Goal: Complete application form

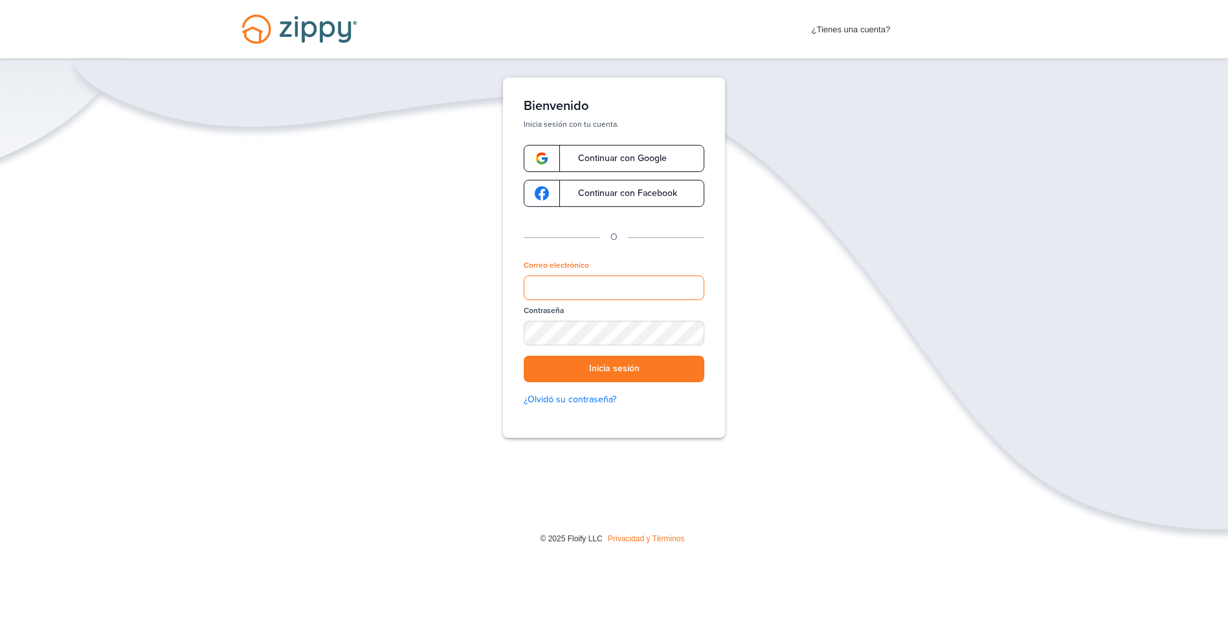
click at [539, 285] on input "Correo electrónico" at bounding box center [614, 288] width 181 height 25
type input "**********"
click at [670, 368] on button "Inicia sesión" at bounding box center [614, 369] width 181 height 27
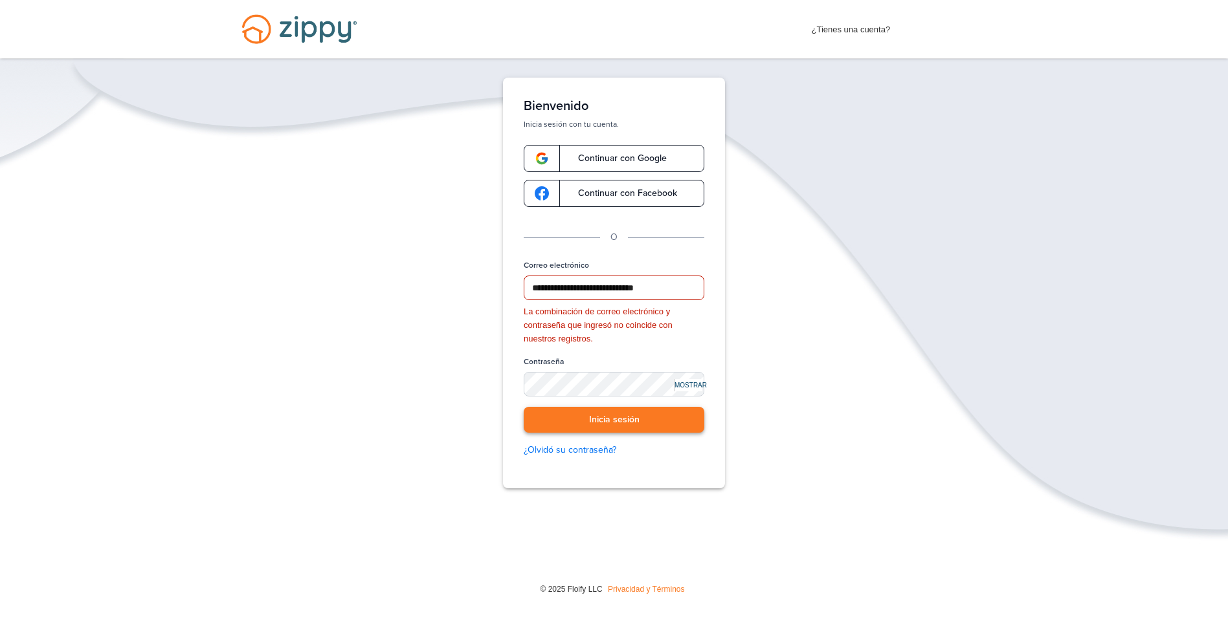
click at [673, 414] on button "Inicia sesión" at bounding box center [614, 420] width 181 height 27
click at [611, 411] on button "Inicia sesión" at bounding box center [614, 420] width 181 height 27
click at [598, 429] on button "Inicia sesión" at bounding box center [614, 420] width 181 height 27
click at [595, 424] on button "Inicia sesión" at bounding box center [614, 420] width 181 height 27
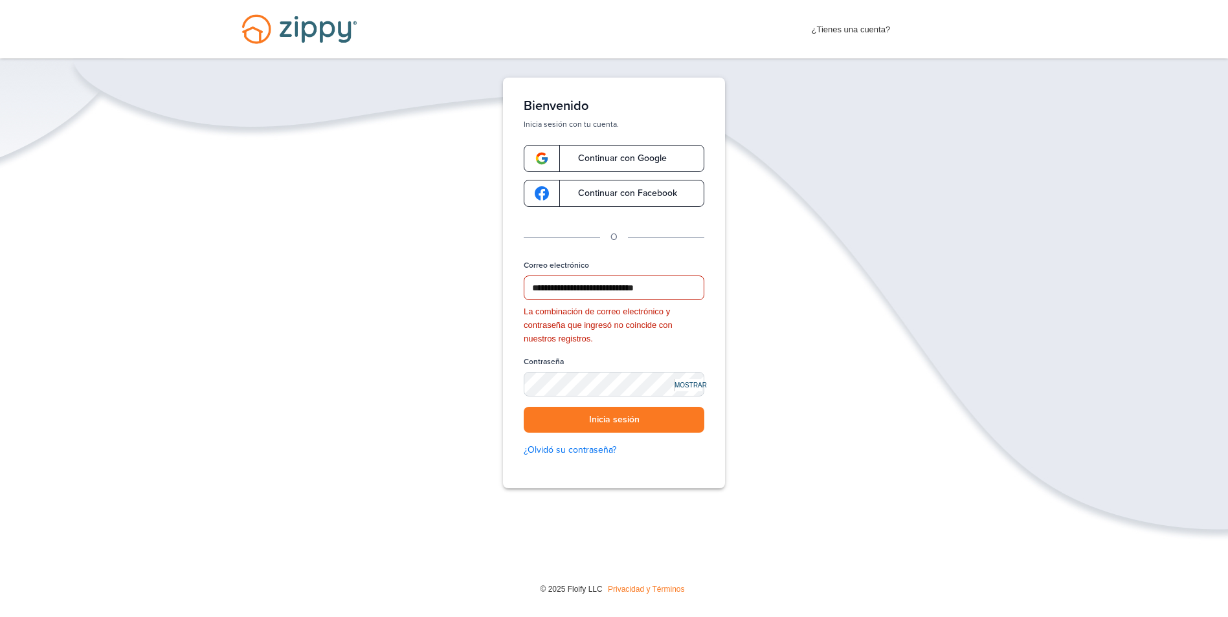
click at [970, 605] on div "© 2025 Floify LLC Privacidad y Términos" at bounding box center [614, 588] width 1228 height 38
click at [758, 358] on div "**********" at bounding box center [614, 323] width 1228 height 491
drag, startPoint x: 758, startPoint y: 344, endPoint x: 739, endPoint y: 361, distance: 25.3
click at [758, 348] on div "**********" at bounding box center [614, 323] width 1228 height 491
click at [562, 416] on button "Inicia sesión" at bounding box center [614, 420] width 181 height 27
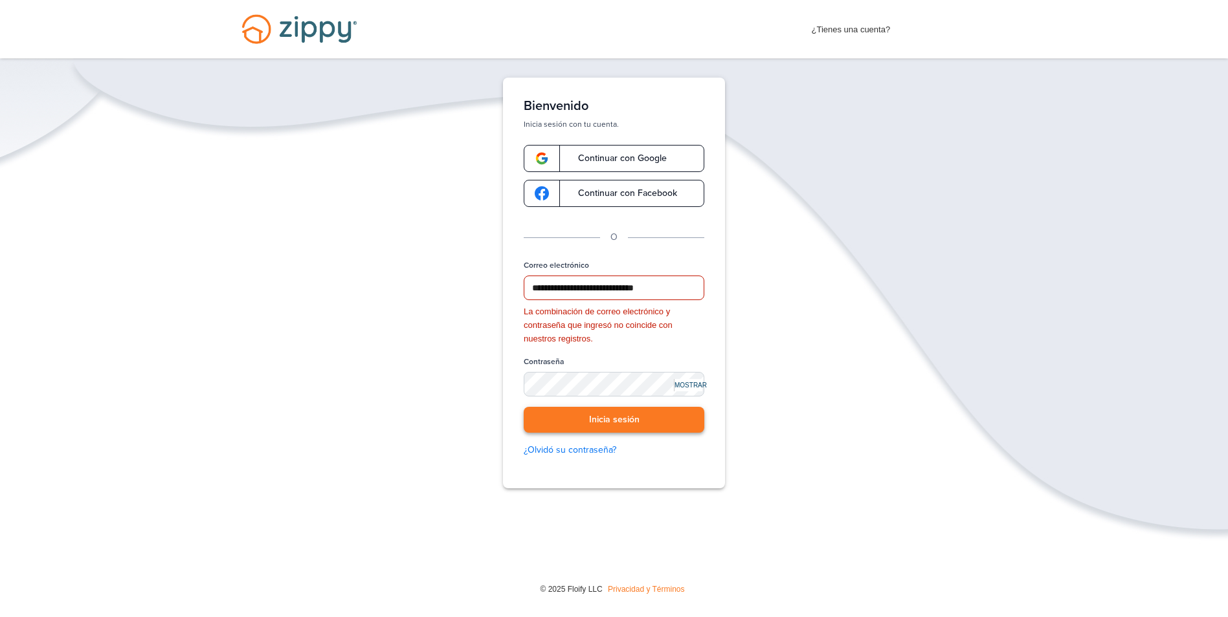
click at [562, 416] on button "Inicia sesión" at bounding box center [614, 420] width 181 height 27
click at [563, 418] on button "Inicia sesión" at bounding box center [614, 420] width 181 height 27
click at [687, 391] on div "MOSTRAR" at bounding box center [688, 385] width 28 height 12
click at [616, 424] on button "Inicia sesión" at bounding box center [614, 420] width 181 height 27
click at [616, 422] on button "Inicia sesión" at bounding box center [614, 420] width 181 height 27
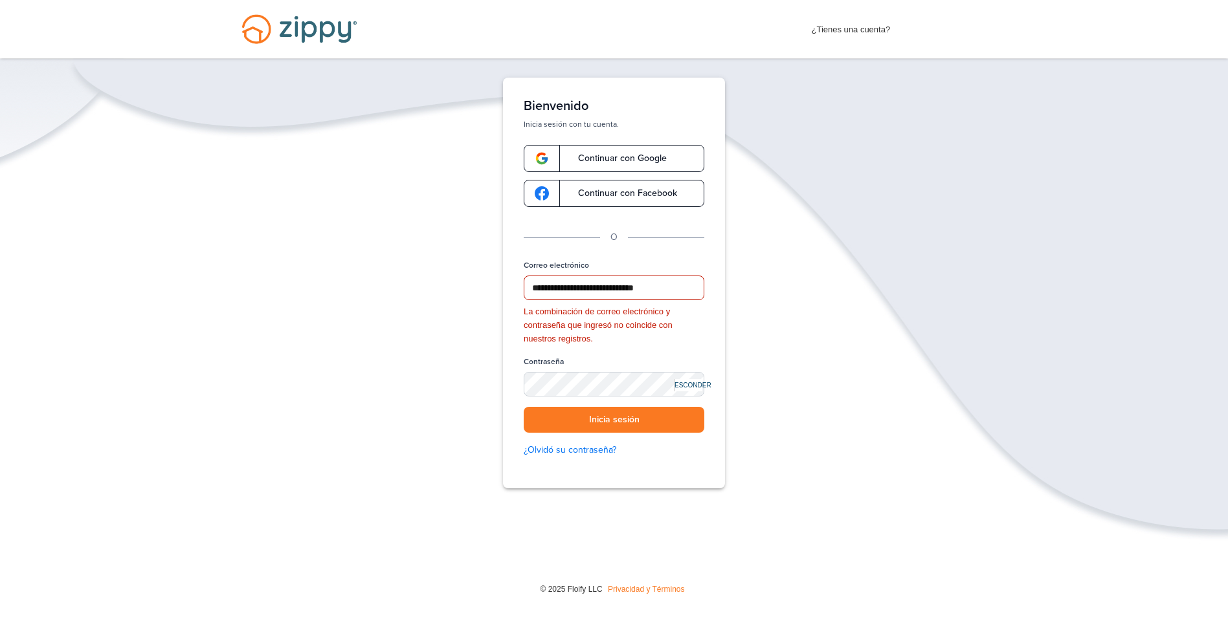
click at [680, 386] on div "ESCONDER" at bounding box center [688, 385] width 28 height 12
click at [605, 419] on button "Inicia sesión" at bounding box center [614, 420] width 181 height 27
drag, startPoint x: 622, startPoint y: 422, endPoint x: 608, endPoint y: 412, distance: 17.2
click at [614, 421] on button "Inicia sesión" at bounding box center [614, 420] width 181 height 27
click at [619, 425] on button "Inicia sesión" at bounding box center [614, 420] width 181 height 27
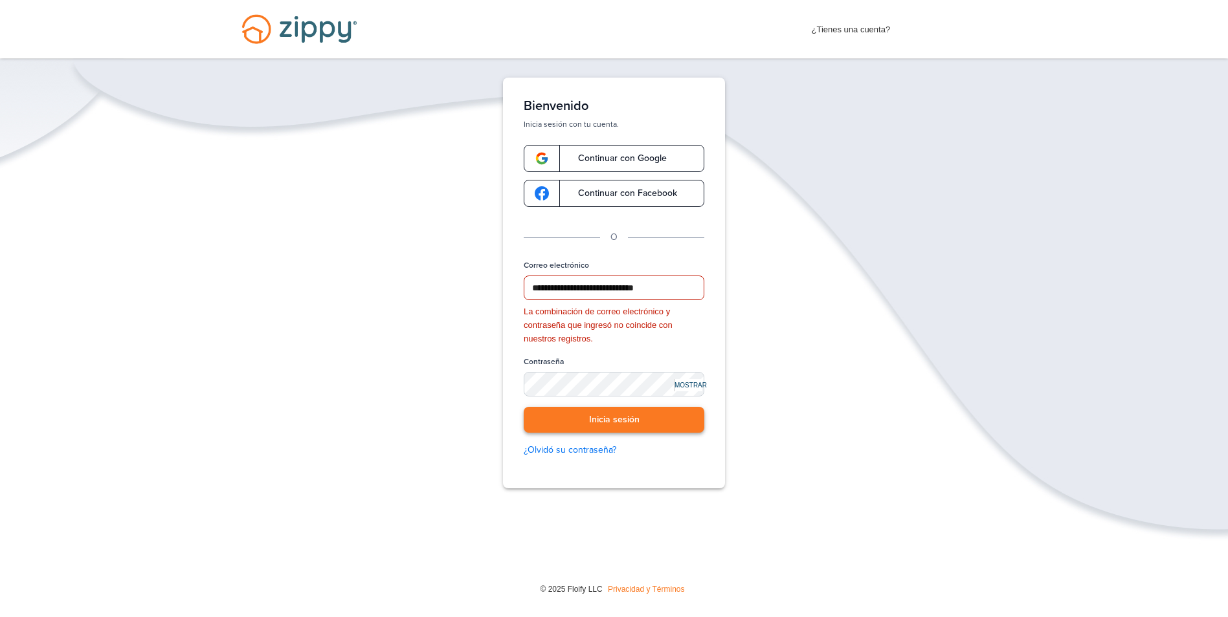
drag, startPoint x: 619, startPoint y: 424, endPoint x: 619, endPoint y: 417, distance: 7.1
click at [619, 424] on button "Inicia sesión" at bounding box center [614, 420] width 181 height 27
drag, startPoint x: 619, startPoint y: 416, endPoint x: 634, endPoint y: 412, distance: 16.2
click at [619, 417] on button "Inicia sesión" at bounding box center [614, 420] width 181 height 27
click at [876, 330] on div "**********" at bounding box center [614, 323] width 1228 height 491
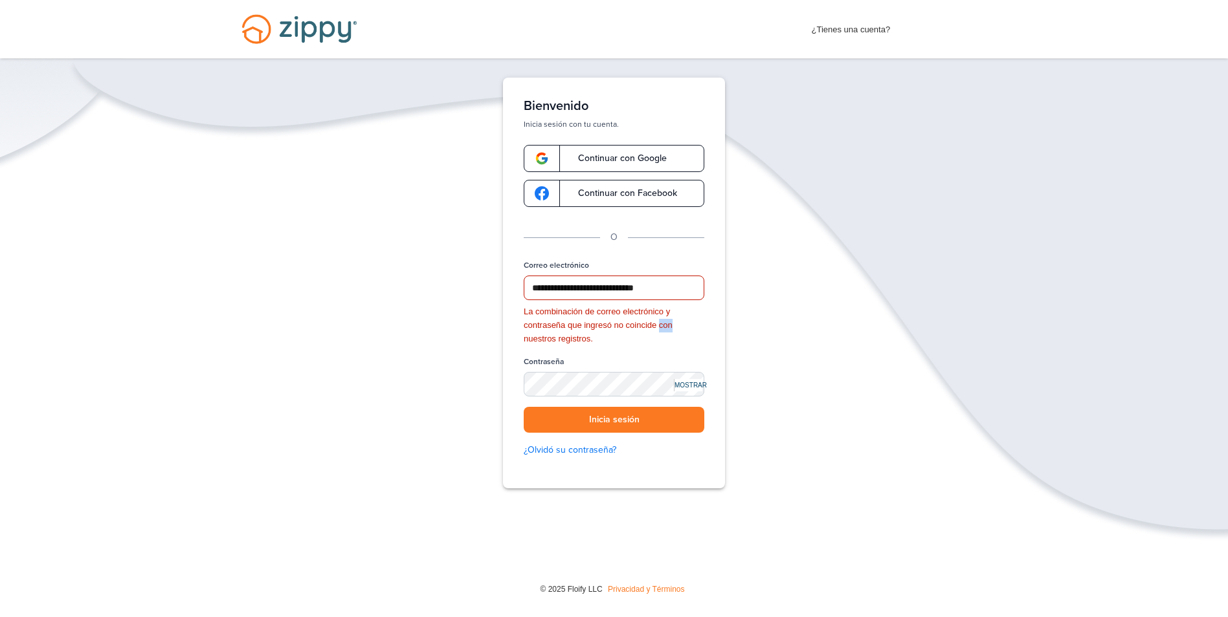
click at [876, 331] on div "**********" at bounding box center [614, 323] width 1228 height 491
click at [876, 329] on div "**********" at bounding box center [614, 323] width 1228 height 491
drag, startPoint x: 876, startPoint y: 329, endPoint x: 817, endPoint y: 373, distance: 72.6
click at [818, 373] on div "**********" at bounding box center [614, 323] width 1228 height 491
click at [611, 429] on button "Inicia sesión" at bounding box center [614, 420] width 181 height 27
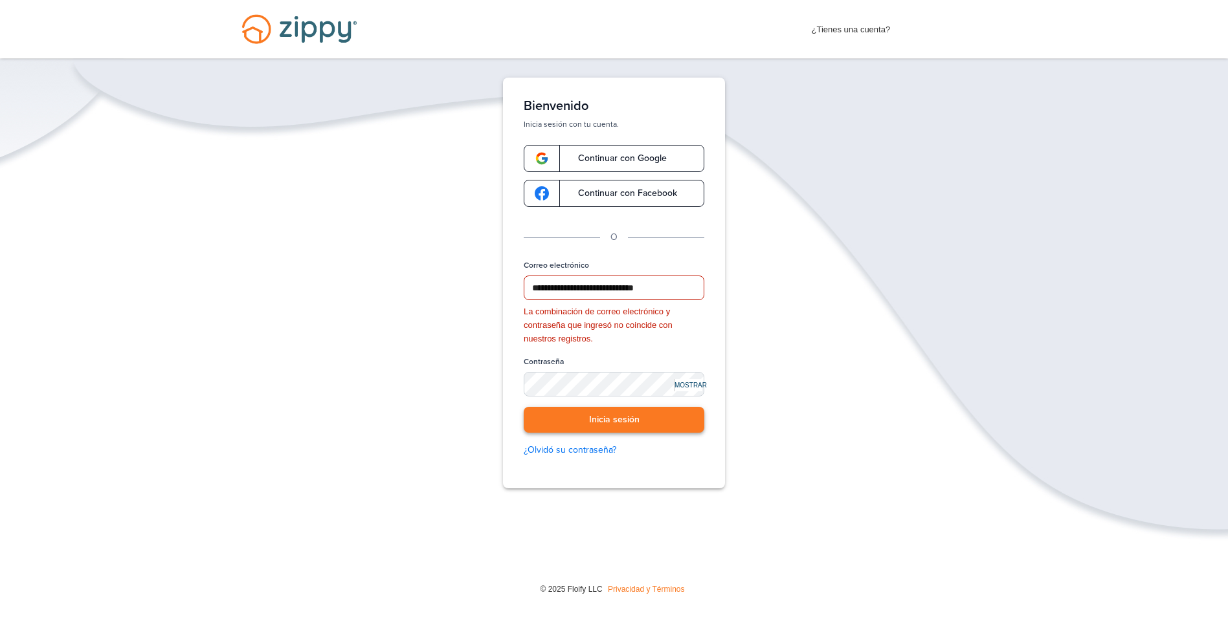
click at [611, 428] on button "Inicia sesión" at bounding box center [614, 420] width 181 height 27
click at [612, 429] on button "Inicia sesión" at bounding box center [614, 420] width 181 height 27
click at [612, 428] on button "Inicia sesión" at bounding box center [614, 420] width 181 height 27
drag, startPoint x: 767, startPoint y: 135, endPoint x: 887, endPoint y: 93, distance: 127.3
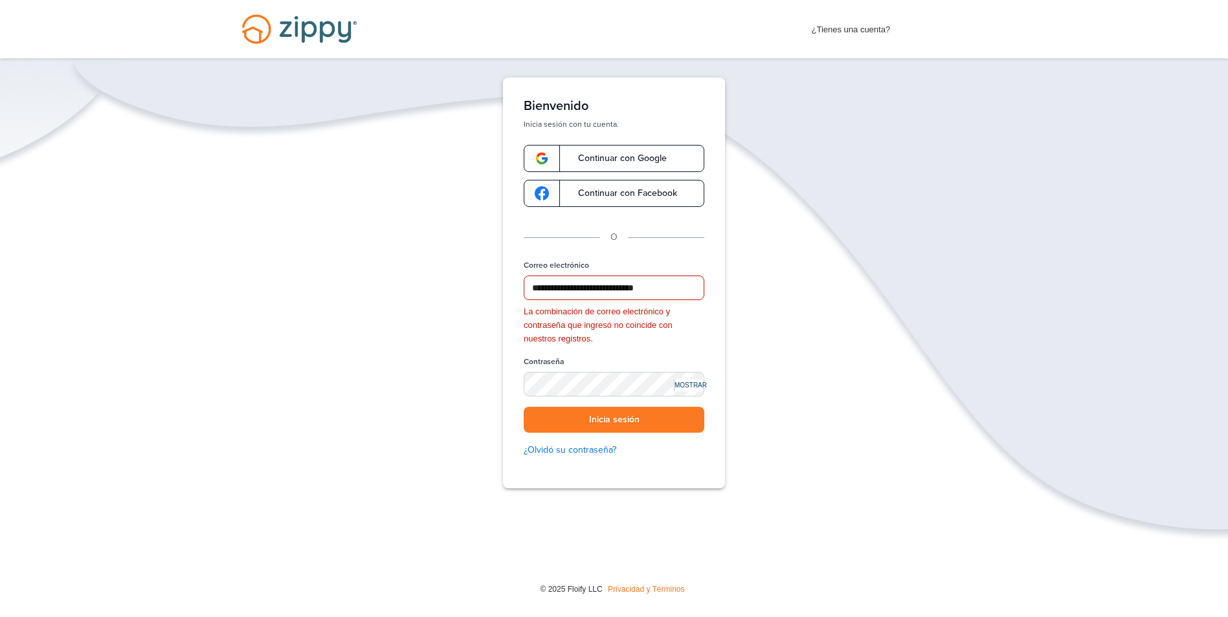
click at [777, 140] on div "**********" at bounding box center [614, 323] width 1228 height 491
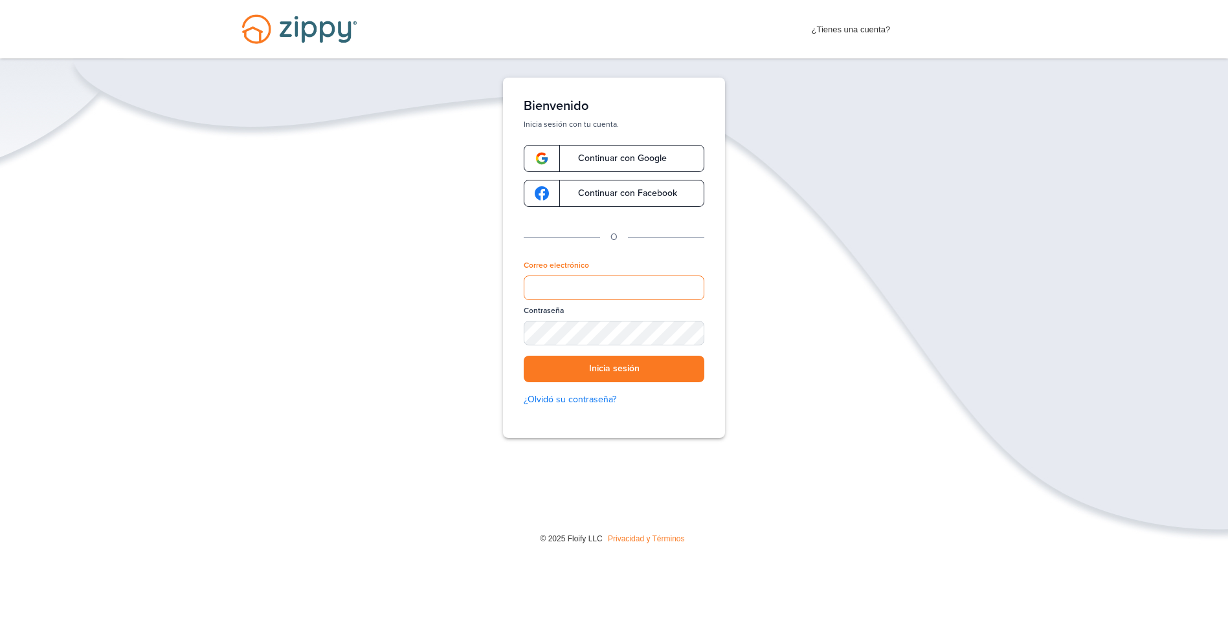
click at [546, 279] on input "Correo electrónico" at bounding box center [614, 288] width 181 height 25
type input "**********"
click at [604, 374] on button "Inicia sesión" at bounding box center [614, 369] width 181 height 27
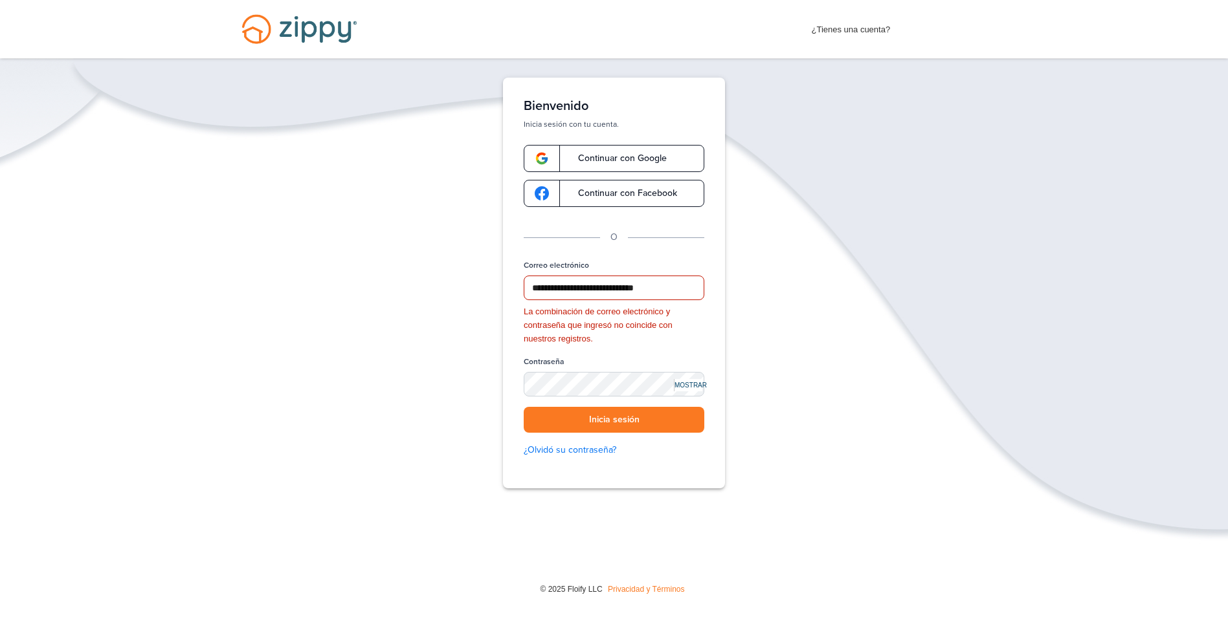
click at [850, 210] on div "**********" at bounding box center [614, 323] width 1228 height 491
click at [608, 427] on button "Inicia sesión" at bounding box center [614, 420] width 181 height 27
click at [581, 441] on div "**********" at bounding box center [614, 364] width 181 height 208
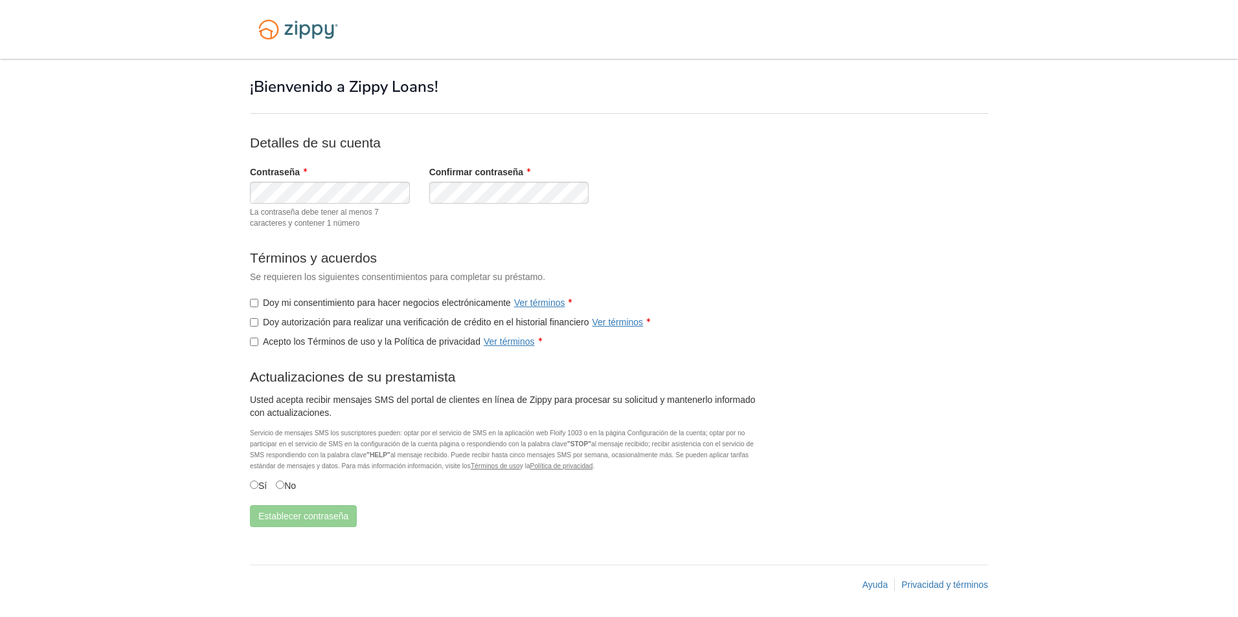
click at [252, 328] on label "Doy autorización para realizar una verificación de crédito en el historial fina…" at bounding box center [450, 322] width 400 height 13
click at [280, 518] on button "Establecer contraseña" at bounding box center [303, 516] width 107 height 22
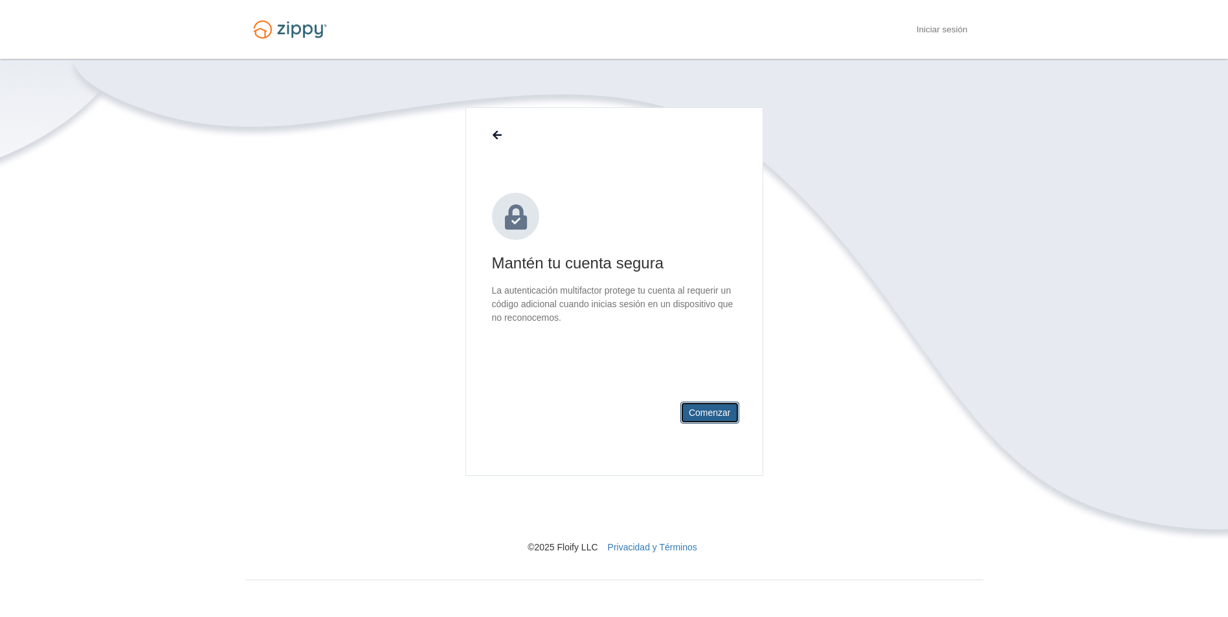
click at [711, 416] on button "Comenzar" at bounding box center [709, 413] width 59 height 22
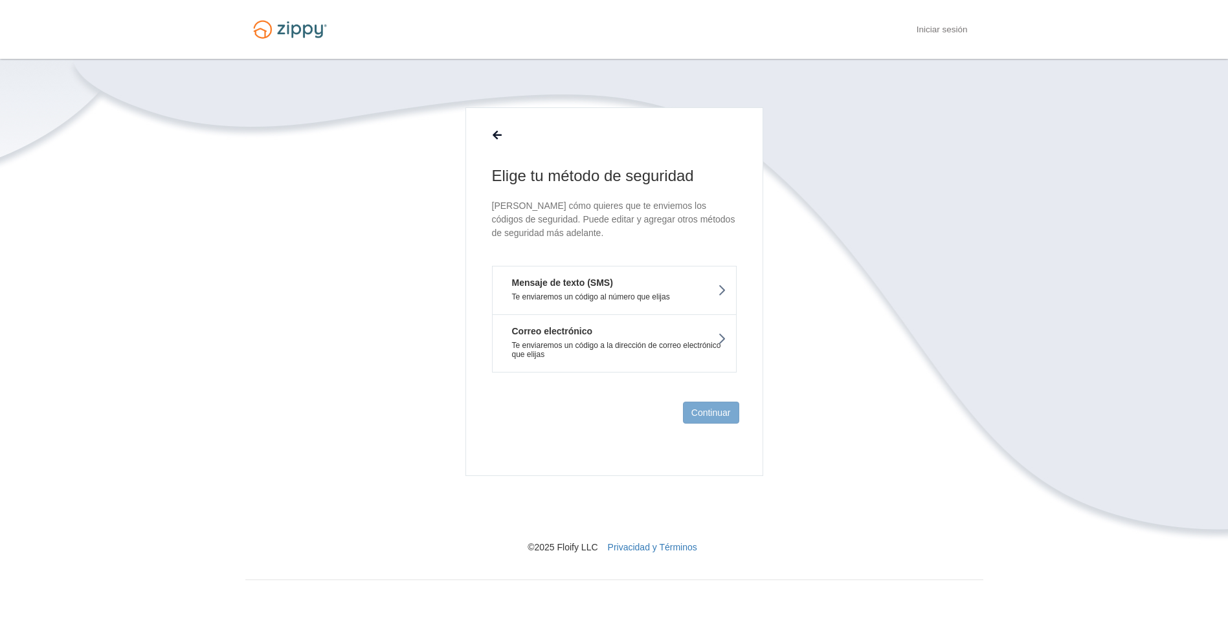
click at [720, 285] on icon at bounding box center [721, 290] width 9 height 14
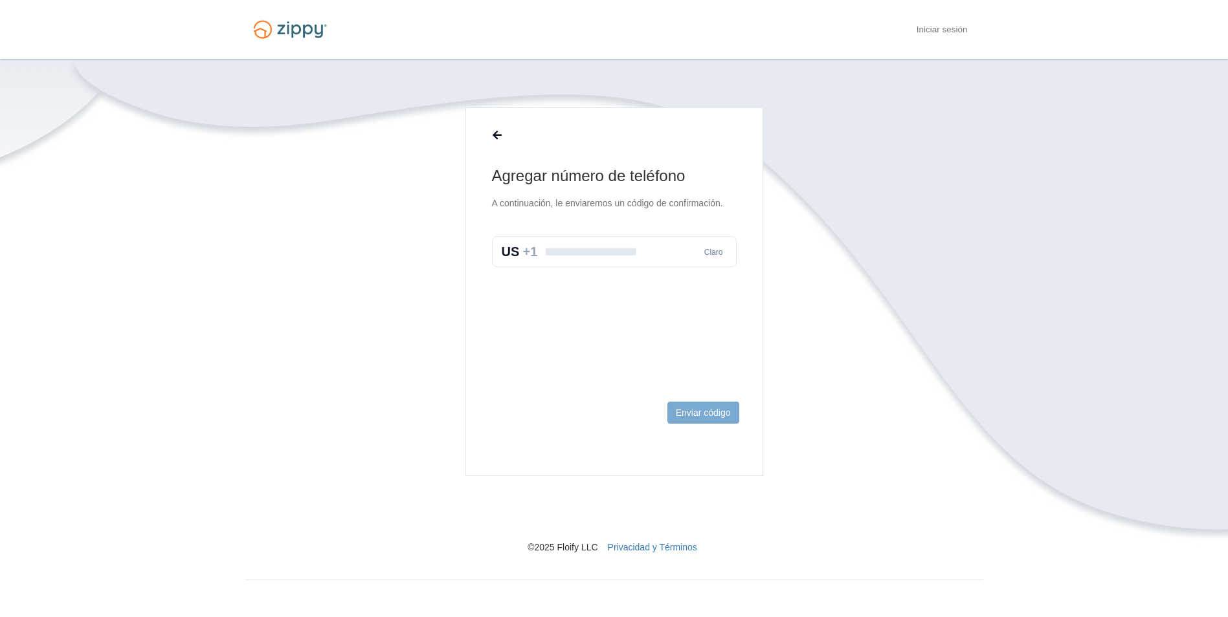
click at [621, 256] on input "text" at bounding box center [614, 251] width 245 height 31
type input "**********"
click at [682, 414] on button "Enviar código" at bounding box center [703, 413] width 72 height 22
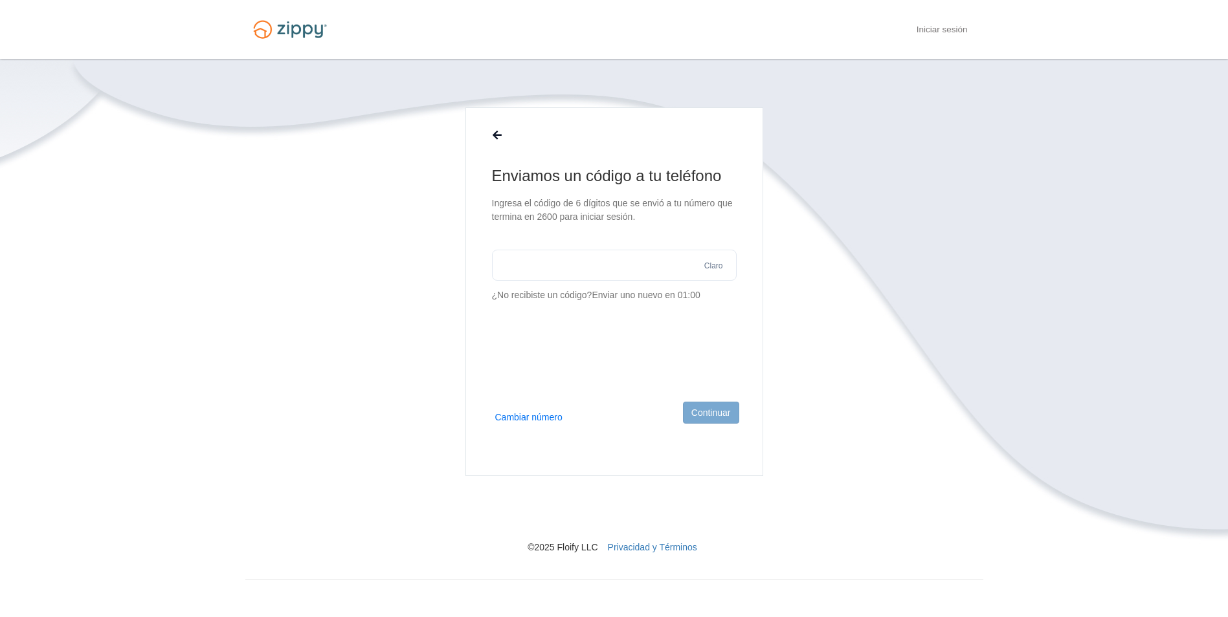
drag, startPoint x: 551, startPoint y: 267, endPoint x: 552, endPoint y: 273, distance: 6.6
click at [552, 269] on input "text" at bounding box center [614, 265] width 245 height 31
type input "******"
click at [711, 410] on button "Continuar" at bounding box center [711, 413] width 56 height 22
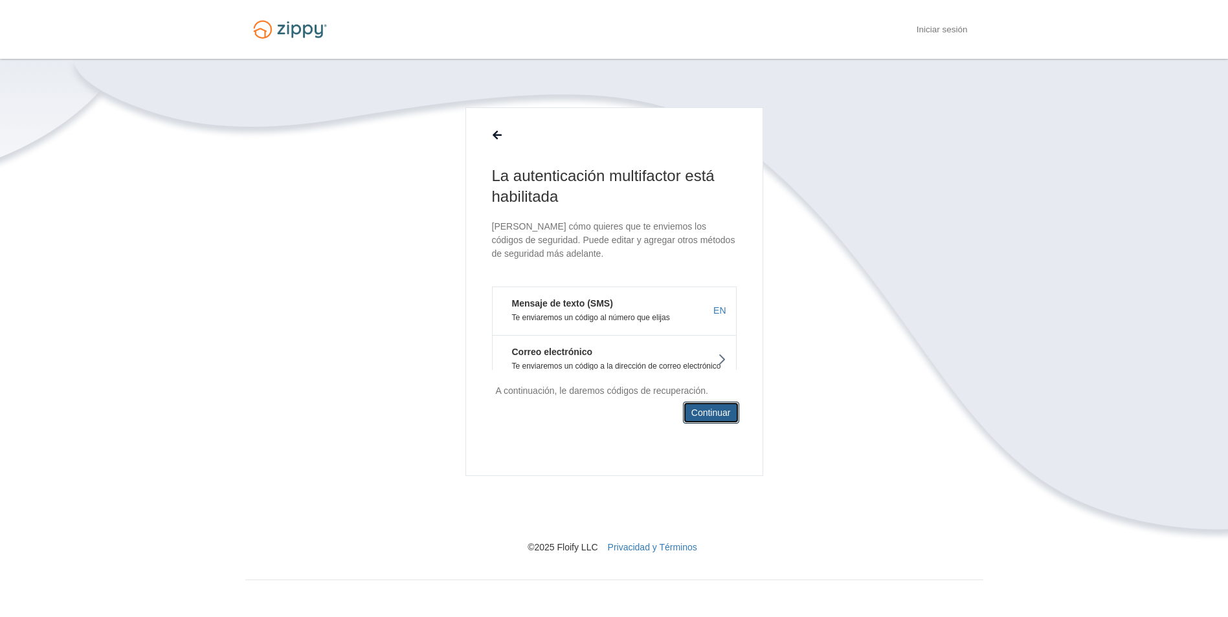
click at [723, 424] on footer "A continuación, le daremos códigos de recuperación. Continuar" at bounding box center [614, 423] width 296 height 106
click at [569, 309] on em "Mensaje de texto (SMS)" at bounding box center [557, 303] width 111 height 13
drag, startPoint x: 656, startPoint y: 318, endPoint x: 669, endPoint y: 318, distance: 13.6
click at [659, 318] on p "Te enviaremos un código al número que elijas" at bounding box center [614, 317] width 224 height 9
click at [715, 365] on p "Te enviaremos un código a la dirección de correo electrónico que elijas" at bounding box center [614, 371] width 224 height 18
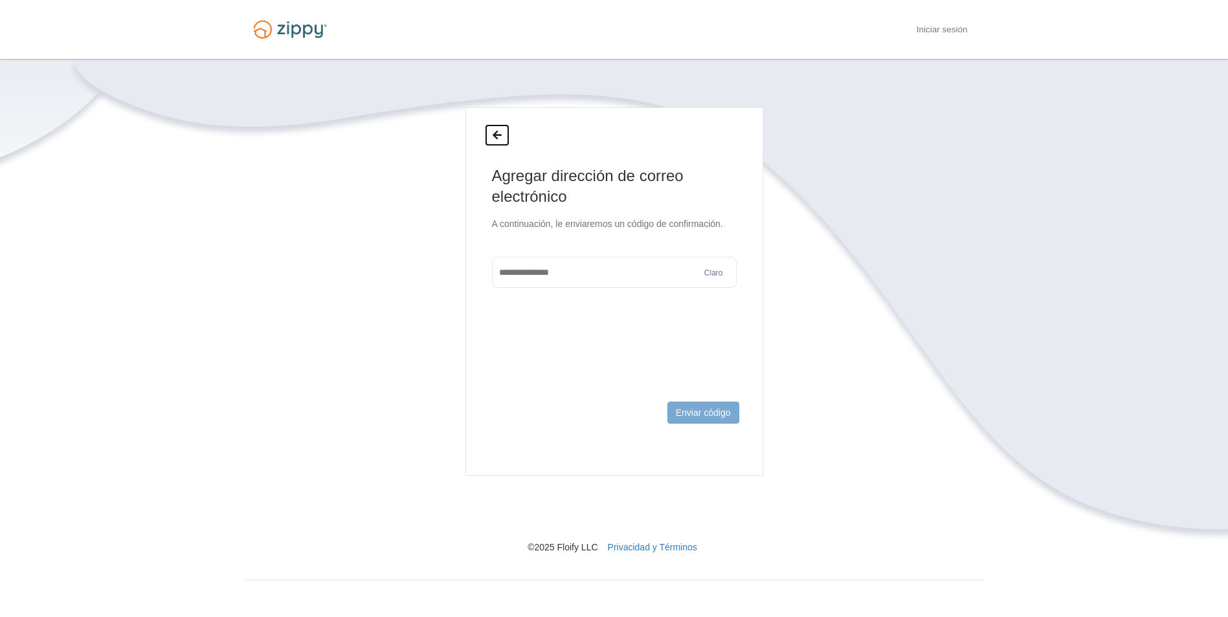
drag, startPoint x: 494, startPoint y: 137, endPoint x: 496, endPoint y: 144, distance: 7.4
click at [496, 144] on button at bounding box center [497, 135] width 25 height 22
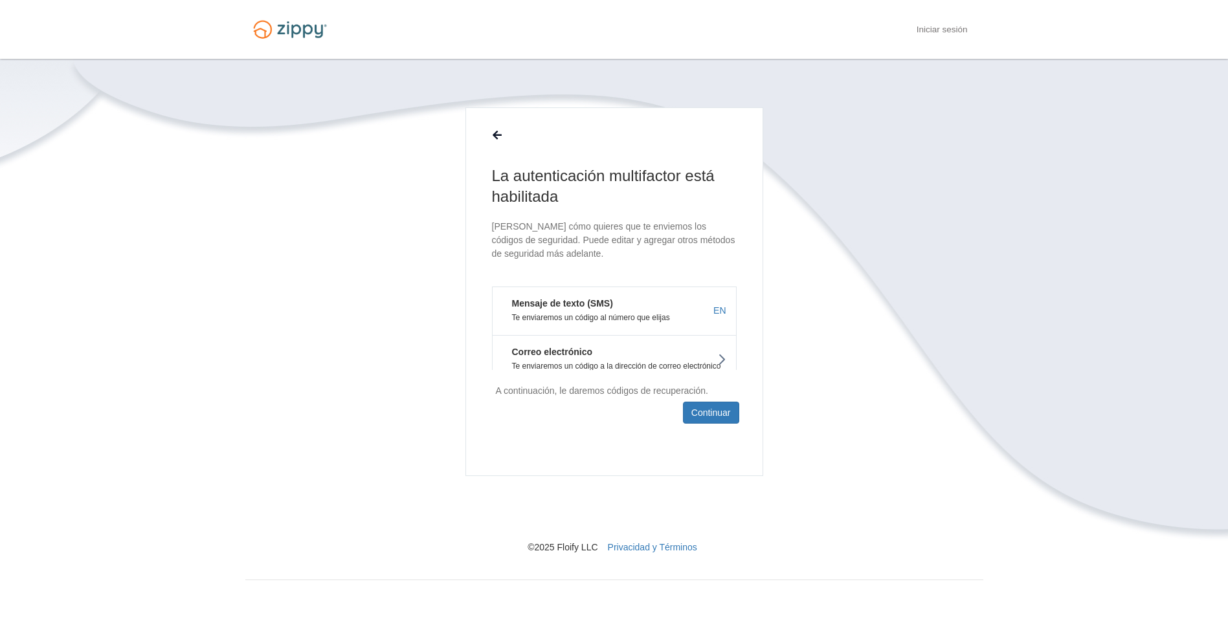
click at [728, 307] on button "Mensaje de texto (SMS) Te enviaremos un código al número que elijas EN" at bounding box center [614, 311] width 245 height 49
click at [645, 313] on button "Mensaje de texto (SMS) Te enviaremos un código al número que elijas EN" at bounding box center [614, 311] width 245 height 49
click at [610, 314] on button "Mensaje de texto (SMS) Te enviaremos un código al número que elijas EN" at bounding box center [614, 311] width 245 height 49
click at [608, 314] on button "Mensaje de texto (SMS) Te enviaremos un código al número que elijas EN" at bounding box center [614, 311] width 245 height 49
click at [608, 313] on button "Mensaje de texto (SMS) Te enviaremos un código al número que elijas EN" at bounding box center [614, 311] width 245 height 49
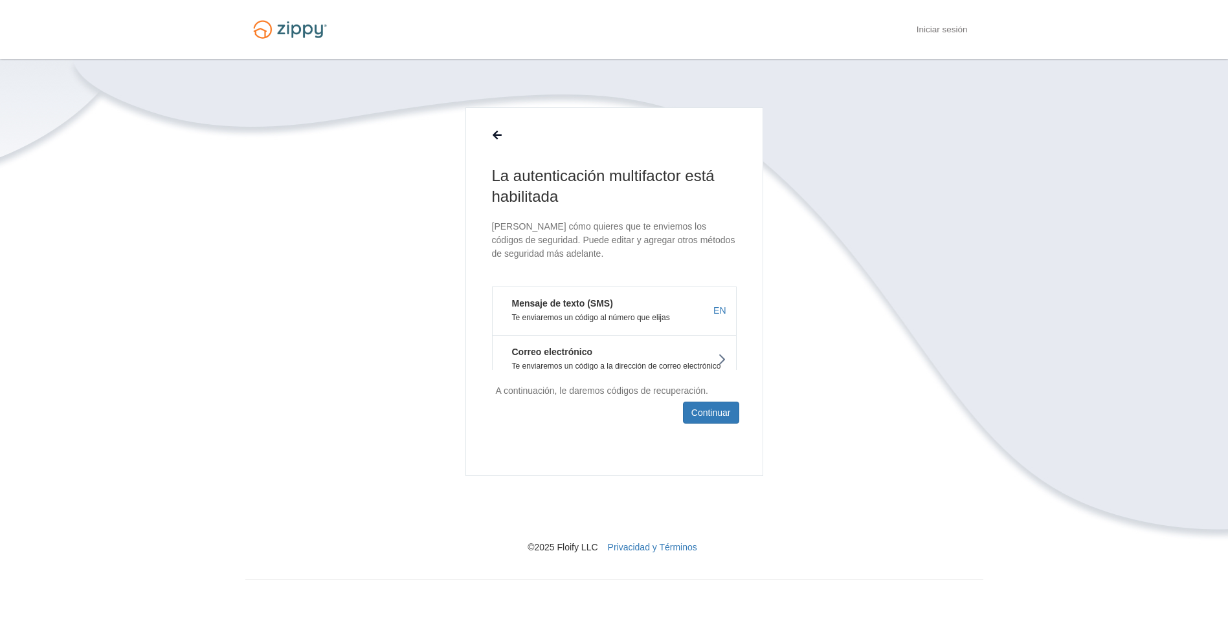
click at [608, 313] on button "Mensaje de texto (SMS) Te enviaremos un código al número que elijas EN" at bounding box center [614, 311] width 245 height 49
click at [728, 408] on button "Continuar" at bounding box center [711, 413] width 56 height 22
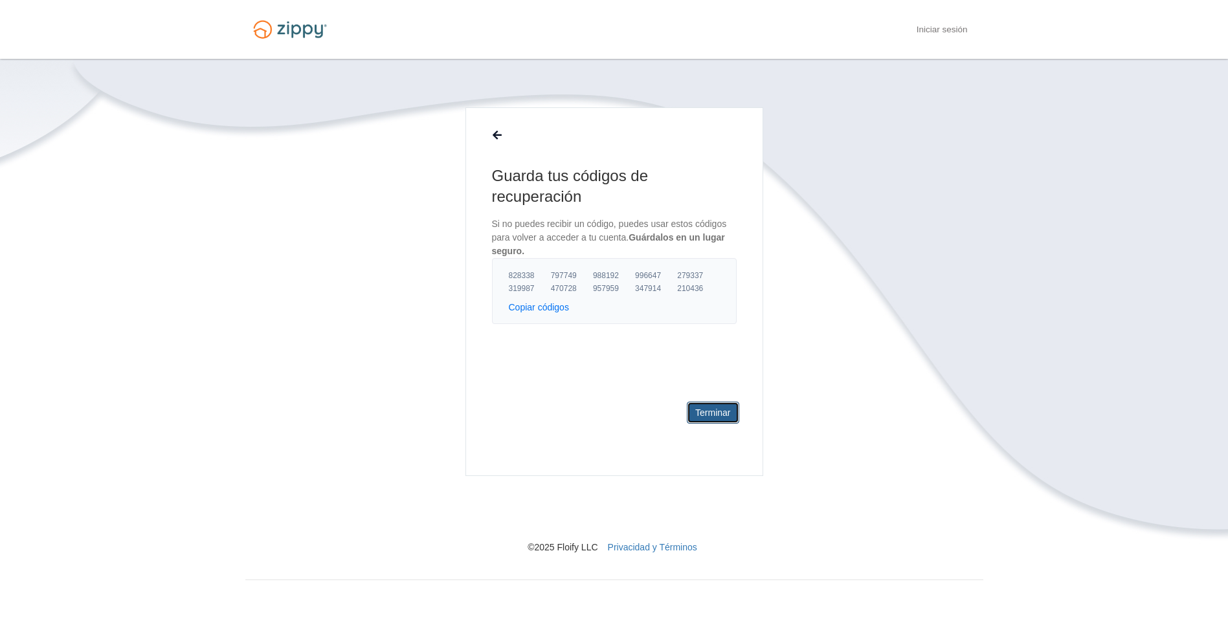
click at [731, 414] on link "Terminar" at bounding box center [713, 413] width 52 height 22
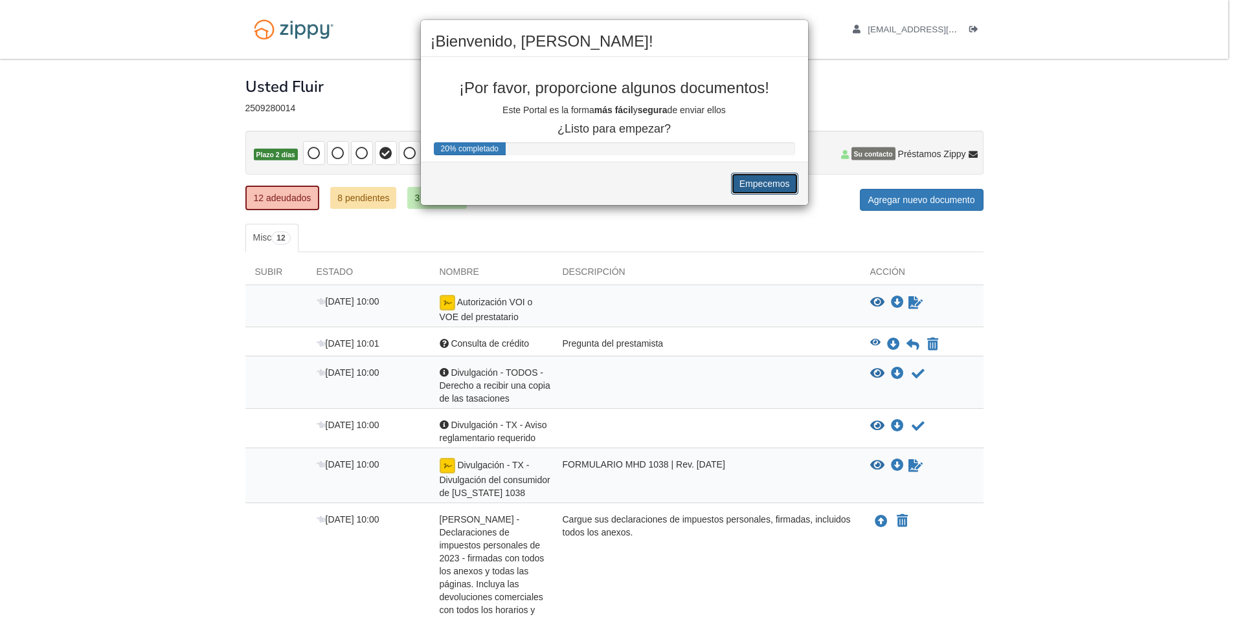
click at [757, 185] on button "Empecemos" at bounding box center [764, 184] width 67 height 22
click at [761, 185] on button "Empecemos" at bounding box center [764, 184] width 67 height 22
click at [766, 183] on button "Empecemos" at bounding box center [764, 184] width 67 height 22
drag, startPoint x: 766, startPoint y: 182, endPoint x: 789, endPoint y: 161, distance: 31.1
click at [766, 184] on button "Empecemos" at bounding box center [764, 184] width 67 height 22
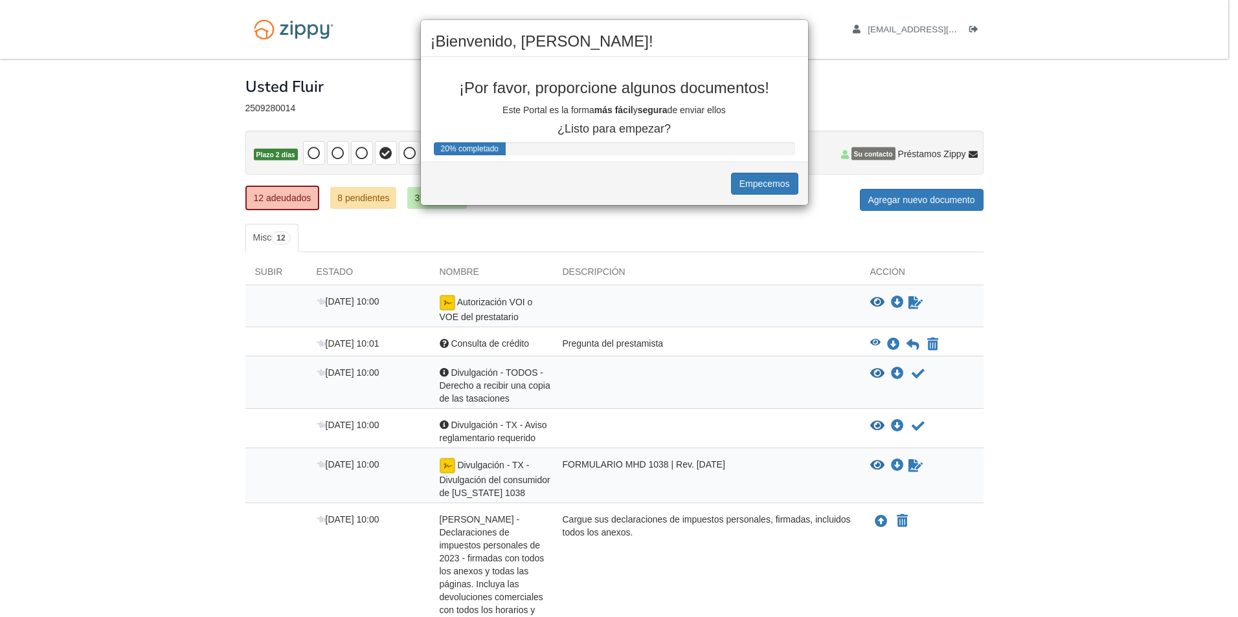
drag, startPoint x: 842, startPoint y: 78, endPoint x: 839, endPoint y: 87, distance: 10.0
click at [839, 86] on div "¡Bienvenido, [PERSON_NAME]! ¡Por favor, proporcione algunos documentos! Este Po…" at bounding box center [619, 308] width 1238 height 617
click at [1056, 230] on div "¡Bienvenido, [PERSON_NAME]! ¡Por favor, proporcione algunos documentos! Este Po…" at bounding box center [619, 308] width 1238 height 617
click at [1058, 231] on div "¡Bienvenido, Elvin! ¡Por favor, proporcione algunos documentos! Este Portal es …" at bounding box center [619, 308] width 1238 height 617
click at [469, 151] on div "20% completado" at bounding box center [470, 148] width 72 height 13
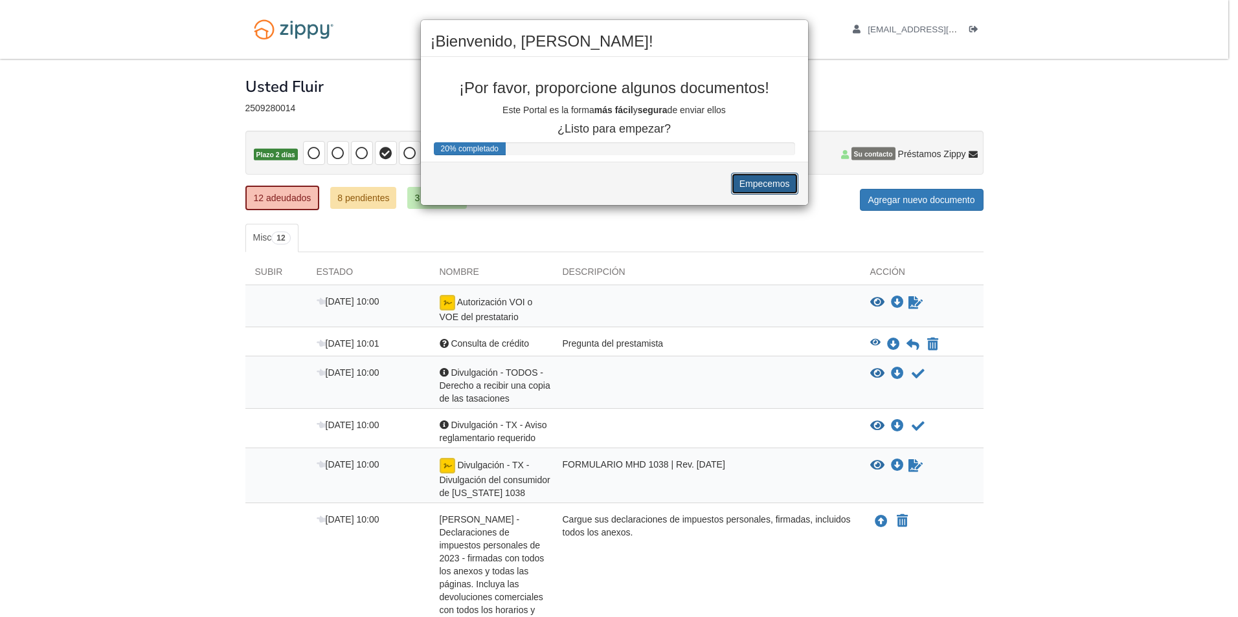
click at [761, 189] on button "Empecemos" at bounding box center [764, 184] width 67 height 22
click at [762, 190] on button "Empecemos" at bounding box center [764, 184] width 67 height 22
click at [763, 190] on button "Empecemos" at bounding box center [764, 184] width 67 height 22
click at [764, 183] on button "Empecemos" at bounding box center [764, 184] width 67 height 22
click at [765, 184] on button "Empecemos" at bounding box center [764, 184] width 67 height 22
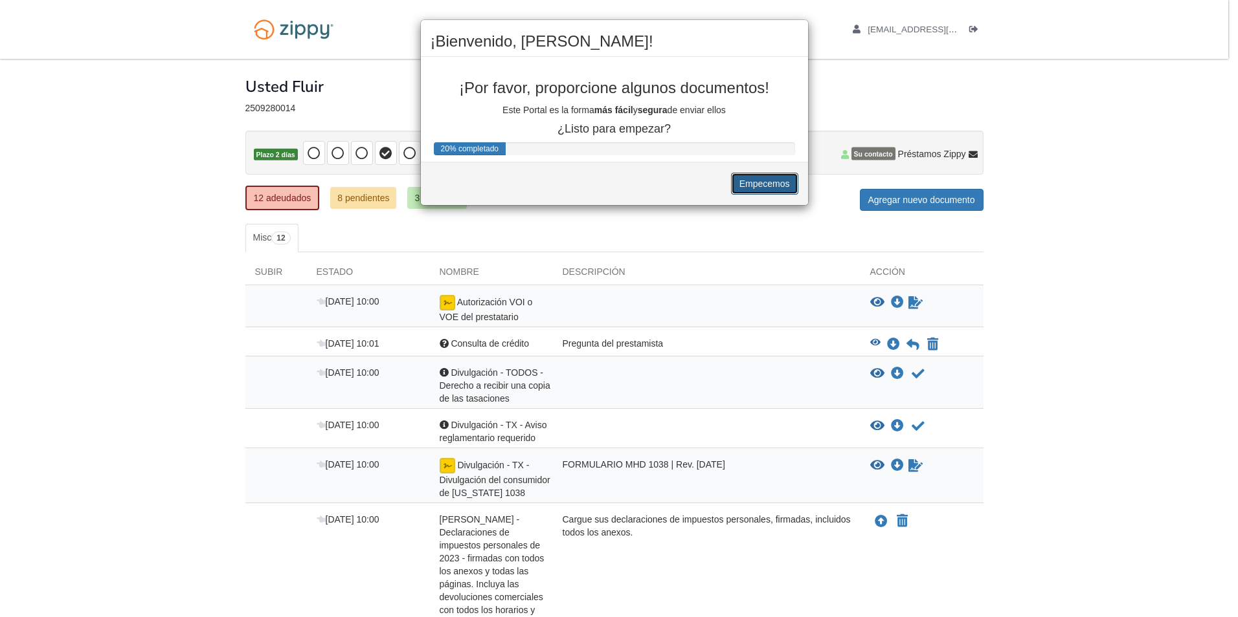
click at [765, 183] on button "Empecemos" at bounding box center [764, 184] width 67 height 22
click at [766, 183] on button "Empecemos" at bounding box center [764, 184] width 67 height 22
click at [766, 181] on button "Empecemos" at bounding box center [764, 184] width 67 height 22
drag, startPoint x: 765, startPoint y: 184, endPoint x: 775, endPoint y: 180, distance: 11.3
click at [765, 185] on button "Empecemos" at bounding box center [764, 184] width 67 height 22
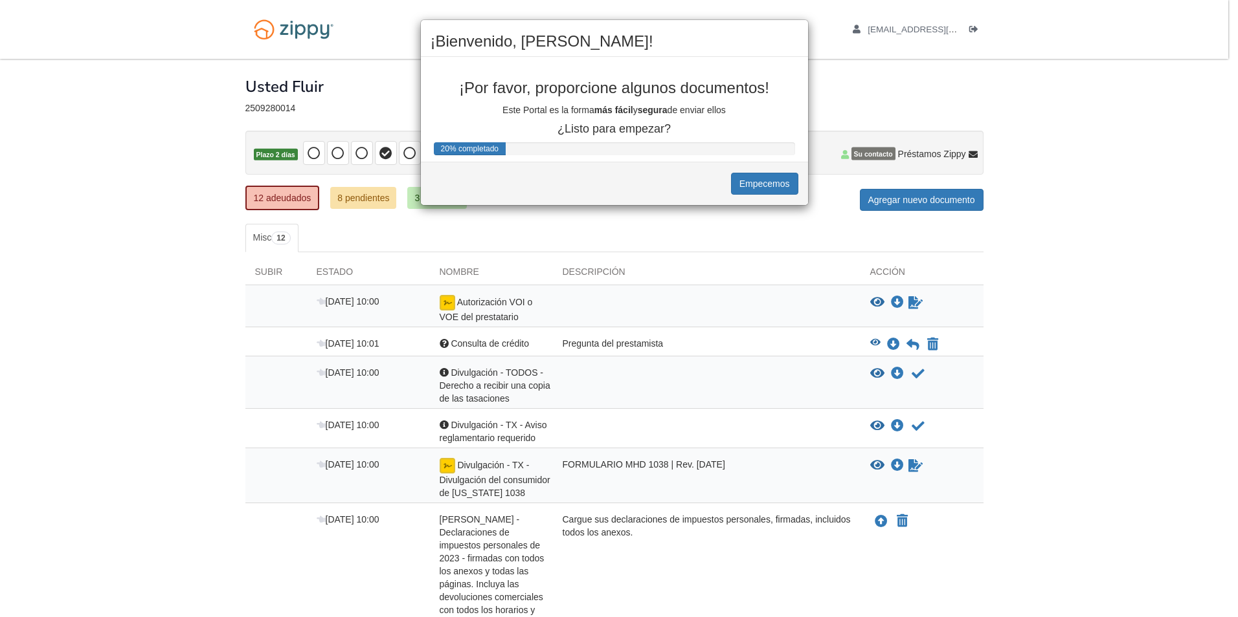
drag, startPoint x: 1174, startPoint y: 176, endPoint x: 1134, endPoint y: 115, distance: 73.4
click at [745, 185] on button "Empecemos" at bounding box center [764, 184] width 67 height 22
click at [761, 175] on button "Empecemos" at bounding box center [764, 184] width 67 height 22
click at [545, 146] on div "20% completado" at bounding box center [614, 148] width 361 height 13
drag, startPoint x: 542, startPoint y: 146, endPoint x: 492, endPoint y: 133, distance: 51.7
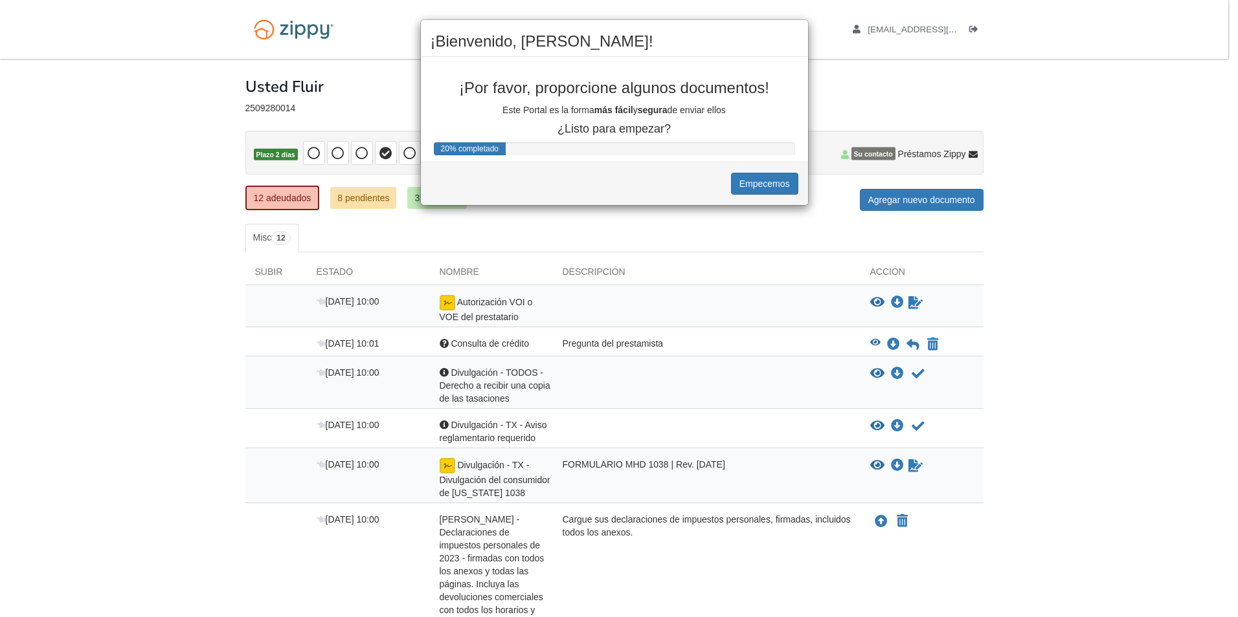
click at [539, 142] on div "20% completado" at bounding box center [614, 148] width 361 height 13
drag, startPoint x: 469, startPoint y: 151, endPoint x: 570, endPoint y: 158, distance: 101.2
click at [570, 158] on div "¡Bienvenido, [PERSON_NAME]! ¡Por favor, proporcione algunos documentos! Este Po…" at bounding box center [614, 112] width 388 height 186
drag, startPoint x: 570, startPoint y: 158, endPoint x: 869, endPoint y: 126, distance: 300.7
click at [923, 129] on div "¡Bienvenido, [PERSON_NAME]! ¡Por favor, proporcione algunos documentos! Este Po…" at bounding box center [619, 308] width 1238 height 617
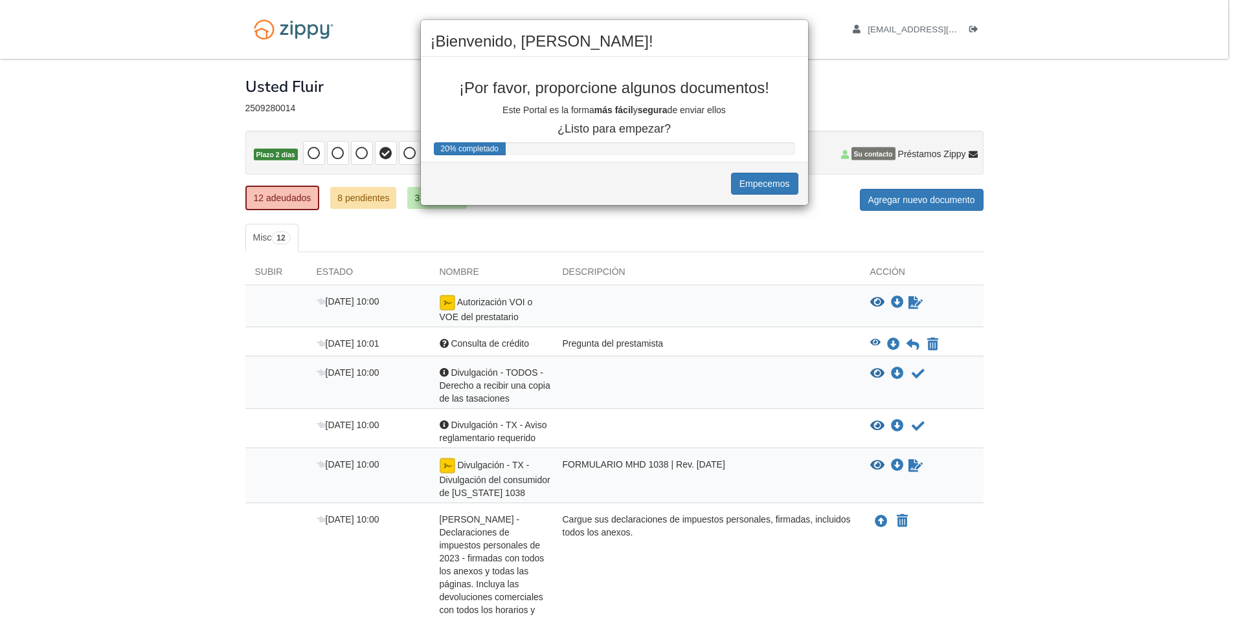
click at [643, 106] on b "segura" at bounding box center [653, 110] width 30 height 10
click at [645, 107] on b "segura" at bounding box center [653, 110] width 30 height 10
click at [257, 61] on div "¡Bienvenido, [PERSON_NAME]! ¡Por favor, proporcione algunos documentos! Este Po…" at bounding box center [619, 308] width 1238 height 617
drag, startPoint x: 106, startPoint y: 124, endPoint x: 122, endPoint y: 140, distance: 23.3
click at [120, 140] on div "¡Bienvenido, [PERSON_NAME]! ¡Por favor, proporcione algunos documentos! Este Po…" at bounding box center [619, 308] width 1238 height 617
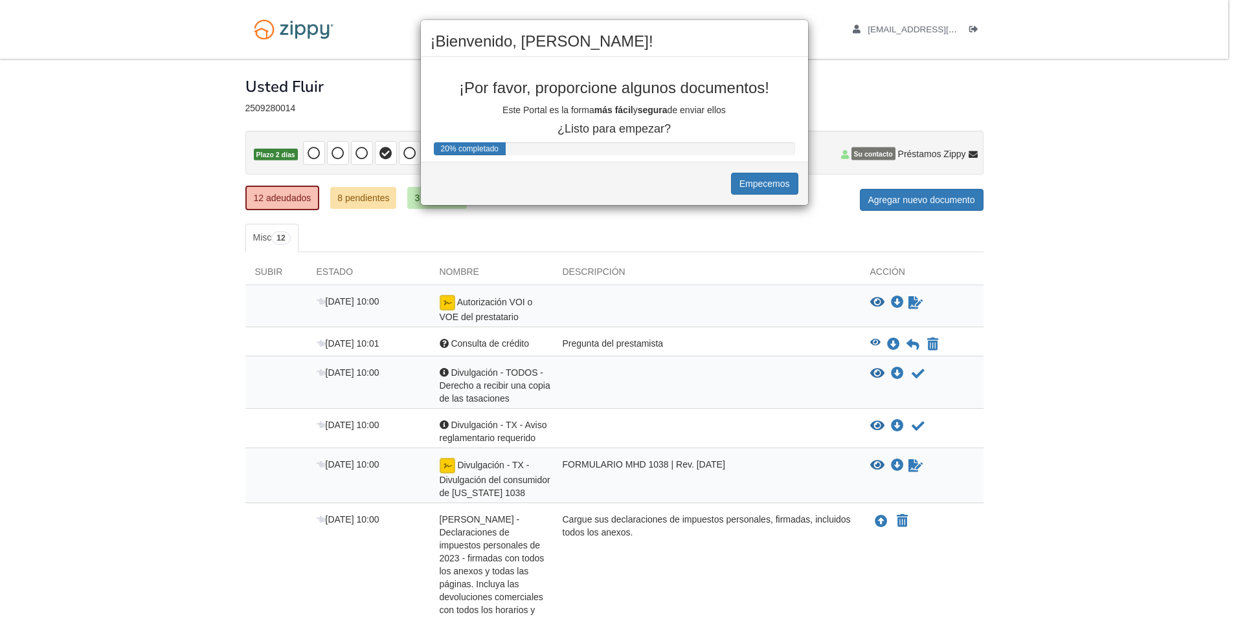
click at [274, 197] on div "¡Bienvenido, [PERSON_NAME]! ¡Por favor, proporcione algunos documentos! Este Po…" at bounding box center [619, 308] width 1238 height 617
click at [267, 199] on div "¡Bienvenido, [PERSON_NAME]! ¡Por favor, proporcione algunos documentos! Este Po…" at bounding box center [619, 308] width 1238 height 617
click at [878, 517] on div "¡Bienvenido, [PERSON_NAME]! ¡Por favor, proporcione algunos documentos! Este Po…" at bounding box center [619, 308] width 1238 height 617
click at [333, 280] on div "¡Bienvenido, [PERSON_NAME]! ¡Por favor, proporcione algunos documentos! Este Po…" at bounding box center [619, 308] width 1238 height 617
click at [340, 277] on div "¡Bienvenido, [PERSON_NAME]! ¡Por favor, proporcione algunos documentos! Este Po…" at bounding box center [619, 308] width 1238 height 617
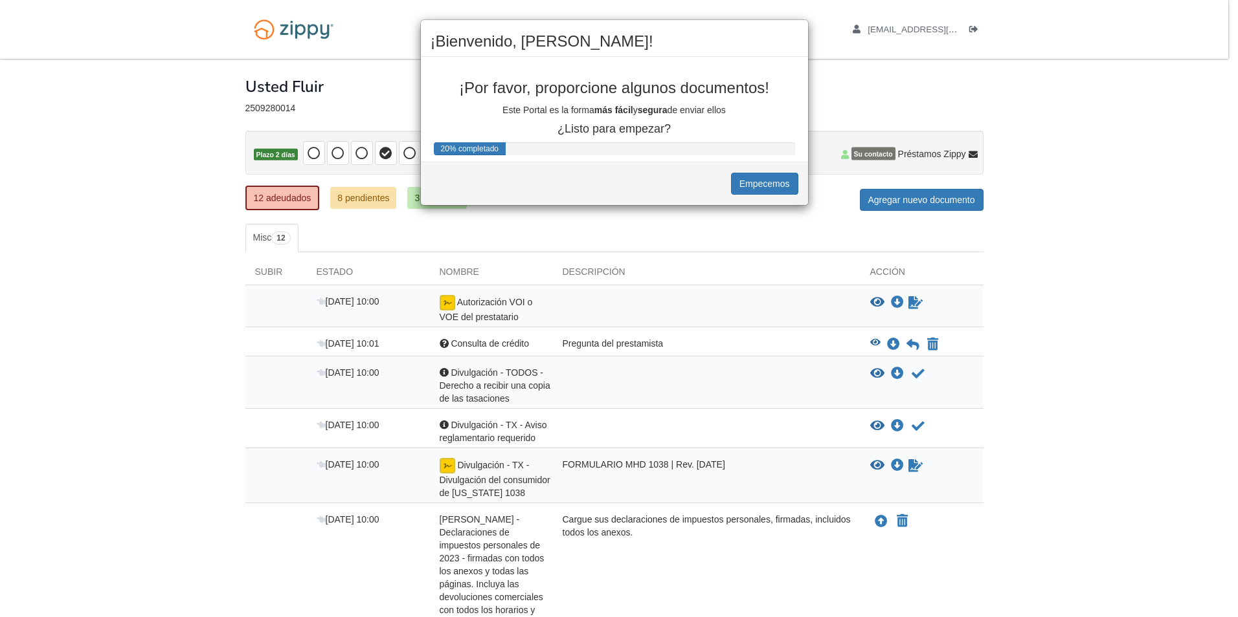
click at [342, 273] on div "¡Bienvenido, [PERSON_NAME]! ¡Por favor, proporcione algunos documentos! Este Po…" at bounding box center [619, 308] width 1238 height 617
click at [340, 275] on div "¡Bienvenido, [PERSON_NAME]! ¡Por favor, proporcione algunos documentos! Este Po…" at bounding box center [619, 308] width 1238 height 617
click at [256, 273] on div "¡Bienvenido, [PERSON_NAME]! ¡Por favor, proporcione algunos documentos! Este Po…" at bounding box center [619, 308] width 1238 height 617
click at [357, 196] on div "¡Bienvenido, [PERSON_NAME]! ¡Por favor, proporcione algunos documentos! Este Po…" at bounding box center [619, 308] width 1238 height 617
drag, startPoint x: 496, startPoint y: 150, endPoint x: 527, endPoint y: 146, distance: 30.7
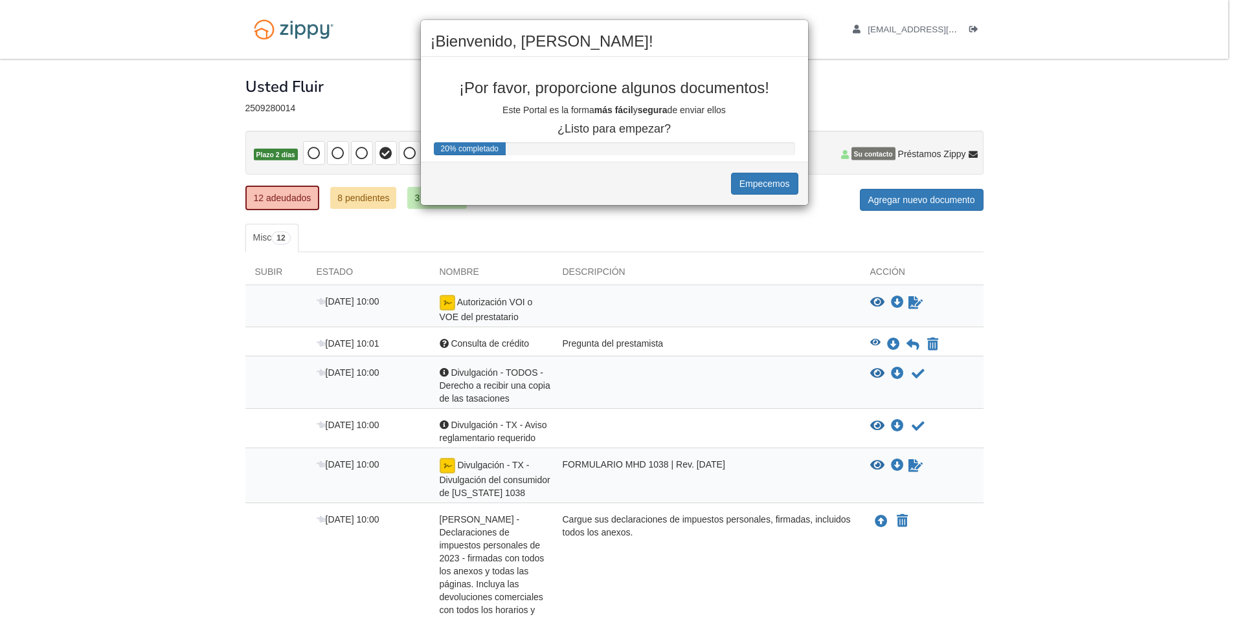
click at [496, 151] on div "20% completado" at bounding box center [470, 148] width 72 height 13
click at [751, 186] on button "Empecemos" at bounding box center [764, 184] width 67 height 22
click at [755, 184] on button "Empecemos" at bounding box center [764, 184] width 67 height 22
click at [757, 183] on button "Empecemos" at bounding box center [764, 184] width 67 height 22
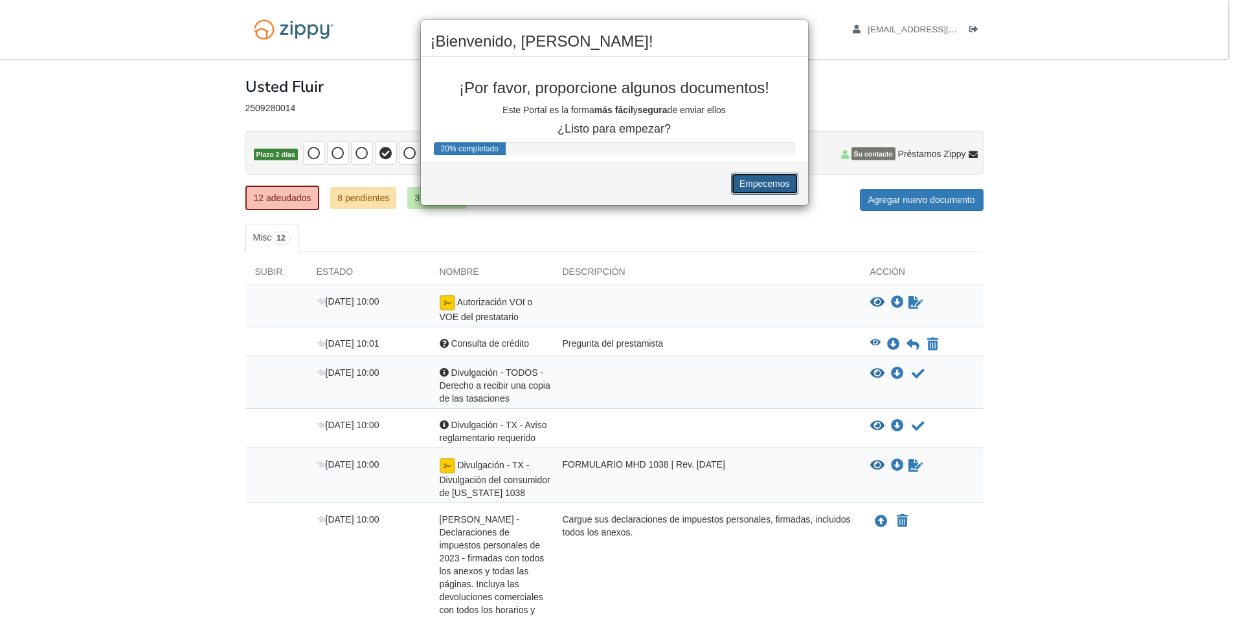
click at [758, 181] on button "Empecemos" at bounding box center [764, 184] width 67 height 22
click at [757, 182] on button "Empecemos" at bounding box center [764, 184] width 67 height 22
click at [757, 181] on button "Empecemos" at bounding box center [764, 184] width 67 height 22
drag, startPoint x: 802, startPoint y: 114, endPoint x: 819, endPoint y: 107, distance: 18.6
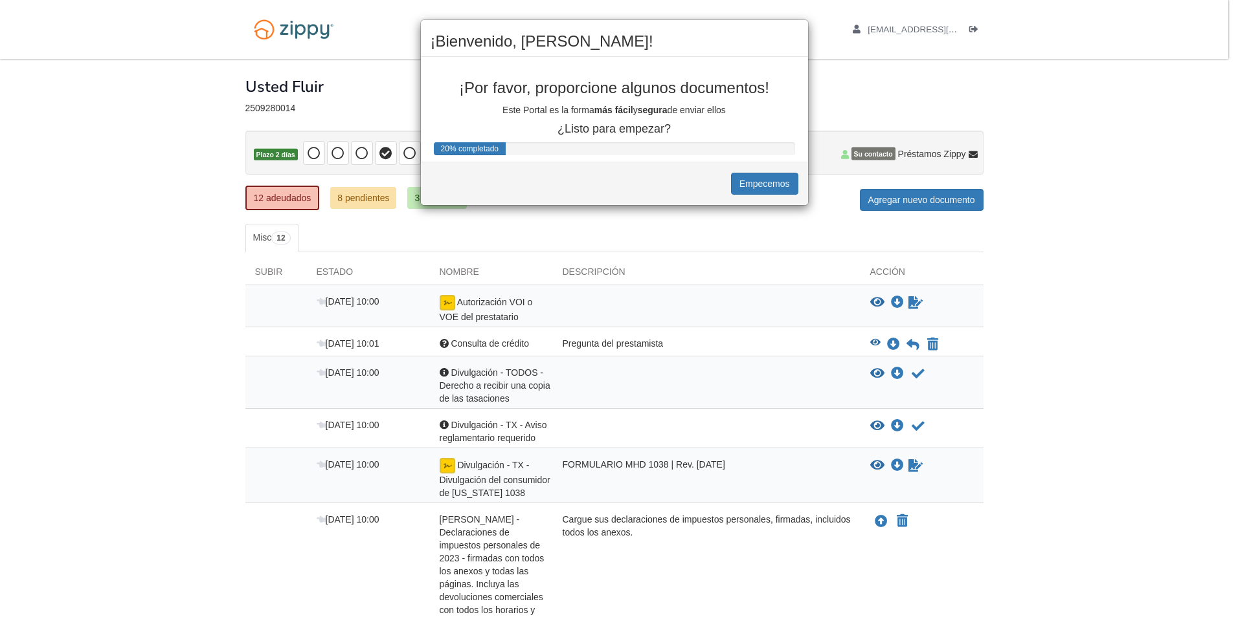
click at [817, 109] on div "¡Bienvenido, [PERSON_NAME]! ¡Por favor, proporcione algunos documentos! Este Po…" at bounding box center [619, 308] width 1238 height 617
click at [822, 107] on div "¡Bienvenido, [PERSON_NAME]! ¡Por favor, proporcione algunos documentos! Este Po…" at bounding box center [619, 308] width 1238 height 617
click at [824, 105] on div "¡Bienvenido, [PERSON_NAME]! ¡Por favor, proporcione algunos documentos! Este Po…" at bounding box center [619, 308] width 1238 height 617
click at [763, 189] on button "Empecemos" at bounding box center [764, 184] width 67 height 22
click at [764, 189] on button "Empecemos" at bounding box center [764, 184] width 67 height 22
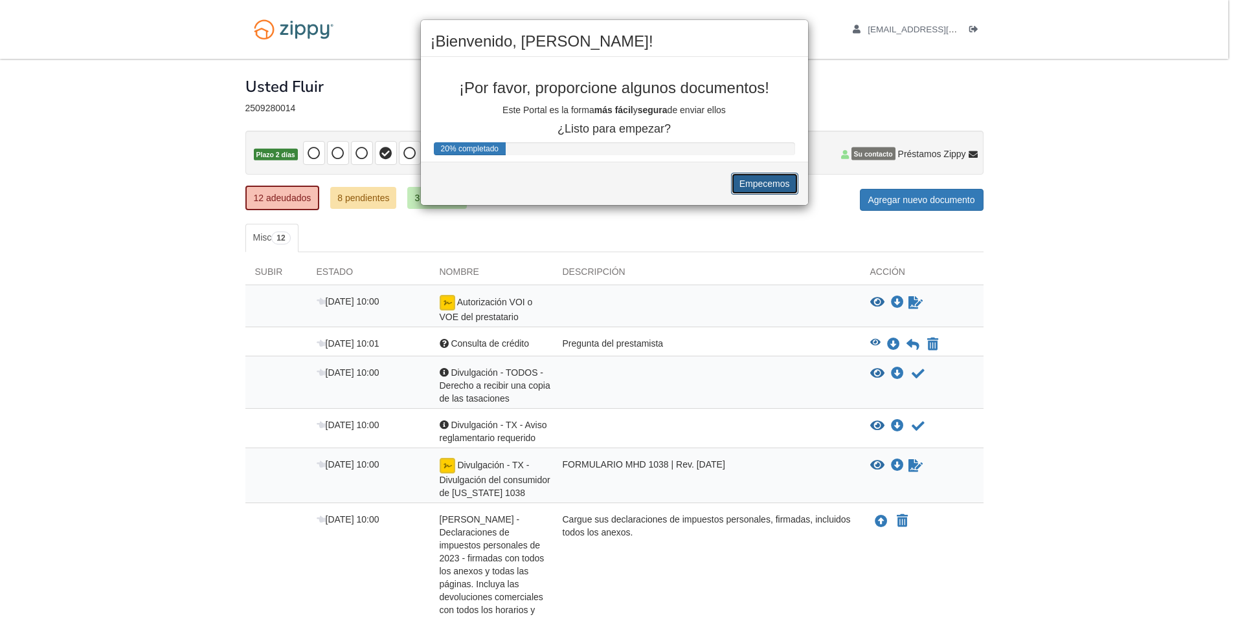
click at [766, 186] on button "Empecemos" at bounding box center [764, 184] width 67 height 22
drag, startPoint x: 767, startPoint y: 184, endPoint x: 814, endPoint y: 158, distance: 53.9
click at [771, 183] on button "Empecemos" at bounding box center [764, 184] width 67 height 22
click at [882, 201] on div "¡Bienvenido, [PERSON_NAME]! ¡Por favor, proporcione algunos documentos! Este Po…" at bounding box center [619, 308] width 1238 height 617
click at [883, 201] on div "¡Bienvenido, [PERSON_NAME]! ¡Por favor, proporcione algunos documentos! Este Po…" at bounding box center [619, 308] width 1238 height 617
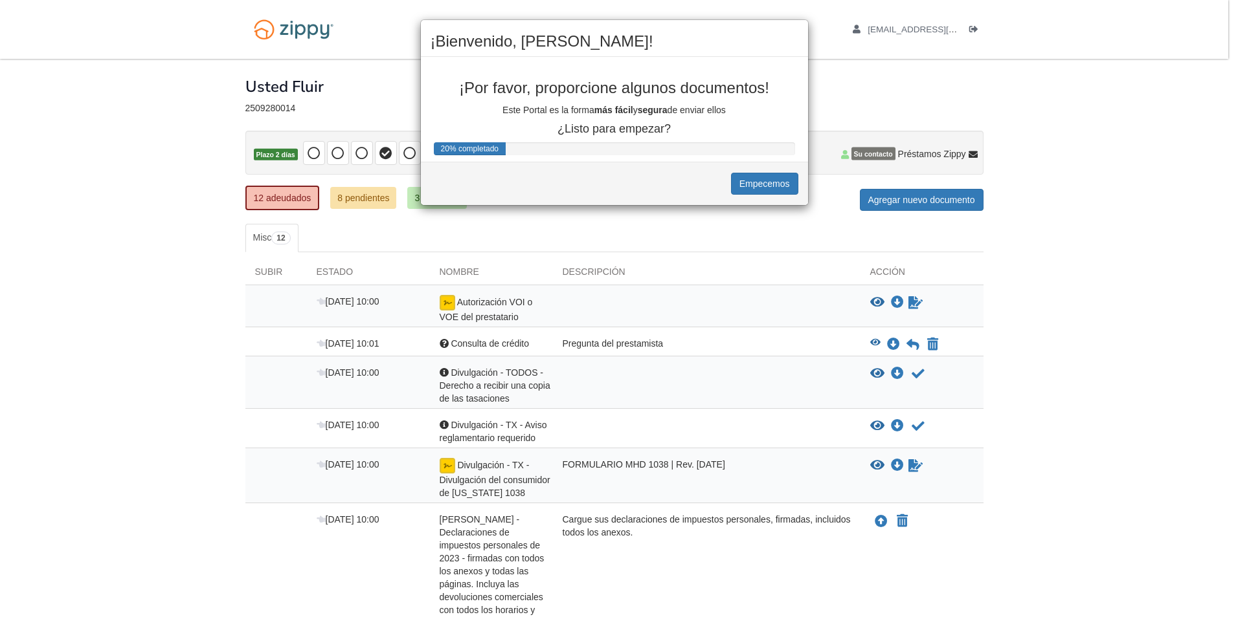
click at [887, 197] on div "¡Bienvenido, [PERSON_NAME]! ¡Por favor, proporcione algunos documentos! Este Po…" at bounding box center [619, 308] width 1238 height 617
click at [889, 196] on div "¡Bienvenido, [PERSON_NAME]! ¡Por favor, proporcione algunos documentos! Este Po…" at bounding box center [619, 308] width 1238 height 617
click at [889, 197] on div "¡Bienvenido, [PERSON_NAME]! ¡Por favor, proporcione algunos documentos! Este Po…" at bounding box center [619, 308] width 1238 height 617
click at [888, 201] on div "¡Bienvenido, [PERSON_NAME]! ¡Por favor, proporcione algunos documentos! Este Po…" at bounding box center [619, 308] width 1238 height 617
drag, startPoint x: 880, startPoint y: 149, endPoint x: 872, endPoint y: 155, distance: 10.1
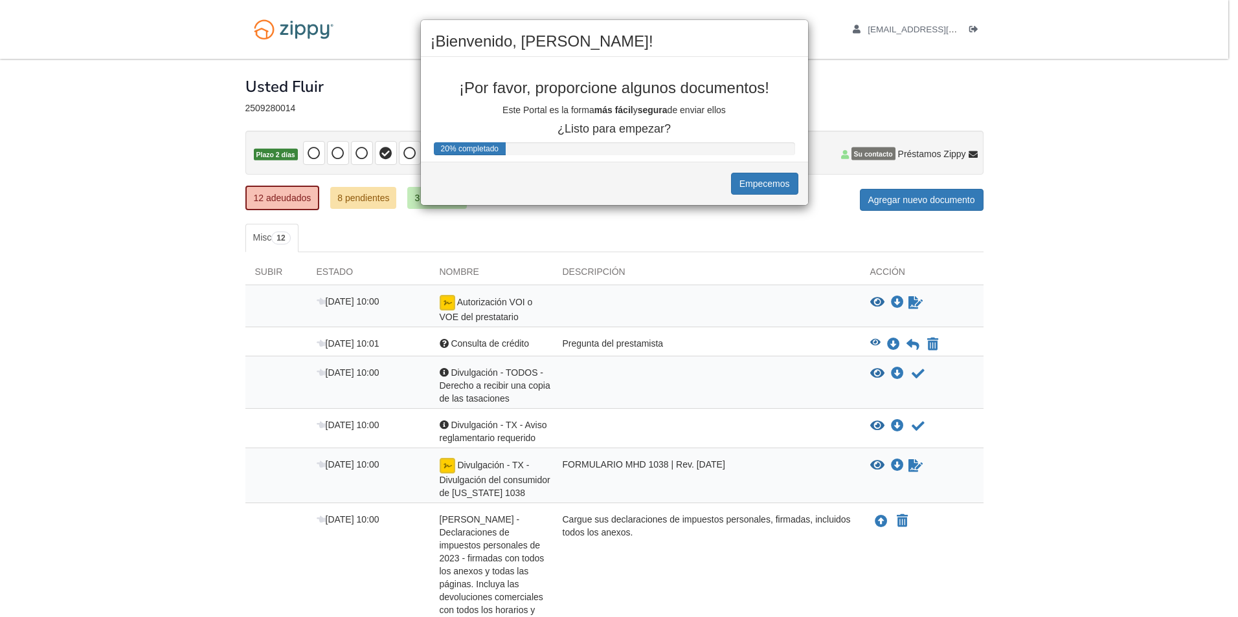
click at [872, 154] on div "¡Bienvenido, [PERSON_NAME]! ¡Por favor, proporcione algunos documentos! Este Po…" at bounding box center [619, 308] width 1238 height 617
click at [872, 153] on div "¡Bienvenido, [PERSON_NAME]! ¡Por favor, proporcione algunos documentos! Este Po…" at bounding box center [619, 308] width 1238 height 617
click at [875, 153] on div "¡Bienvenido, [PERSON_NAME]! ¡Por favor, proporcione algunos documentos! Este Po…" at bounding box center [619, 308] width 1238 height 617
click at [878, 151] on div "¡Bienvenido, [PERSON_NAME]! ¡Por favor, proporcione algunos documentos! Este Po…" at bounding box center [619, 308] width 1238 height 617
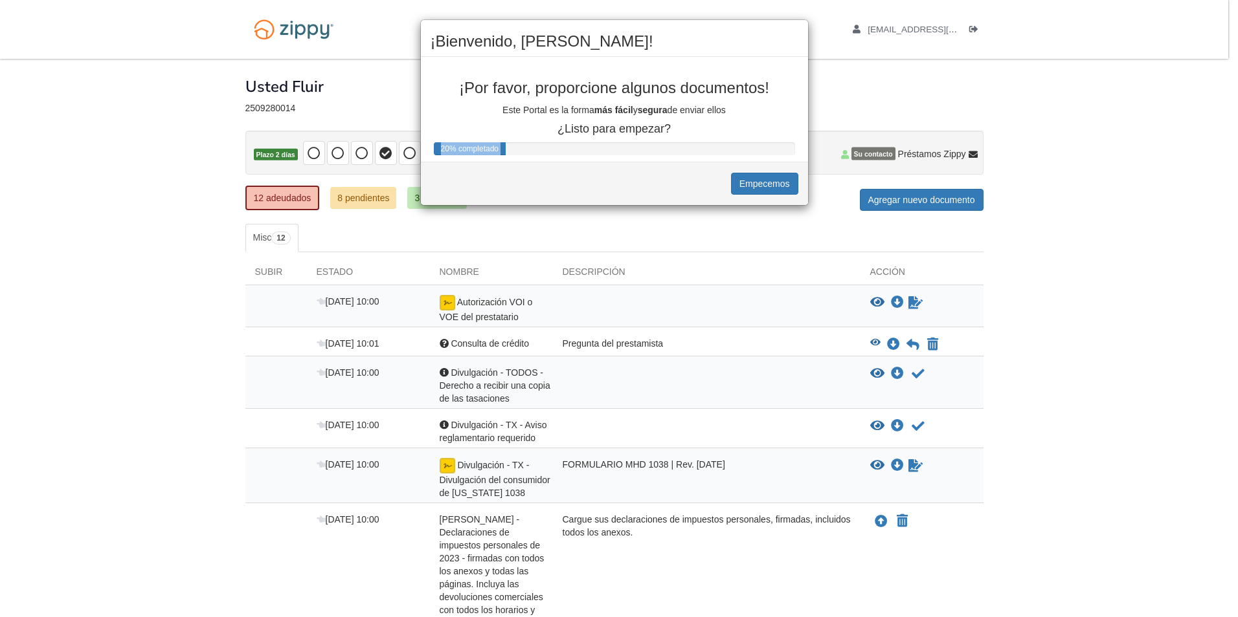
click at [877, 153] on div "¡Bienvenido, [PERSON_NAME]! ¡Por favor, proporcione algunos documentos! Este Po…" at bounding box center [619, 308] width 1238 height 617
click at [965, 159] on div "¡Bienvenido, [PERSON_NAME]! ¡Por favor, proporcione algunos documentos! Este Po…" at bounding box center [619, 308] width 1238 height 617
click at [966, 23] on div "¡Bienvenido, [PERSON_NAME]! ¡Por favor, proporcione algunos documentos! Este Po…" at bounding box center [619, 308] width 1238 height 617
drag, startPoint x: 970, startPoint y: 29, endPoint x: 966, endPoint y: 38, distance: 9.3
click at [966, 38] on div "¡Bienvenido, [PERSON_NAME]! ¡Por favor, proporcione algunos documentos! Este Po…" at bounding box center [619, 308] width 1238 height 617
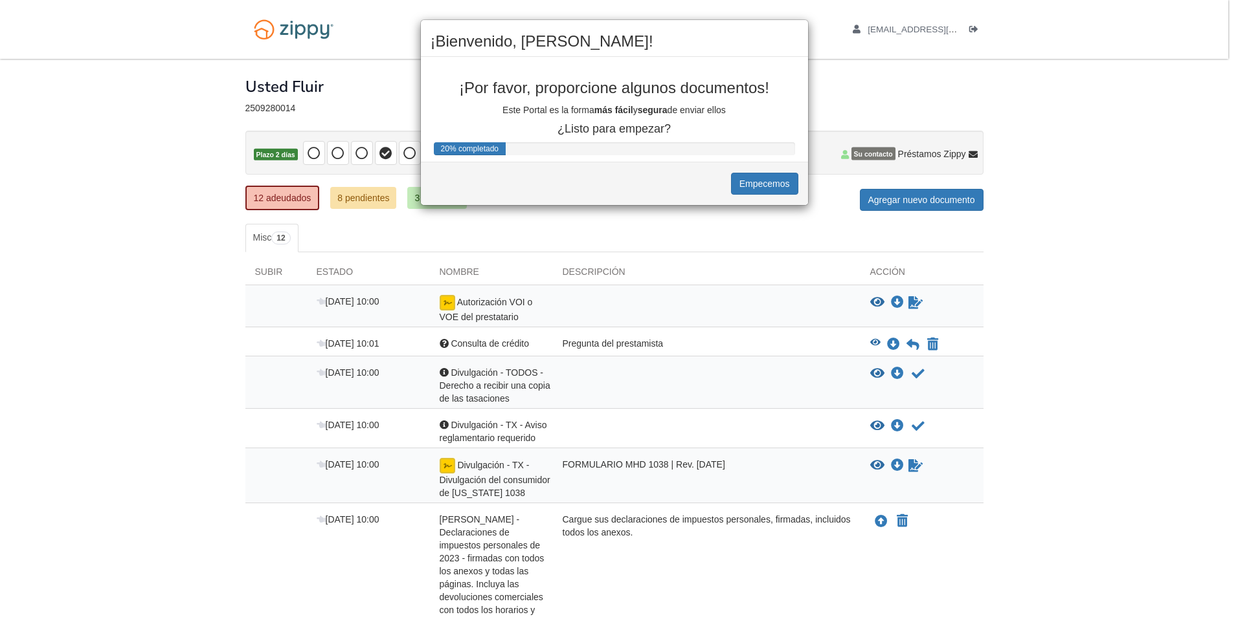
click at [966, 38] on div "¡Bienvenido, [PERSON_NAME]! ¡Por favor, proporcione algunos documentos! Este Po…" at bounding box center [619, 308] width 1238 height 617
drag, startPoint x: 901, startPoint y: 78, endPoint x: 883, endPoint y: 96, distance: 25.2
click at [883, 94] on div "¡Bienvenido, [PERSON_NAME]! ¡Por favor, proporcione algunos documentos! Este Po…" at bounding box center [619, 308] width 1238 height 617
click at [1211, 216] on div "¡Bienvenido, [PERSON_NAME]! ¡Por favor, proporcione algunos documentos! Este Po…" at bounding box center [619, 308] width 1238 height 617
drag, startPoint x: 1161, startPoint y: 221, endPoint x: 1129, endPoint y: 214, distance: 32.5
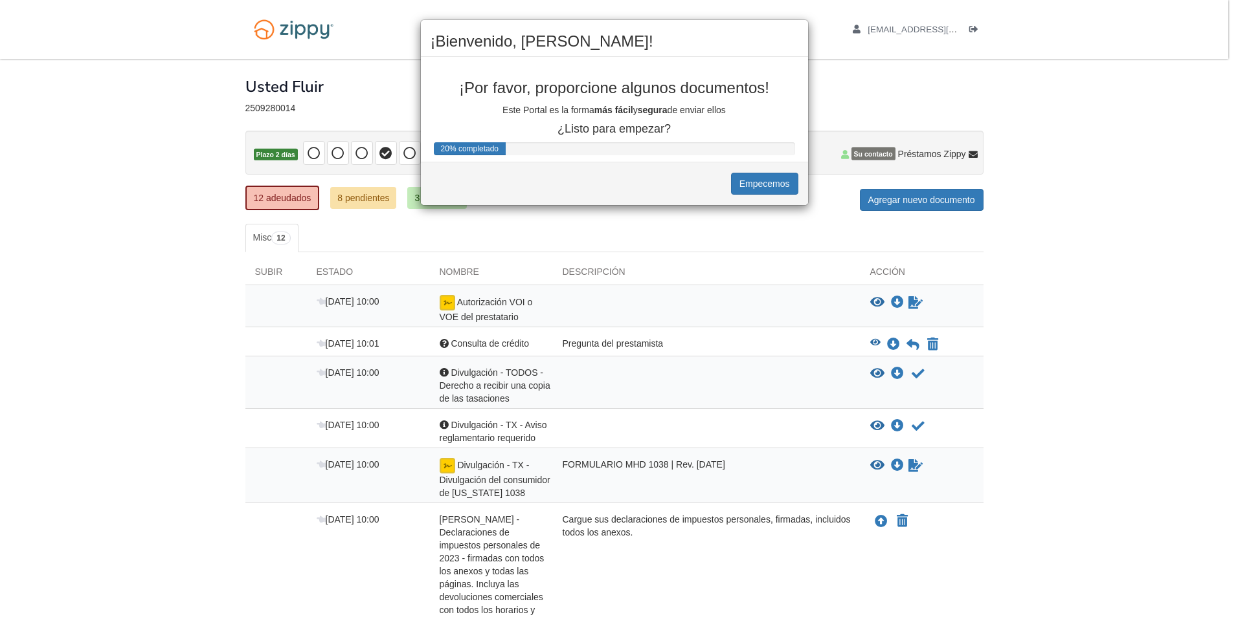
click at [1149, 224] on div "¡Bienvenido, [PERSON_NAME]! ¡Por favor, proporcione algunos documentos! Este Po…" at bounding box center [619, 308] width 1238 height 617
drag, startPoint x: -3, startPoint y: 222, endPoint x: 103, endPoint y: 239, distance: 106.8
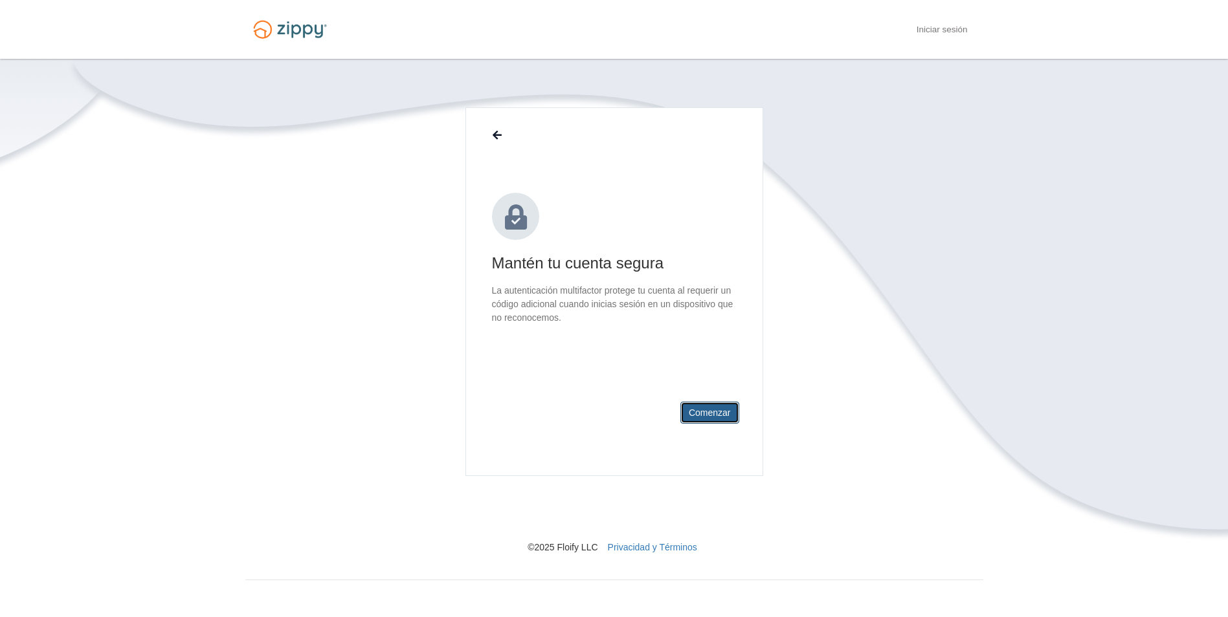
click at [705, 411] on button "Comenzar" at bounding box center [709, 413] width 59 height 22
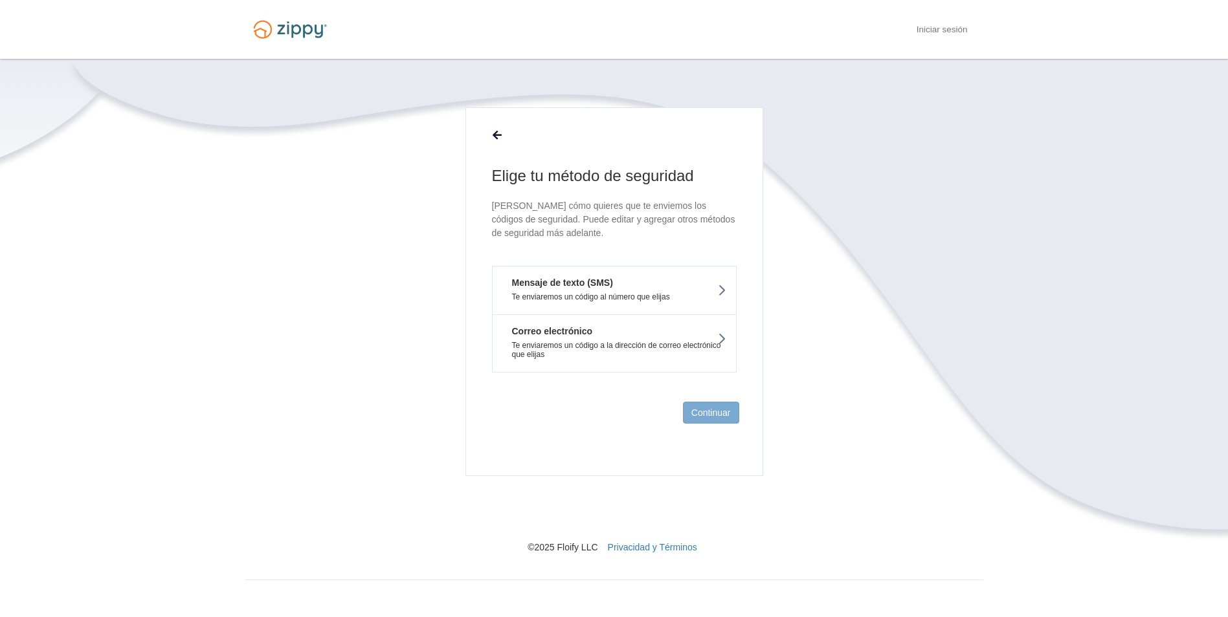
click at [628, 280] on button "Mensaje de texto (SMS) Te enviaremos un código al número que elijas" at bounding box center [614, 290] width 245 height 49
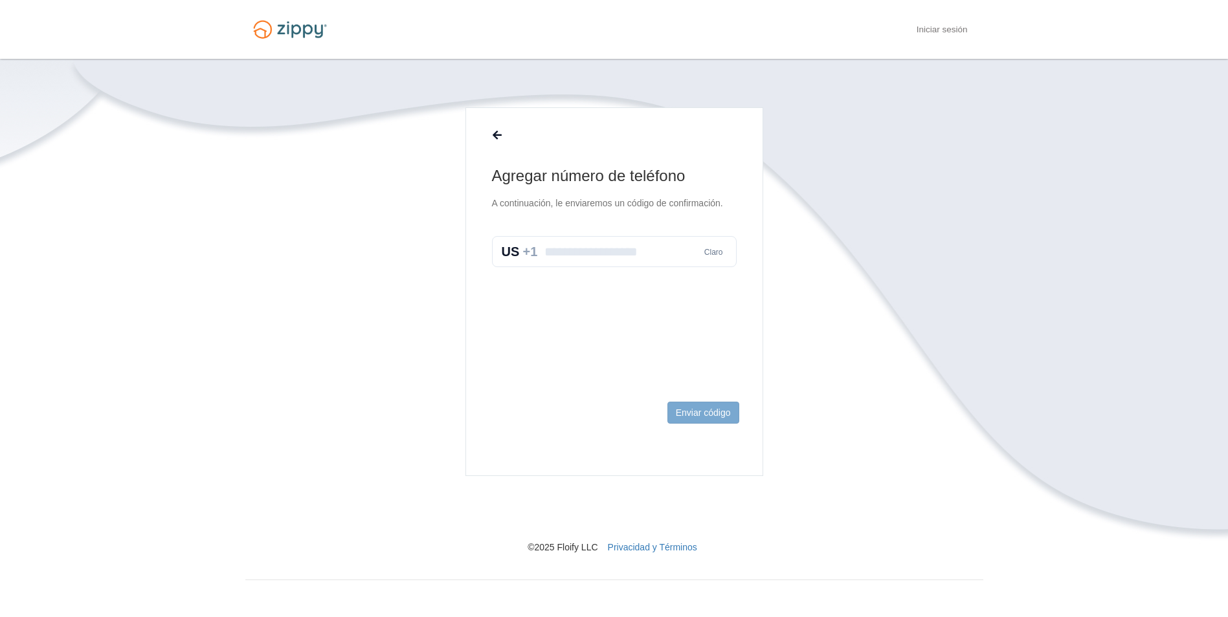
click at [654, 247] on input "text" at bounding box center [614, 251] width 245 height 31
type input "**********"
click at [713, 413] on button "Enviar código" at bounding box center [703, 413] width 72 height 22
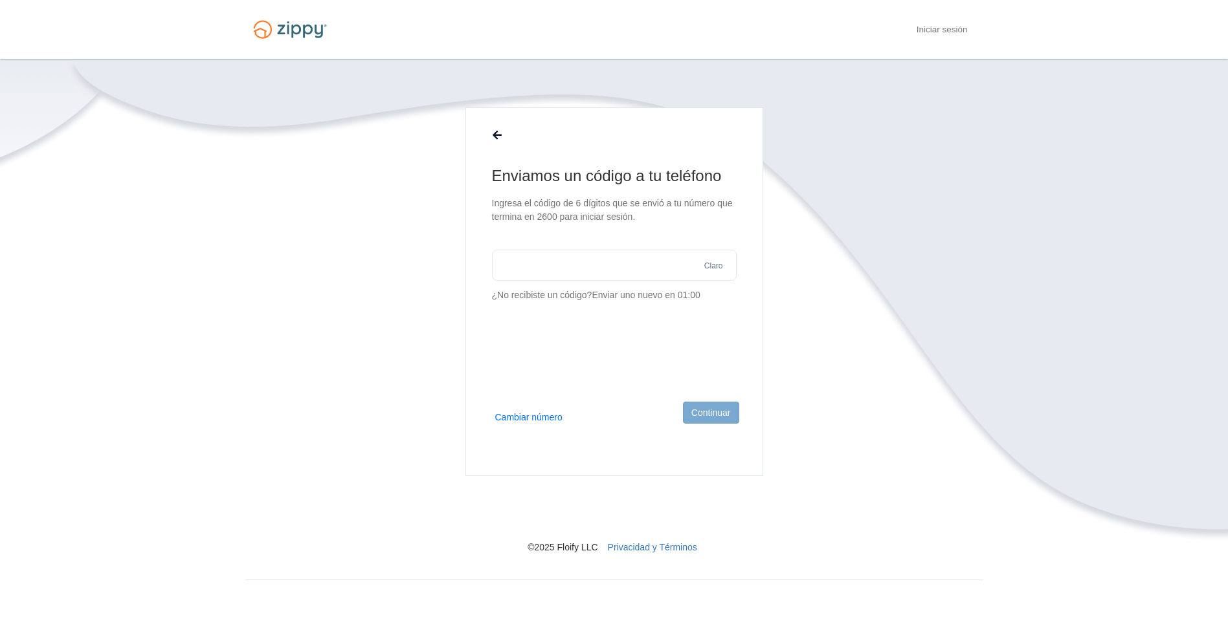
click at [618, 272] on input "text" at bounding box center [614, 265] width 245 height 31
type input "******"
click at [727, 413] on button "Continuar" at bounding box center [711, 413] width 56 height 22
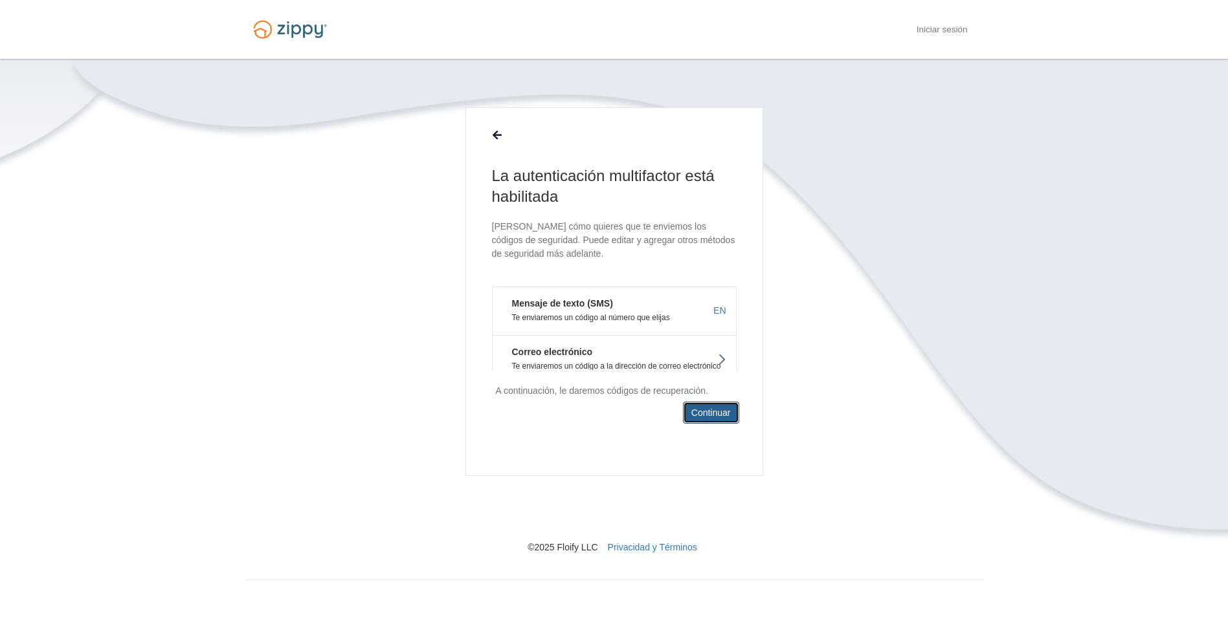
click at [700, 416] on button "Continuar" at bounding box center [711, 413] width 56 height 22
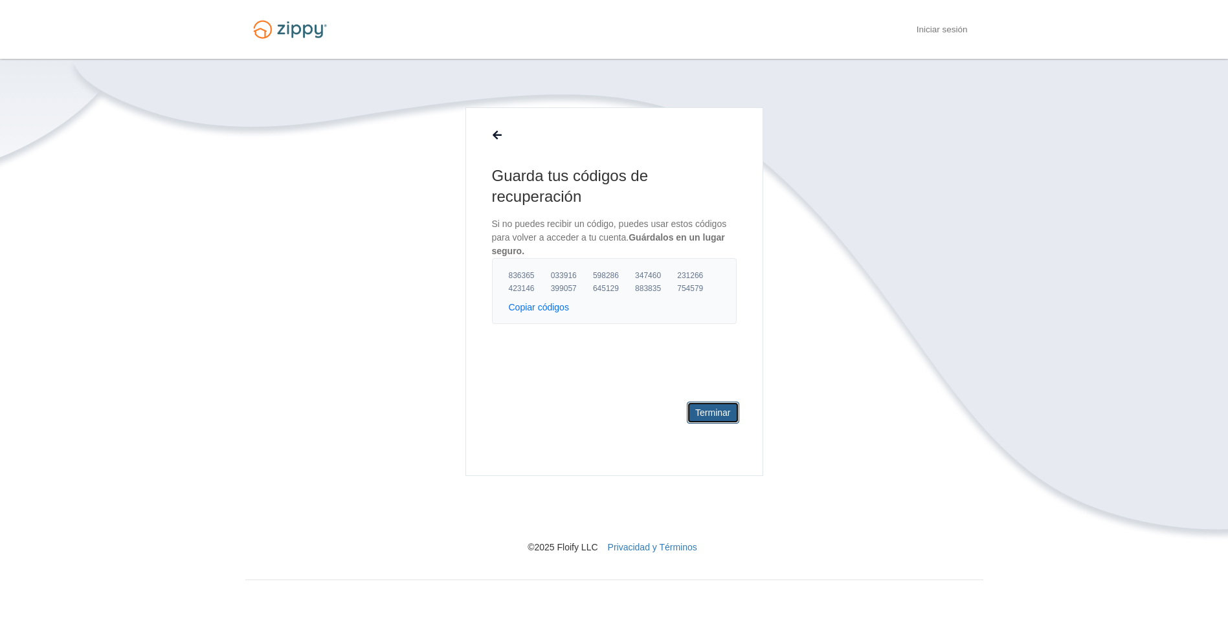
click at [702, 414] on link "Terminar" at bounding box center [713, 413] width 52 height 22
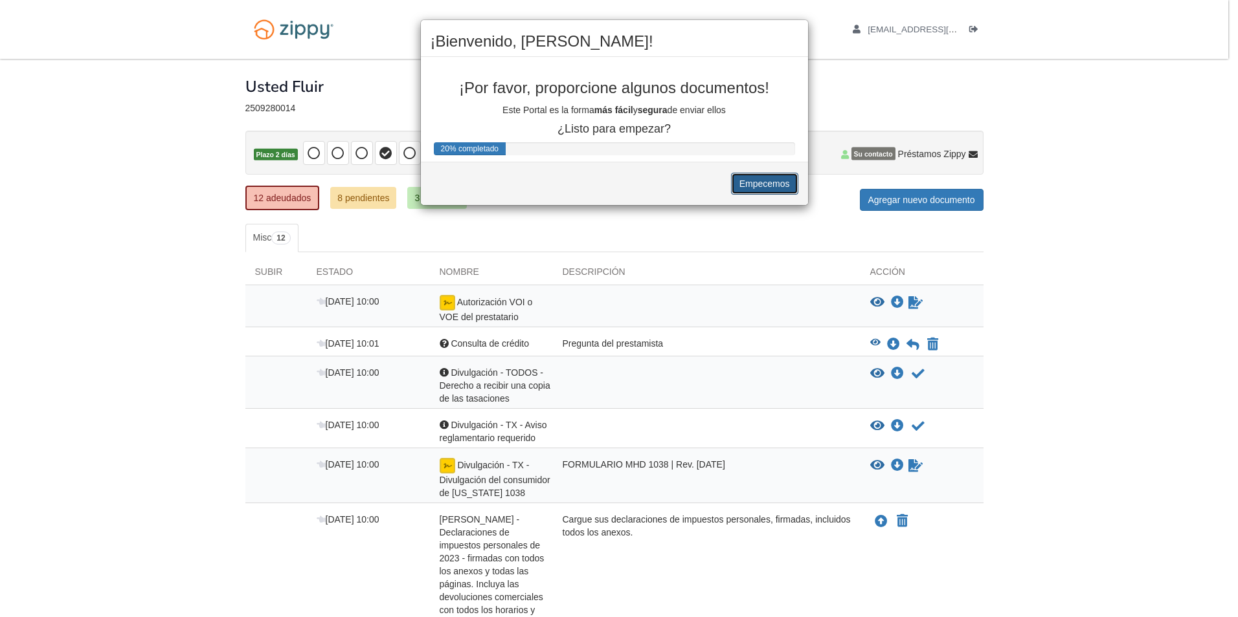
click at [765, 181] on button "Empecemos" at bounding box center [764, 184] width 67 height 22
click at [447, 304] on div "¡Bienvenido, [PERSON_NAME]! ¡Por favor, proporcione algunos documentos! Este Po…" at bounding box center [619, 308] width 1238 height 617
drag, startPoint x: 446, startPoint y: 301, endPoint x: 456, endPoint y: 285, distance: 18.9
click at [449, 301] on div "¡Bienvenido, [PERSON_NAME]! ¡Por favor, proporcione algunos documentos! Este Po…" at bounding box center [619, 308] width 1238 height 617
click at [454, 289] on div "¡Bienvenido, [PERSON_NAME]! ¡Por favor, proporcione algunos documentos! Este Po…" at bounding box center [619, 308] width 1238 height 617
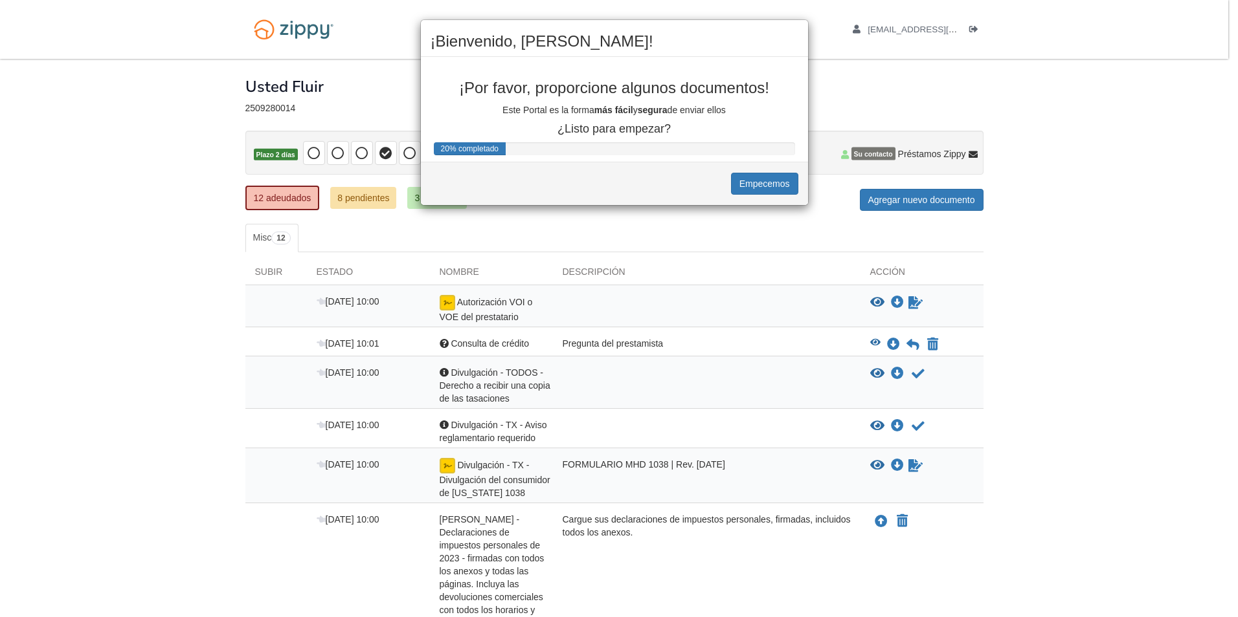
click at [477, 313] on div "¡Bienvenido, [PERSON_NAME]! ¡Por favor, proporcione algunos documentos! Este Po…" at bounding box center [619, 308] width 1238 height 617
click at [483, 305] on div "¡Bienvenido, [PERSON_NAME]! ¡Por favor, proporcione algunos documentos! Este Po…" at bounding box center [619, 308] width 1238 height 617
click at [906, 302] on div "¡Bienvenido, [PERSON_NAME]! ¡Por favor, proporcione algunos documentos! Este Po…" at bounding box center [619, 308] width 1238 height 617
click at [904, 301] on div "¡Bienvenido, [PERSON_NAME]! ¡Por favor, proporcione algunos documentos! Este Po…" at bounding box center [619, 308] width 1238 height 617
drag, startPoint x: 911, startPoint y: 300, endPoint x: 909, endPoint y: 307, distance: 6.6
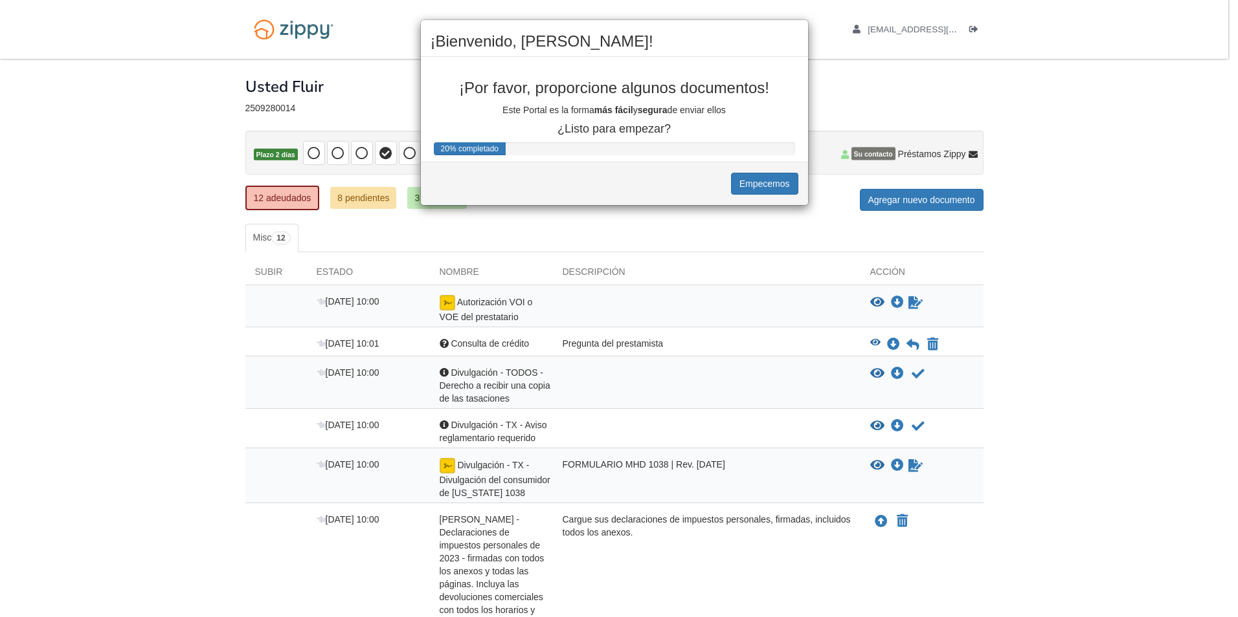
click at [911, 302] on div "¡Bienvenido, [PERSON_NAME]! ¡Por favor, proporcione algunos documentos! Este Po…" at bounding box center [619, 308] width 1238 height 617
click at [750, 175] on button "Empecemos" at bounding box center [764, 184] width 67 height 22
click at [759, 184] on button "Empecemos" at bounding box center [764, 184] width 67 height 22
click at [761, 183] on button "Empecemos" at bounding box center [764, 184] width 67 height 22
drag, startPoint x: 762, startPoint y: 179, endPoint x: 752, endPoint y: 181, distance: 9.9
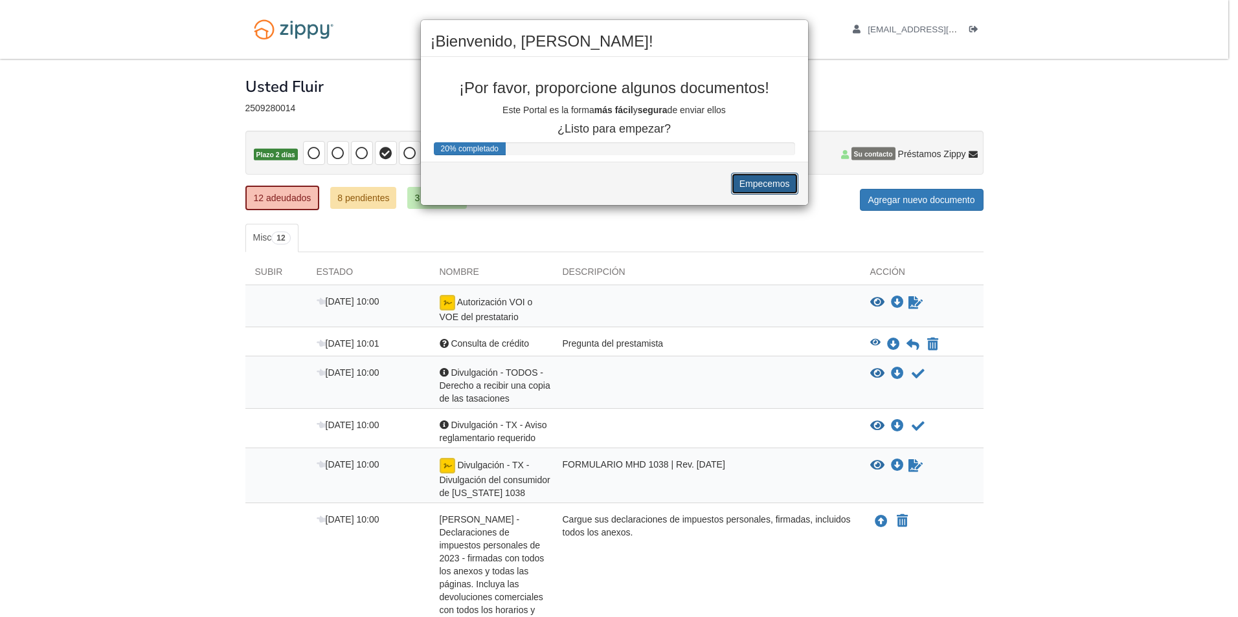
click at [762, 181] on button "Empecemos" at bounding box center [764, 184] width 67 height 22
drag, startPoint x: 441, startPoint y: 355, endPoint x: 428, endPoint y: 399, distance: 46.5
click at [430, 396] on div "¡Bienvenido, [PERSON_NAME]! ¡Por favor, proporcione algunos documentos! Este Po…" at bounding box center [619, 308] width 1238 height 617
click at [776, 188] on button "Empecemos" at bounding box center [764, 184] width 67 height 22
click at [777, 187] on button "Empecemos" at bounding box center [764, 184] width 67 height 22
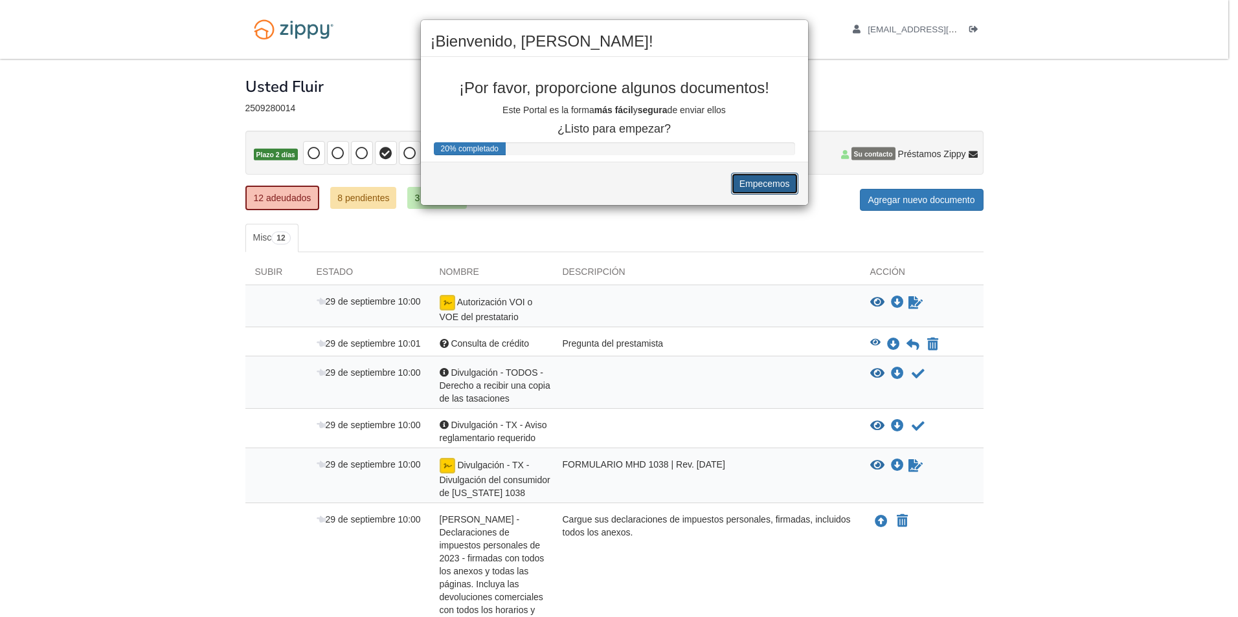
click at [777, 184] on button "Empecemos" at bounding box center [764, 184] width 67 height 22
click at [777, 183] on button "Empecemos" at bounding box center [764, 184] width 67 height 22
click at [777, 181] on button "Empecemos" at bounding box center [764, 184] width 67 height 22
click at [777, 174] on div "Empecemos" at bounding box center [614, 183] width 387 height 43
click at [285, 196] on div "¡Bienvenido, [PERSON_NAME]! ¡Por favor, proporcione algunos documentos! Este Po…" at bounding box center [619, 308] width 1238 height 617
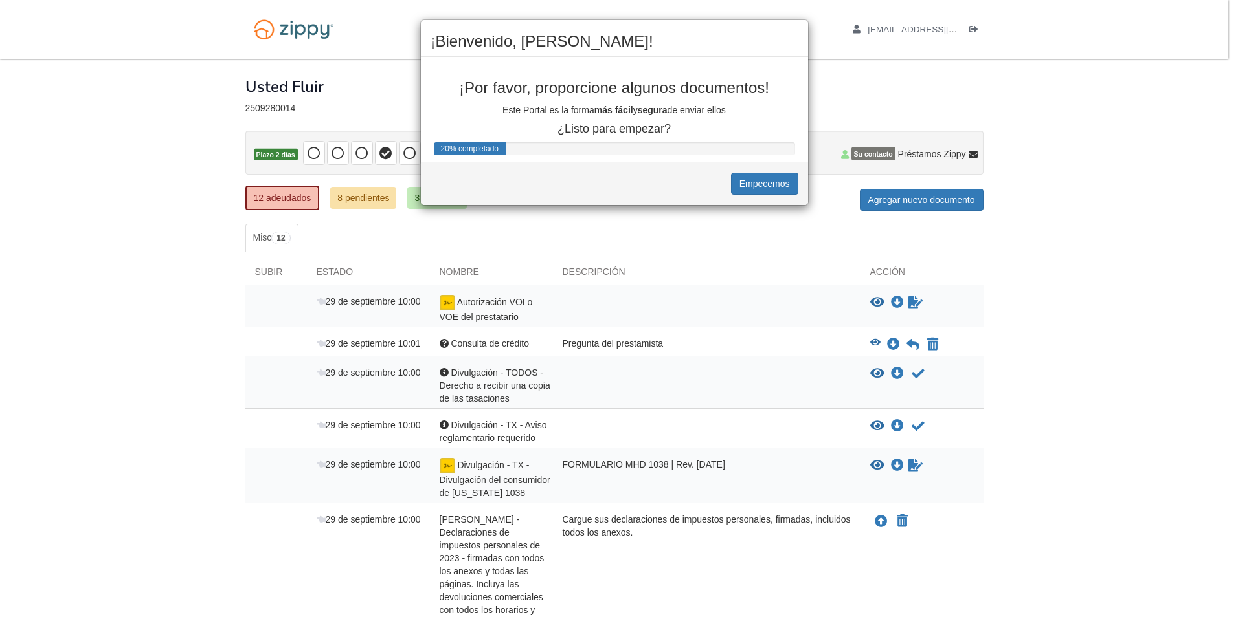
drag, startPoint x: 286, startPoint y: 196, endPoint x: 278, endPoint y: 194, distance: 8.6
click at [289, 196] on div "¡Bienvenido, [PERSON_NAME]! ¡Por favor, proporcione algunos documentos! Este Po…" at bounding box center [619, 308] width 1238 height 617
drag, startPoint x: 278, startPoint y: 194, endPoint x: 272, endPoint y: 157, distance: 37.4
click at [273, 193] on div "¡Bienvenido, [PERSON_NAME]! ¡Por favor, proporcione algunos documentos! Este Po…" at bounding box center [619, 308] width 1238 height 617
click at [273, 158] on div "¡Bienvenido, [PERSON_NAME]! ¡Por favor, proporcione algunos documentos! Este Po…" at bounding box center [619, 308] width 1238 height 617
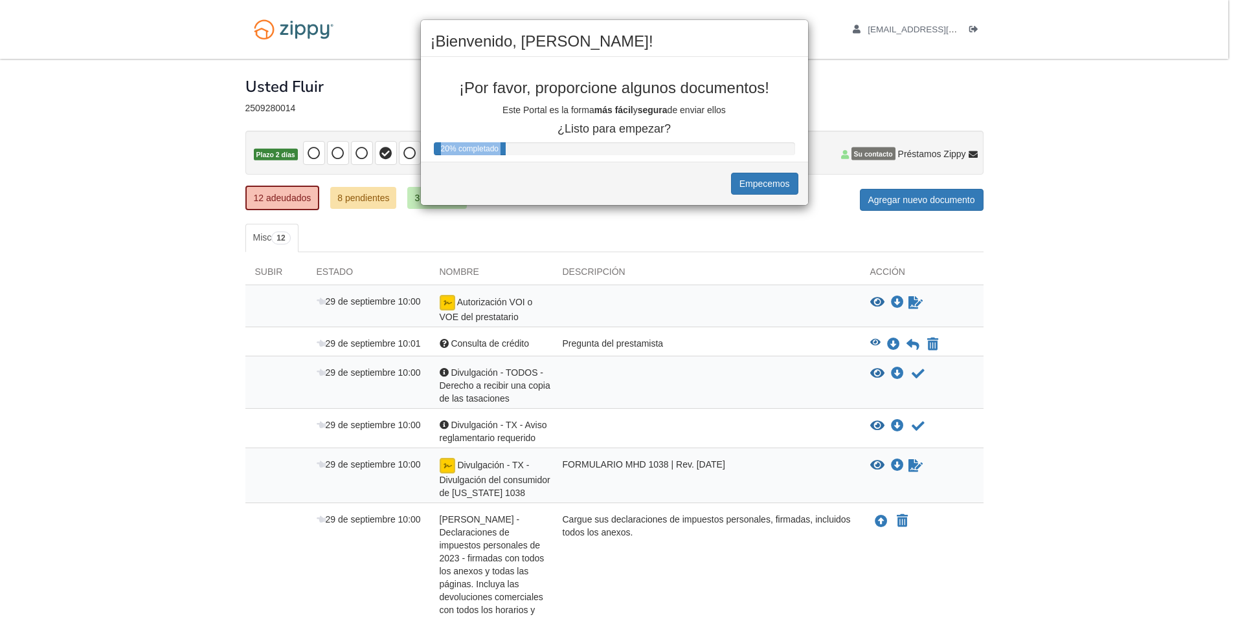
click at [272, 157] on div "¡Bienvenido, [PERSON_NAME]! ¡Por favor, proporcione algunos documentos! Este Po…" at bounding box center [619, 308] width 1238 height 617
click at [777, 183] on button "Empecemos" at bounding box center [764, 184] width 67 height 22
click at [838, 111] on div "¡Bienvenido, [PERSON_NAME]! ¡Por favor, proporcione algunos documentos! Este Po…" at bounding box center [619, 308] width 1238 height 617
drag, startPoint x: 269, startPoint y: 36, endPoint x: 278, endPoint y: 40, distance: 9.3
click at [276, 40] on div "¡Bienvenido, [PERSON_NAME]! ¡Por favor, proporcione algunos documentos! Este Po…" at bounding box center [619, 308] width 1238 height 617
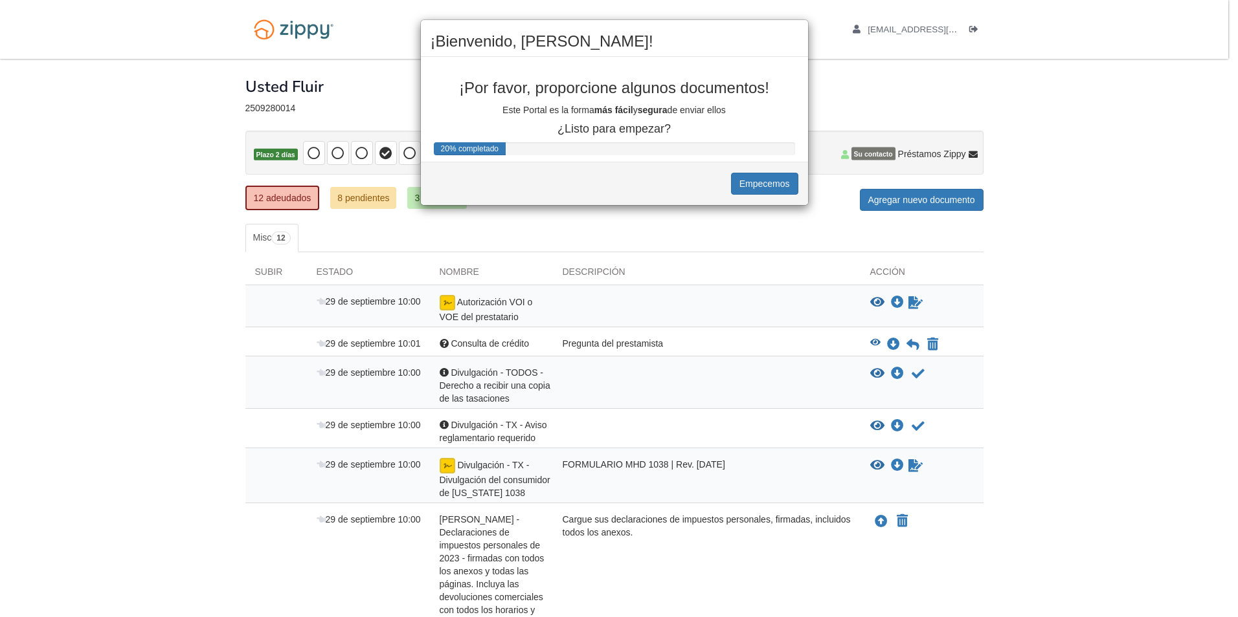
drag, startPoint x: 1162, startPoint y: 178, endPoint x: 1179, endPoint y: 152, distance: 31.2
click at [1170, 173] on div "¡Bienvenido, [PERSON_NAME]! ¡Por favor, proporcione algunos documentos! Este Po…" at bounding box center [619, 308] width 1238 height 617
click at [753, 187] on button "Empecemos" at bounding box center [764, 184] width 67 height 22
click at [759, 184] on button "Empecemos" at bounding box center [764, 184] width 67 height 22
click at [757, 184] on button "Empecemos" at bounding box center [764, 184] width 67 height 22
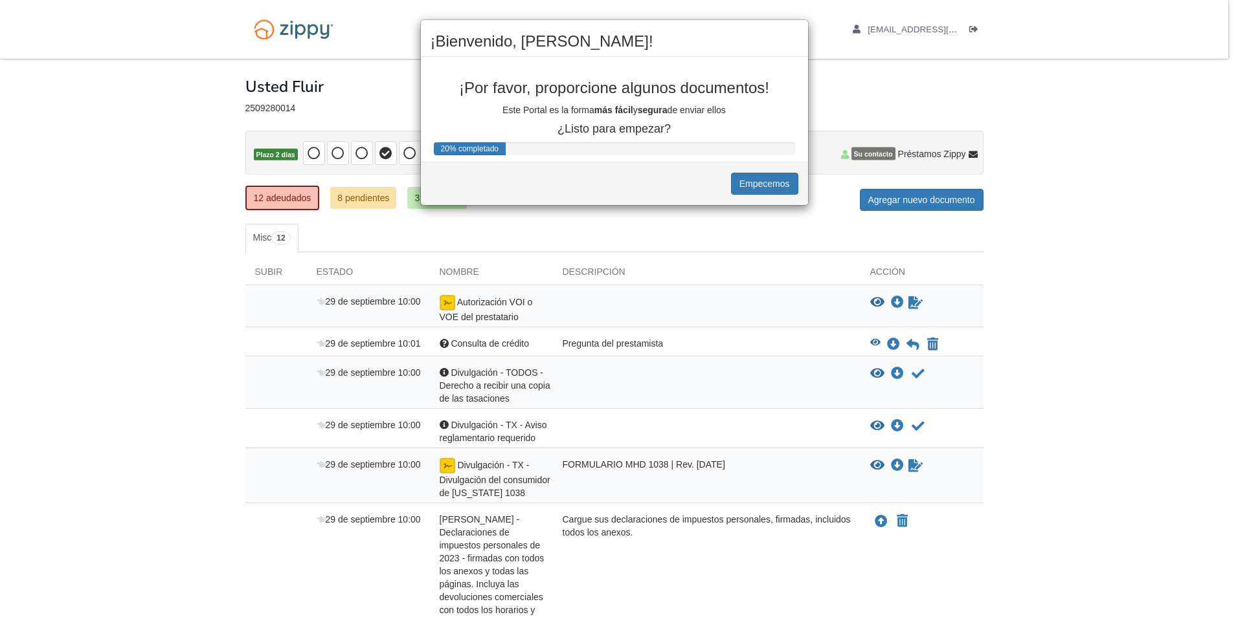
drag, startPoint x: 1006, startPoint y: 74, endPoint x: 971, endPoint y: 96, distance: 41.5
click at [1003, 81] on div "¡Bienvenido, [PERSON_NAME]! ¡Por favor, proporcione algunos documentos! Este Po…" at bounding box center [619, 308] width 1238 height 617
click at [931, 194] on div "¡Bienvenido, [PERSON_NAME]! ¡Por favor, proporcione algunos documentos! Este Po…" at bounding box center [619, 308] width 1238 height 617
click at [931, 197] on div "¡Bienvenido, [PERSON_NAME]! ¡Por favor, proporcione algunos documentos! Este Po…" at bounding box center [619, 308] width 1238 height 617
drag, startPoint x: 686, startPoint y: 302, endPoint x: 366, endPoint y: 472, distance: 362.8
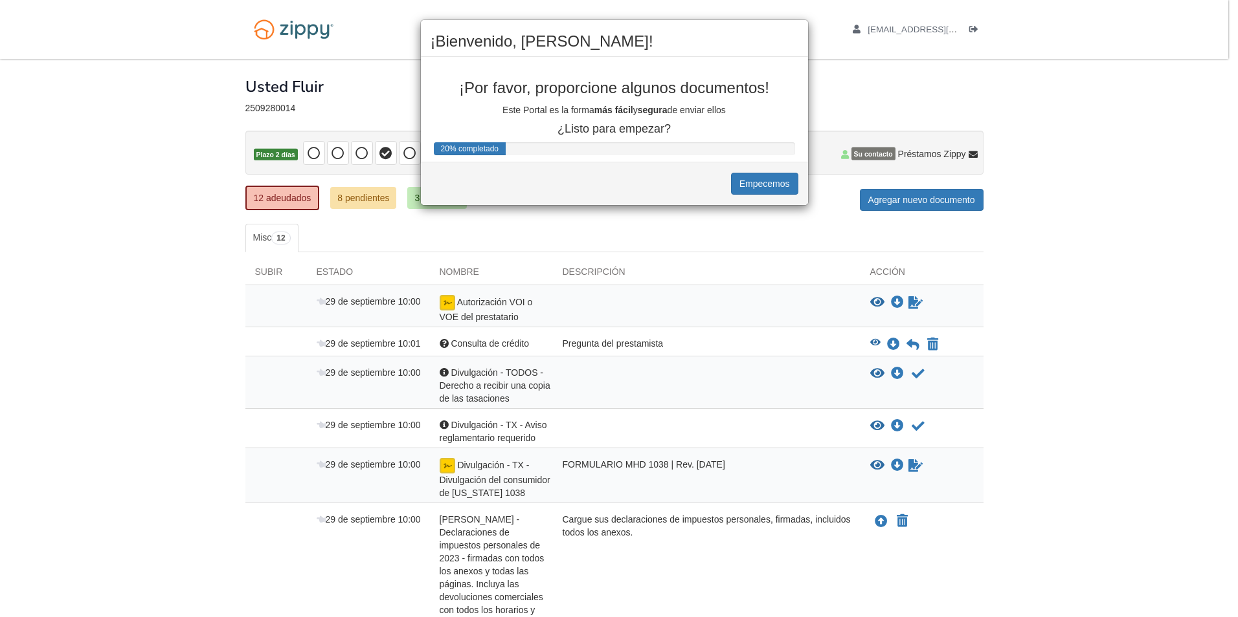
click at [368, 469] on div "¡Bienvenido, [PERSON_NAME]! ¡Por favor, proporcione algunos documentos! Este Po…" at bounding box center [619, 308] width 1238 height 617
drag, startPoint x: 392, startPoint y: 516, endPoint x: 438, endPoint y: 509, distance: 46.4
drag, startPoint x: 449, startPoint y: 502, endPoint x: 1042, endPoint y: 262, distance: 639.4
click at [761, 188] on button "Empecemos" at bounding box center [764, 184] width 67 height 22
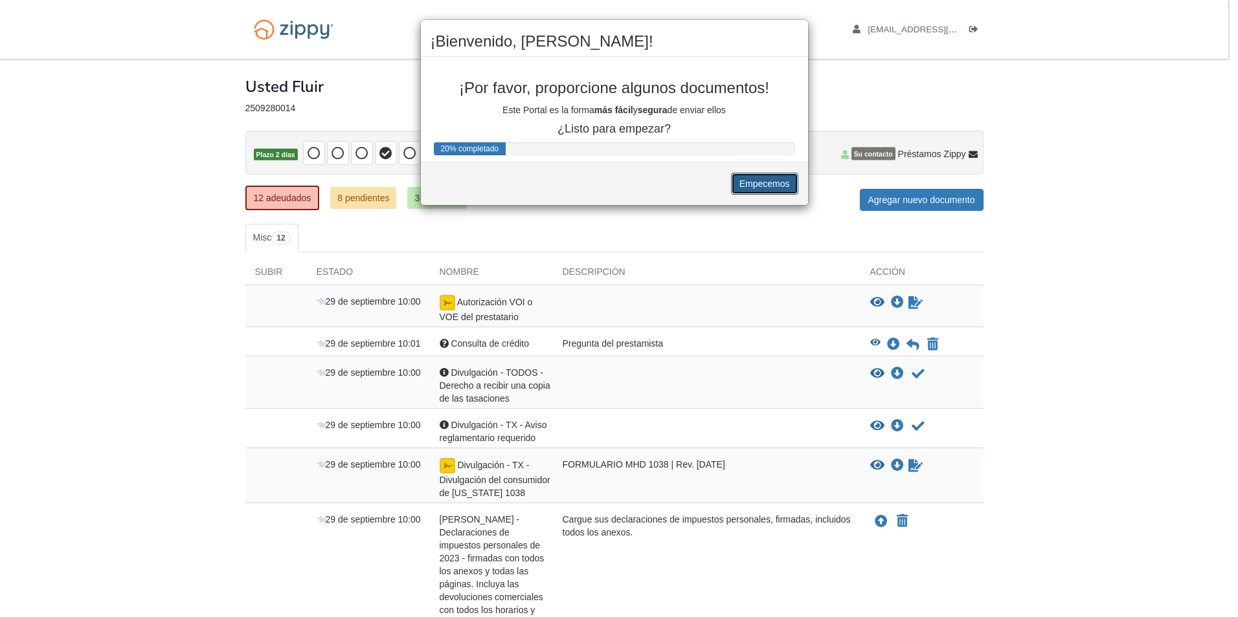
click at [761, 188] on button "Empecemos" at bounding box center [764, 184] width 67 height 22
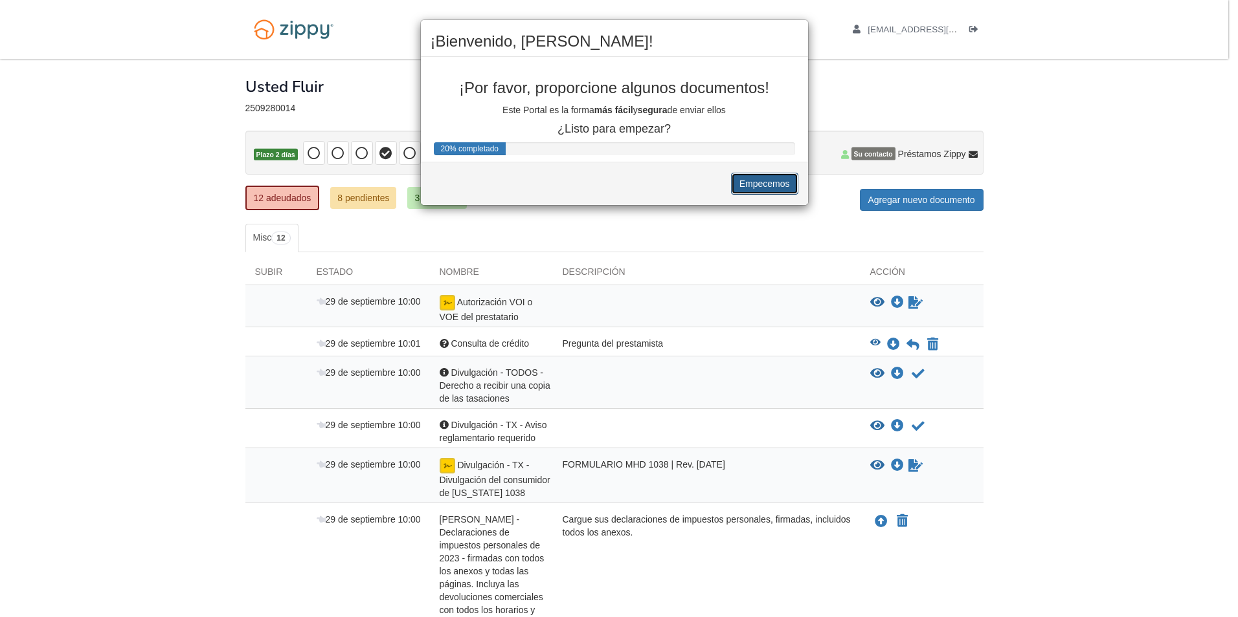
click at [761, 188] on button "Empecemos" at bounding box center [764, 184] width 67 height 22
click at [761, 186] on button "Empecemos" at bounding box center [764, 184] width 67 height 22
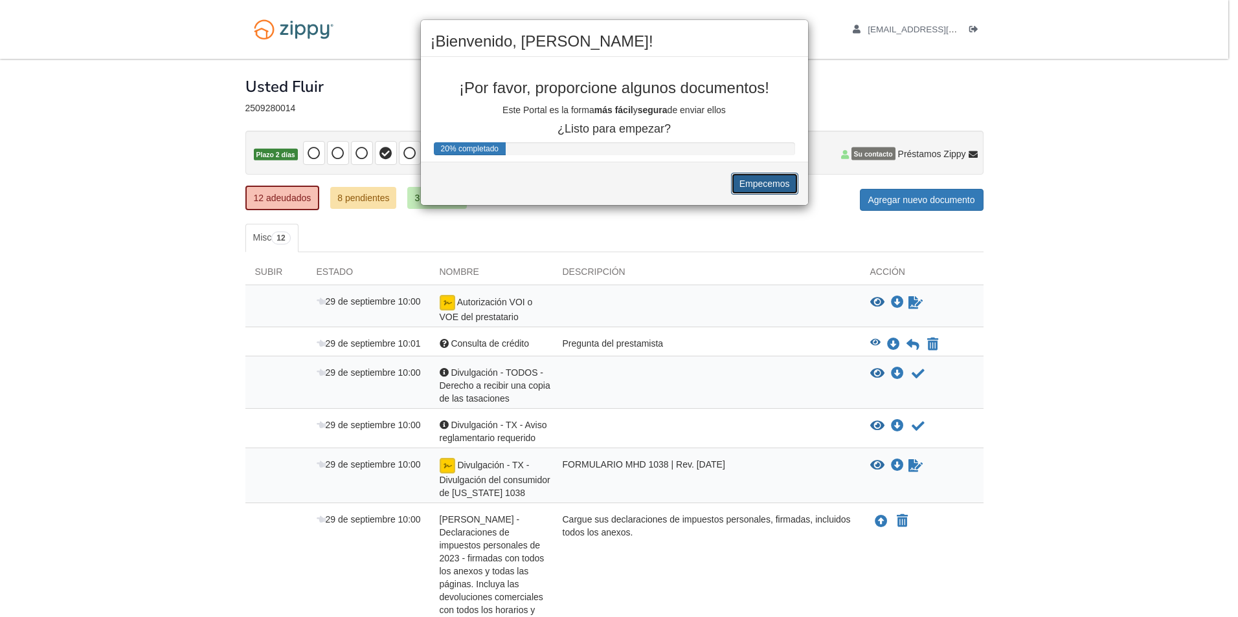
click at [761, 186] on button "Empecemos" at bounding box center [764, 184] width 67 height 22
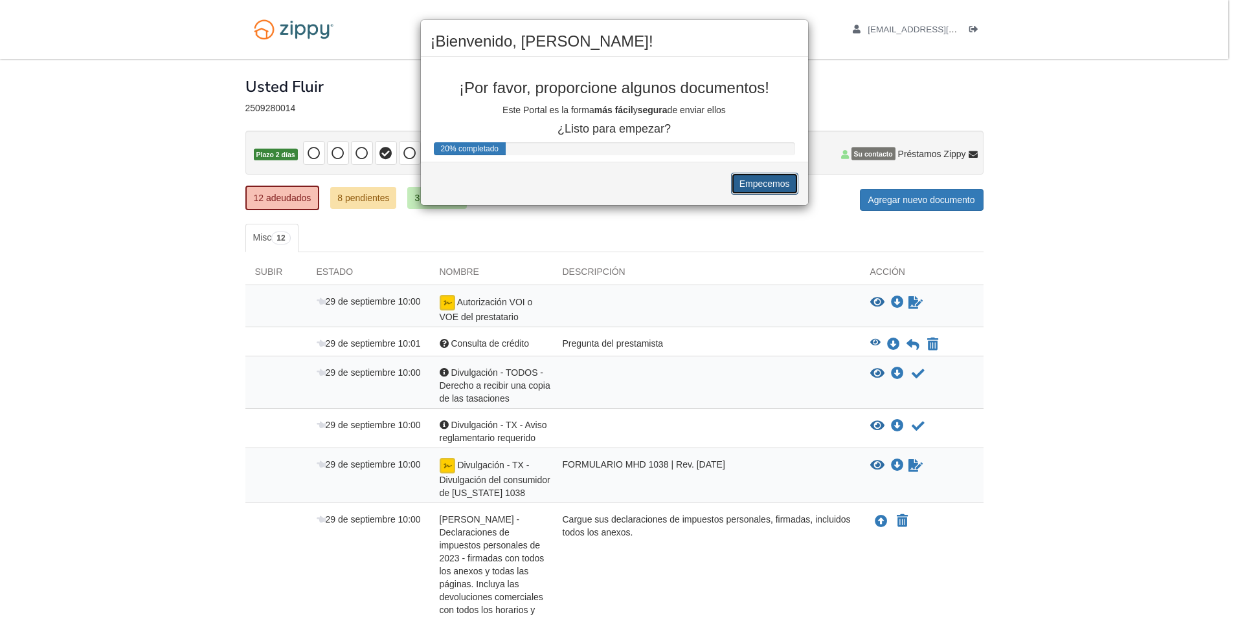
click at [761, 186] on button "Empecemos" at bounding box center [764, 184] width 67 height 22
click at [761, 183] on button "Empecemos" at bounding box center [764, 184] width 67 height 22
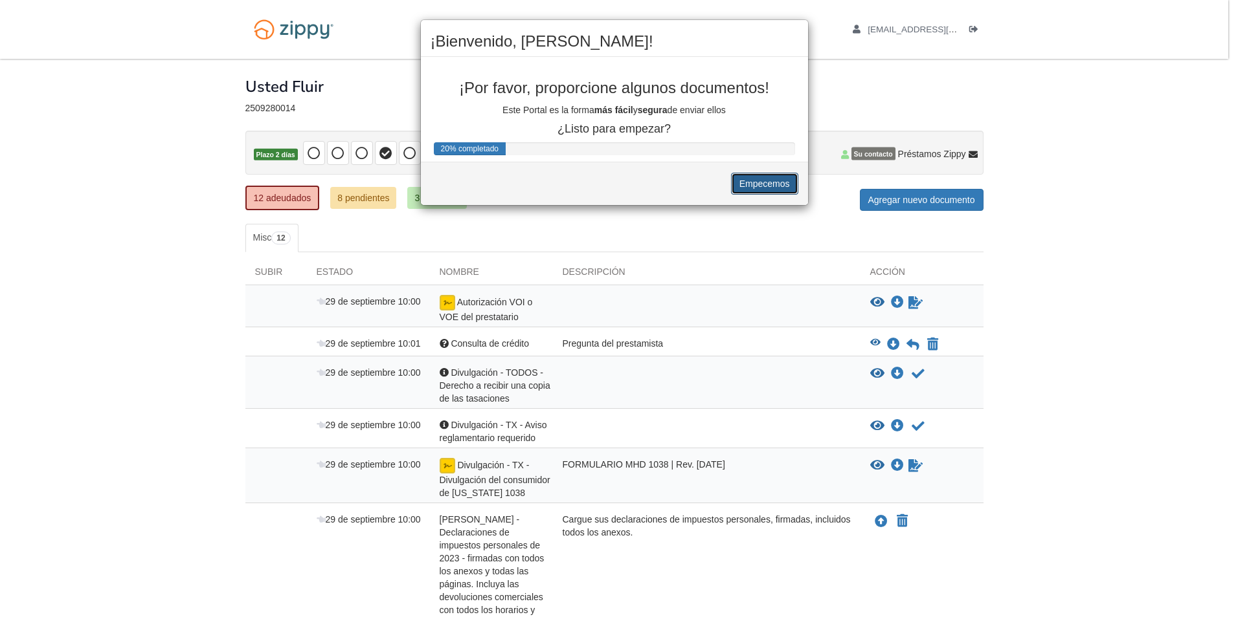
click at [761, 182] on button "Empecemos" at bounding box center [764, 184] width 67 height 22
click at [927, 85] on div "¡Bienvenido, [PERSON_NAME]! ¡Por favor, proporcione algunos documentos! Este Po…" at bounding box center [619, 308] width 1238 height 617
click at [759, 183] on button "Empecemos" at bounding box center [764, 184] width 67 height 22
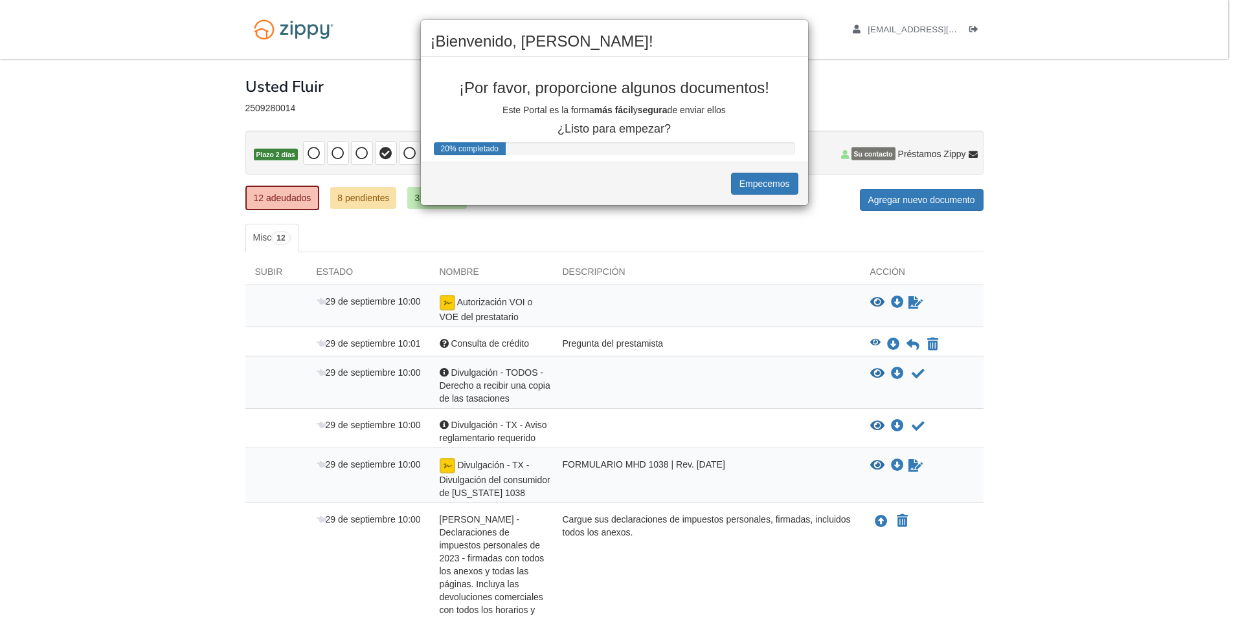
click at [1149, 166] on div "¡Bienvenido, [PERSON_NAME]! ¡Por favor, proporcione algunos documentos! Este Po…" at bounding box center [619, 308] width 1238 height 617
click at [899, 100] on div "¡Bienvenido, [PERSON_NAME]! ¡Por favor, proporcione algunos documentos! Este Po…" at bounding box center [619, 308] width 1238 height 617
click at [771, 184] on button "Empecemos" at bounding box center [764, 184] width 67 height 22
click at [941, 100] on div "¡Bienvenido, [PERSON_NAME]! ¡Por favor, proporcione algunos documentos! Este Po…" at bounding box center [619, 308] width 1238 height 617
click at [945, 99] on div "¡Bienvenido, [PERSON_NAME]! ¡Por favor, proporcione algunos documentos! Este Po…" at bounding box center [619, 308] width 1238 height 617
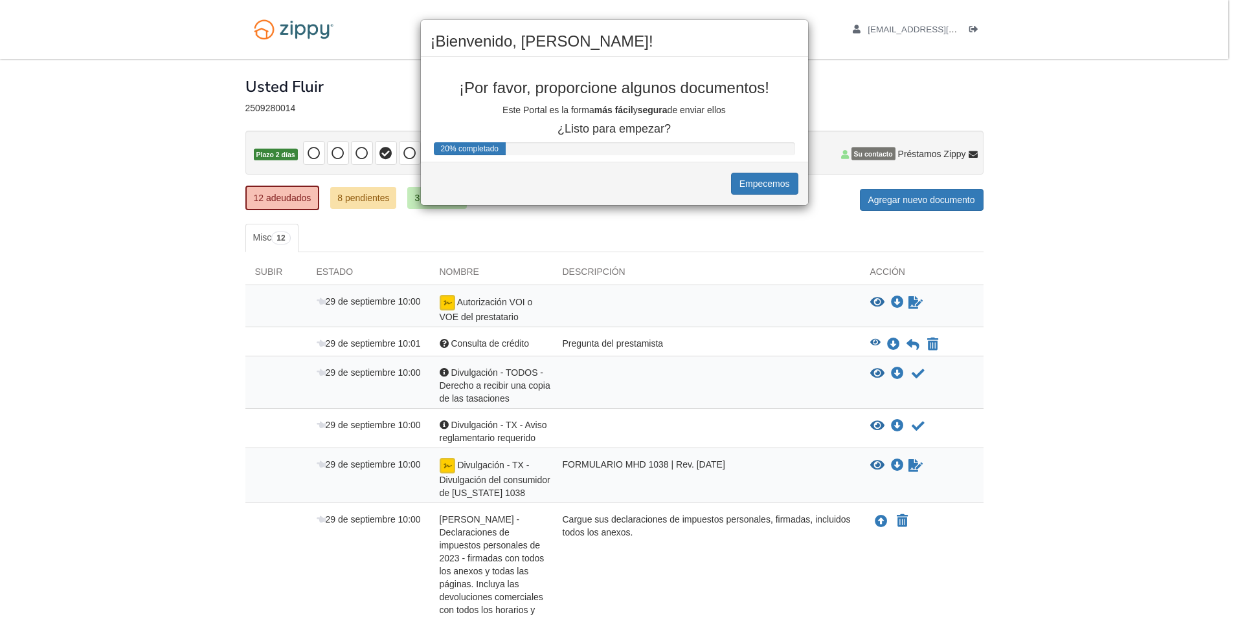
click at [945, 99] on div "¡Bienvenido, [PERSON_NAME]! ¡Por favor, proporcione algunos documentos! Este Po…" at bounding box center [619, 308] width 1238 height 617
click at [662, 124] on div "¡Bienvenido, [PERSON_NAME]! ¡Por favor, proporcione algunos documentos! Este Po…" at bounding box center [619, 308] width 1238 height 617
click at [1126, 134] on div "¡Bienvenido, [PERSON_NAME]! ¡Por favor, proporcione algunos documentos! Este Po…" at bounding box center [619, 308] width 1238 height 617
click at [463, 140] on div "¡Bienvenido, [PERSON_NAME]! ¡Por favor, proporcione algunos documentos! Este Po…" at bounding box center [614, 112] width 388 height 186
click at [381, 87] on div "¡Bienvenido, [PERSON_NAME]! ¡Por favor, proporcione algunos documentos! Este Po…" at bounding box center [619, 308] width 1238 height 617
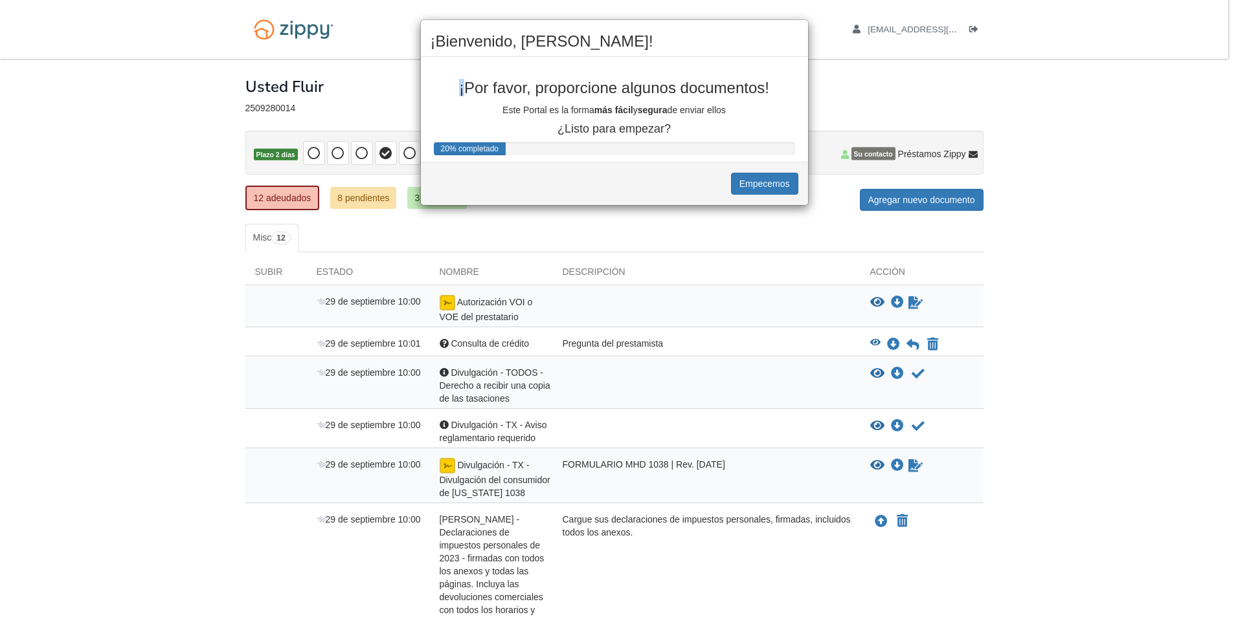
click at [381, 87] on div "¡Bienvenido, [PERSON_NAME]! ¡Por favor, proporcione algunos documentos! Este Po…" at bounding box center [619, 308] width 1238 height 617
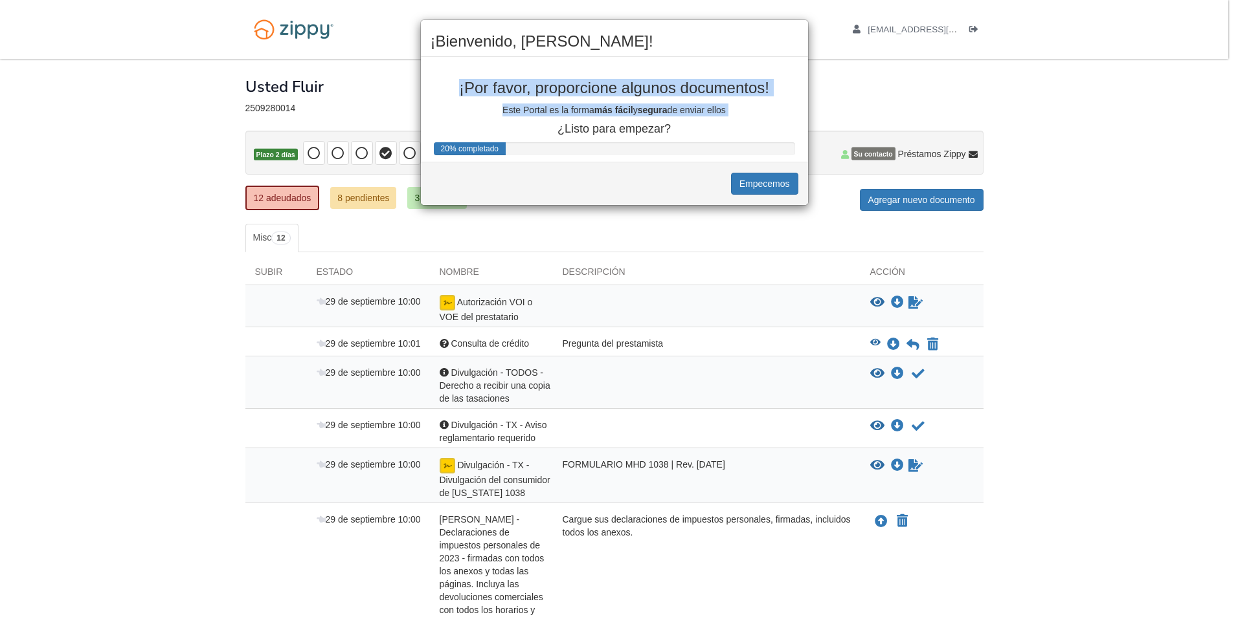
drag, startPoint x: 381, startPoint y: 87, endPoint x: 280, endPoint y: 115, distance: 105.5
click at [282, 115] on div "¡Bienvenido, [PERSON_NAME]! ¡Por favor, proporcione algunos documentos! Este Po…" at bounding box center [619, 308] width 1238 height 617
drag, startPoint x: 280, startPoint y: 115, endPoint x: 112, endPoint y: 125, distance: 167.9
click at [112, 125] on div "¡Bienvenido, [PERSON_NAME]! ¡Por favor, proporcione algunos documentos! Este Po…" at bounding box center [619, 308] width 1238 height 617
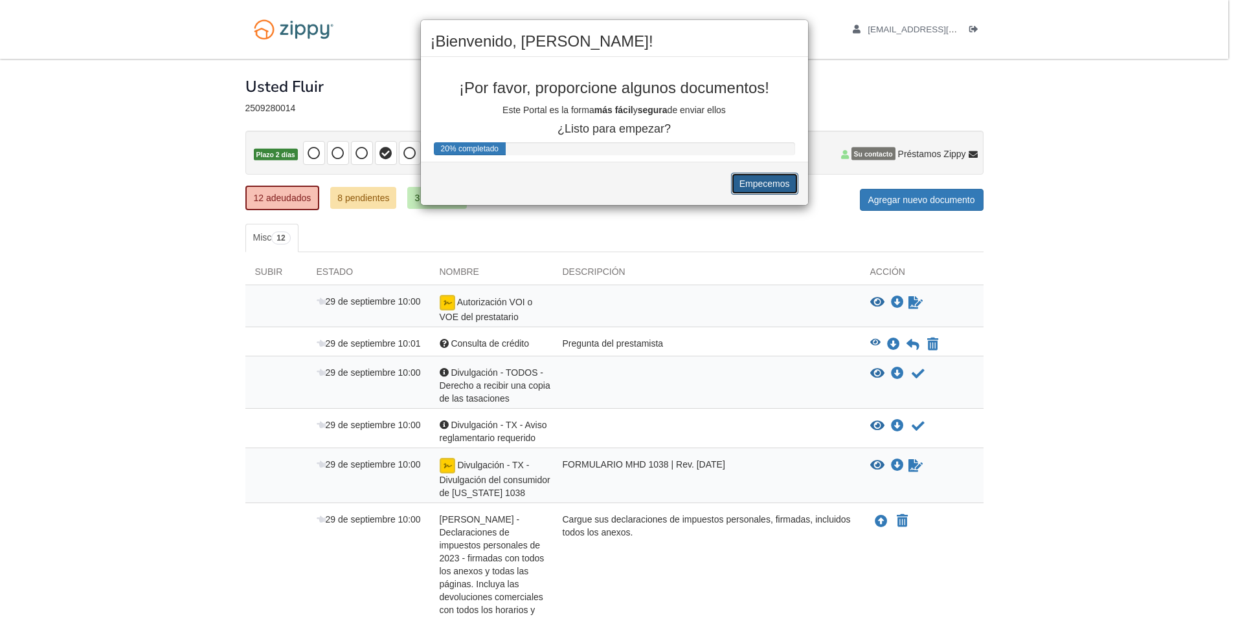
click at [759, 190] on button "Empecemos" at bounding box center [764, 184] width 67 height 22
click at [1158, 150] on div "¡Bienvenido, [PERSON_NAME]! ¡Por favor, proporcione algunos documentos! Este Po…" at bounding box center [619, 308] width 1238 height 617
click at [895, 300] on div "¡Bienvenido, [PERSON_NAME]! ¡Por favor, proporcione algunos documentos! Este Po…" at bounding box center [619, 308] width 1238 height 617
click at [882, 303] on div "¡Bienvenido, [PERSON_NAME]! ¡Por favor, proporcione algunos documentos! Este Po…" at bounding box center [619, 308] width 1238 height 617
click at [882, 300] on div "¡Bienvenido, [PERSON_NAME]! ¡Por favor, proporcione algunos documentos! Este Po…" at bounding box center [619, 308] width 1238 height 617
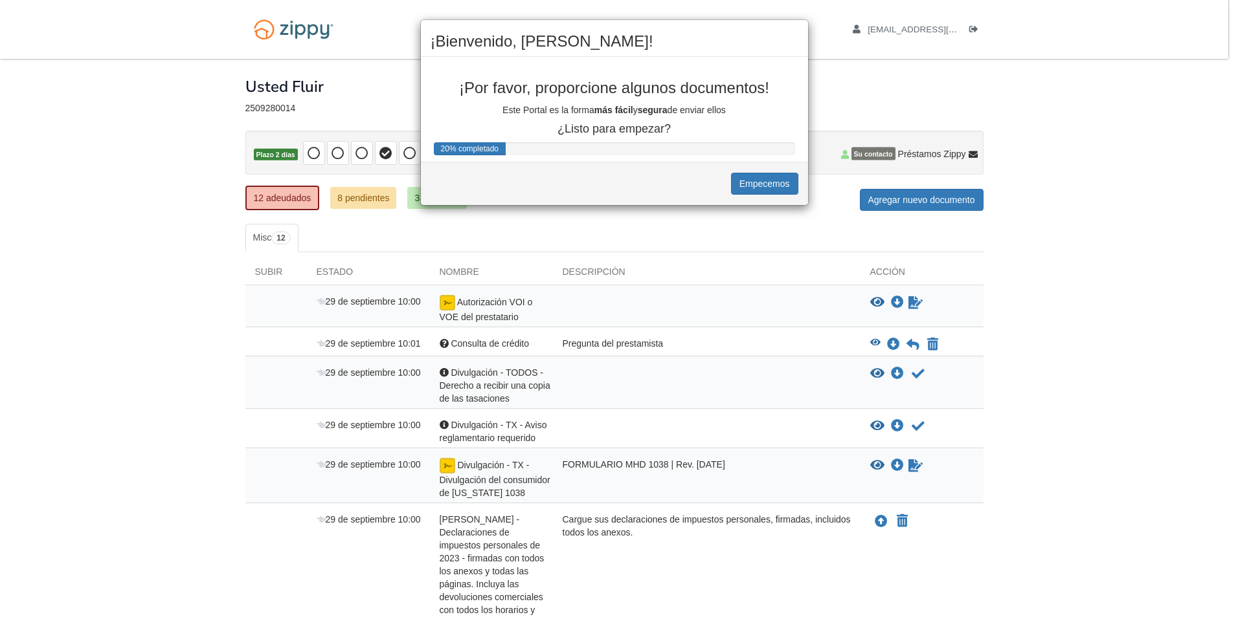
click at [882, 300] on div "¡Bienvenido, [PERSON_NAME]! ¡Por favor, proporcione algunos documentos! Este Po…" at bounding box center [619, 308] width 1238 height 617
drag, startPoint x: 882, startPoint y: 300, endPoint x: 914, endPoint y: 302, distance: 32.5
click at [914, 302] on div "¡Bienvenido, [PERSON_NAME]! ¡Por favor, proporcione algunos documentos! Este Po…" at bounding box center [619, 308] width 1238 height 617
click at [916, 302] on div "¡Bienvenido, [PERSON_NAME]! ¡Por favor, proporcione algunos documentos! Este Po…" at bounding box center [619, 308] width 1238 height 617
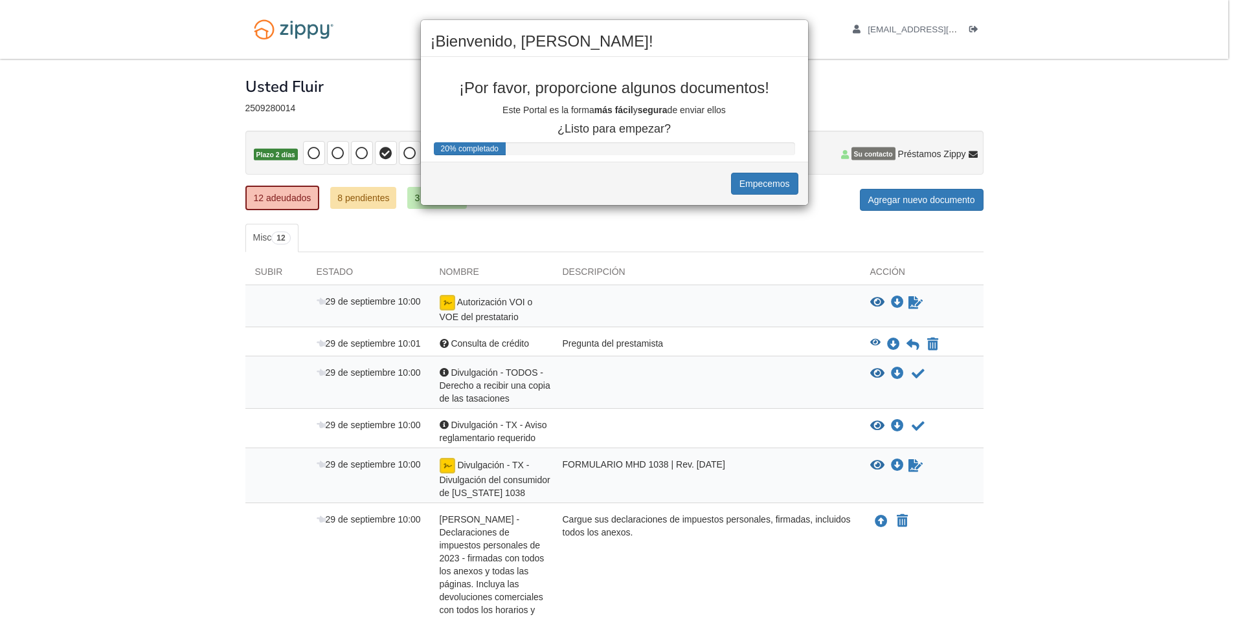
click at [916, 303] on div "¡Bienvenido, [PERSON_NAME]! ¡Por favor, proporcione algunos documentos! Este Po…" at bounding box center [619, 308] width 1238 height 617
click at [913, 302] on div "¡Bienvenido, [PERSON_NAME]! ¡Por favor, proporcione algunos documentos! Este Po…" at bounding box center [619, 308] width 1238 height 617
click at [880, 518] on div "¡Bienvenido, [PERSON_NAME]! ¡Por favor, proporcione algunos documentos! Este Po…" at bounding box center [619, 308] width 1238 height 617
click at [879, 518] on div "¡Bienvenido, [PERSON_NAME]! ¡Por favor, proporcione algunos documentos! Este Po…" at bounding box center [619, 308] width 1238 height 617
click at [600, 520] on div "¡Bienvenido, [PERSON_NAME]! ¡Por favor, proporcione algunos documentos! Este Po…" at bounding box center [619, 308] width 1238 height 617
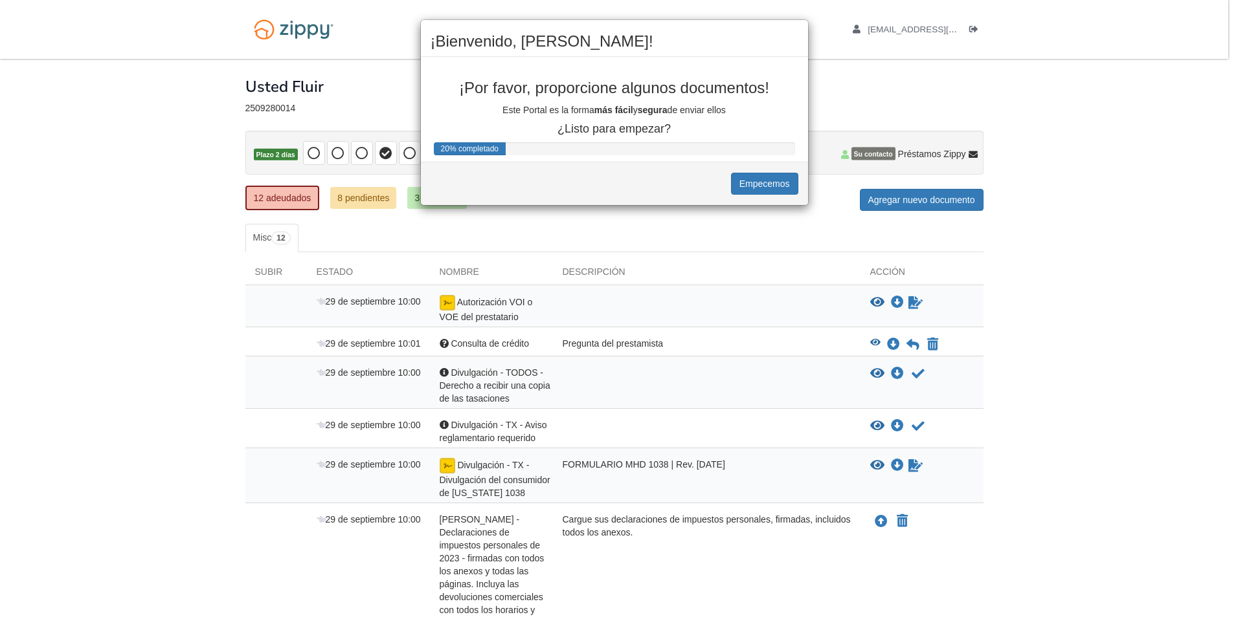
click at [600, 520] on div "¡Bienvenido, [PERSON_NAME]! ¡Por favor, proporcione algunos documentos! Este Po…" at bounding box center [619, 308] width 1238 height 617
click at [452, 313] on div "¡Bienvenido, [PERSON_NAME]! ¡Por favor, proporcione algunos documentos! Este Po…" at bounding box center [619, 308] width 1238 height 617
drag, startPoint x: 469, startPoint y: 311, endPoint x: 483, endPoint y: 300, distance: 17.6
click at [481, 302] on div "¡Bienvenido, [PERSON_NAME]! ¡Por favor, proporcione algunos documentos! Este Po…" at bounding box center [619, 308] width 1238 height 617
click at [781, 187] on button "Empecemos" at bounding box center [764, 184] width 67 height 22
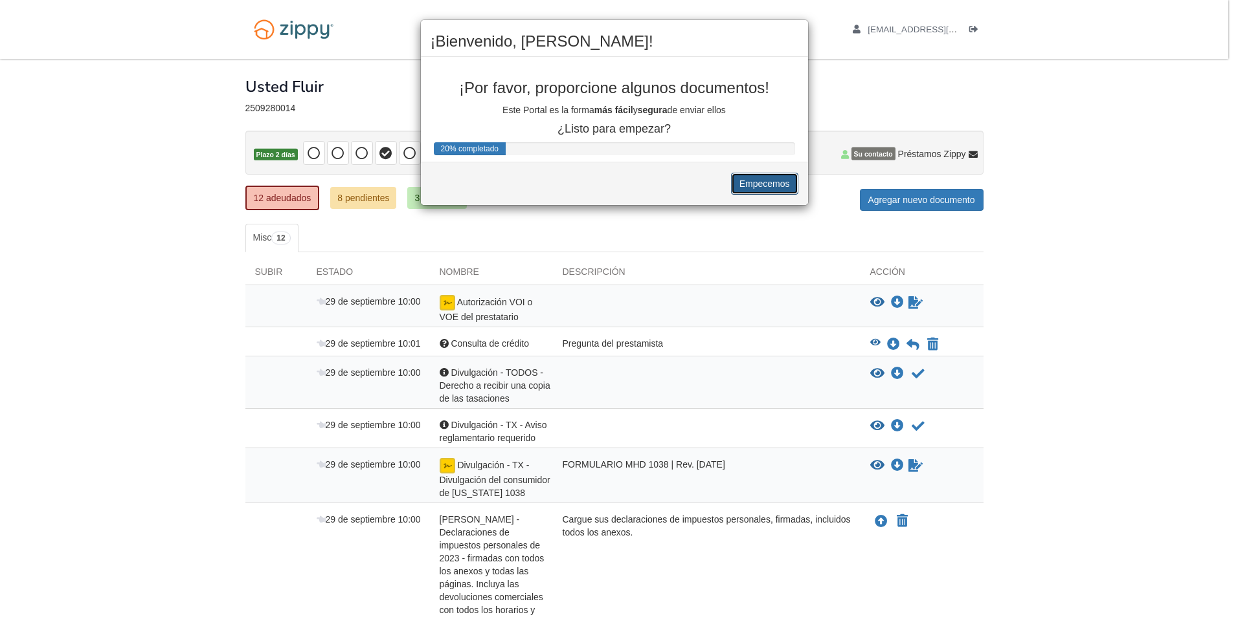
click at [781, 187] on button "Empecemos" at bounding box center [764, 184] width 67 height 22
click at [782, 187] on button "Empecemos" at bounding box center [764, 184] width 67 height 22
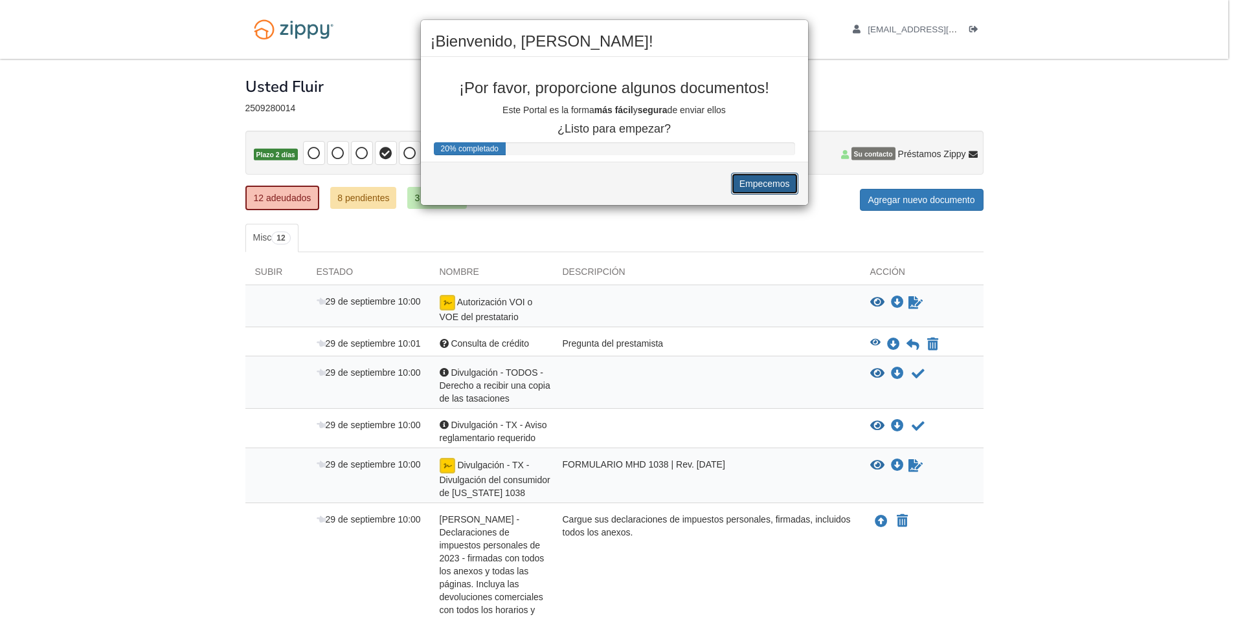
click at [782, 187] on button "Empecemos" at bounding box center [764, 184] width 67 height 22
click at [783, 186] on button "Empecemos" at bounding box center [764, 184] width 67 height 22
click at [782, 185] on button "Empecemos" at bounding box center [764, 184] width 67 height 22
drag, startPoint x: 781, startPoint y: 185, endPoint x: 763, endPoint y: 177, distance: 20.0
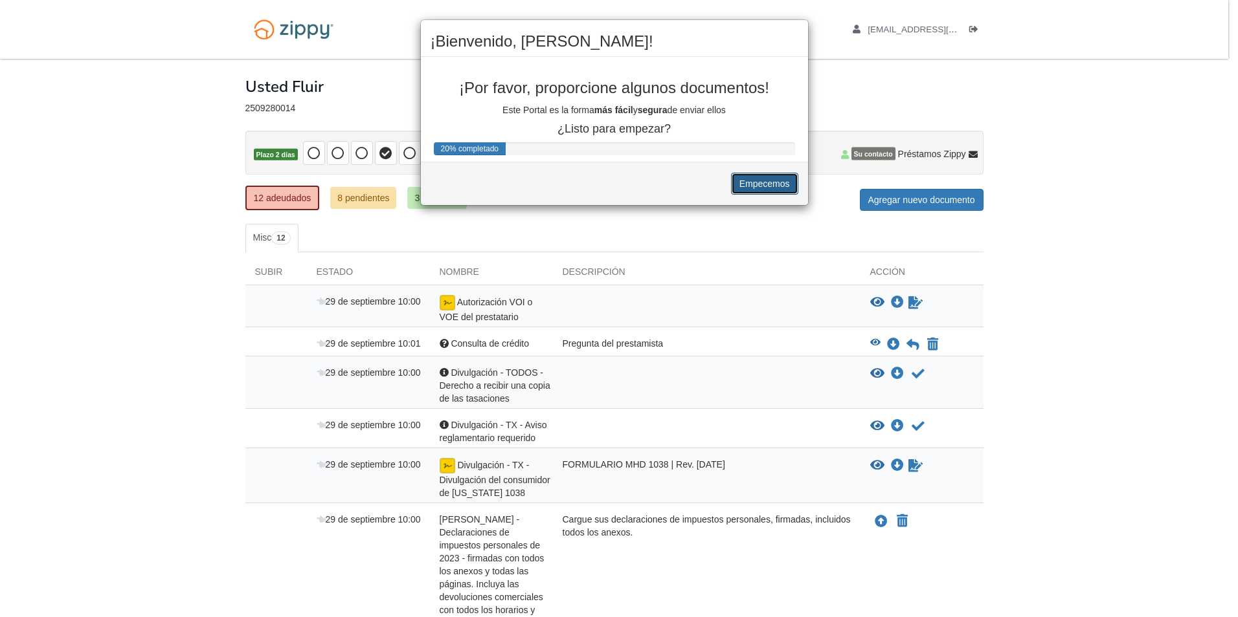
click at [781, 179] on button "Empecemos" at bounding box center [764, 184] width 67 height 22
click at [762, 177] on button "Empecemos" at bounding box center [764, 184] width 67 height 22
click at [917, 199] on div "¡Bienvenido, [PERSON_NAME]! ¡Por favor, proporcione algunos documentos! Este Po…" at bounding box center [619, 308] width 1238 height 617
click at [916, 204] on div "¡Bienvenido, [PERSON_NAME]! ¡Por favor, proporcione algunos documentos! Este Po…" at bounding box center [619, 308] width 1238 height 617
drag, startPoint x: 915, startPoint y: 202, endPoint x: 908, endPoint y: 199, distance: 7.2
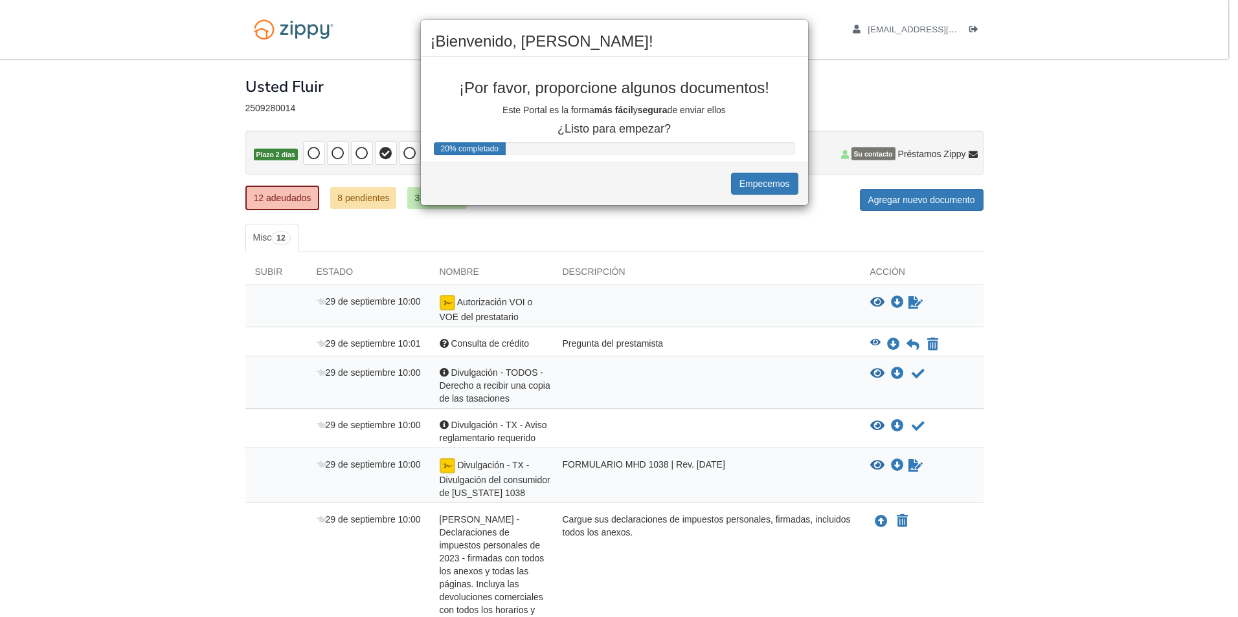
click at [914, 202] on div "¡Bienvenido, [PERSON_NAME]! ¡Por favor, proporcione algunos documentos! Este Po…" at bounding box center [619, 308] width 1238 height 617
click at [911, 203] on div "¡Bienvenido, [PERSON_NAME]! ¡Por favor, proporcione algunos documentos! Este Po…" at bounding box center [619, 308] width 1238 height 617
click at [909, 201] on div "¡Bienvenido, [PERSON_NAME]! ¡Por favor, proporcione algunos documentos! Este Po…" at bounding box center [619, 308] width 1238 height 617
click at [906, 199] on div "¡Bienvenido, [PERSON_NAME]! ¡Por favor, proporcione algunos documentos! Este Po…" at bounding box center [619, 308] width 1238 height 617
click at [906, 196] on div "¡Bienvenido, [PERSON_NAME]! ¡Por favor, proporcione algunos documentos! Este Po…" at bounding box center [619, 308] width 1238 height 617
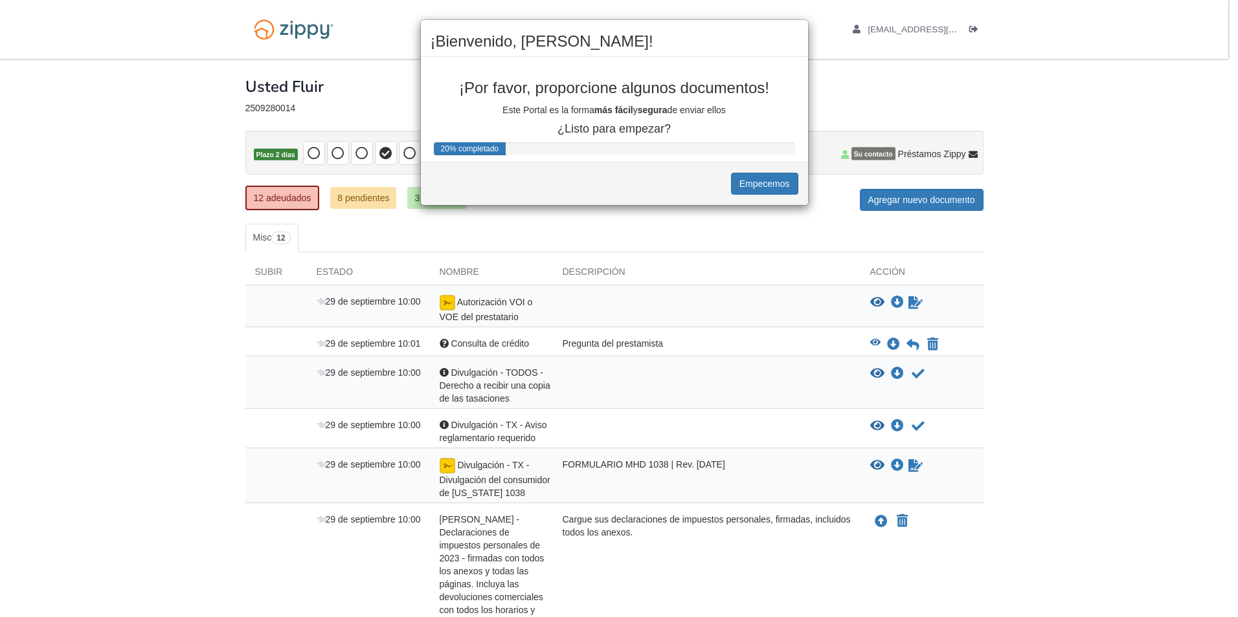
drag, startPoint x: 904, startPoint y: 194, endPoint x: 898, endPoint y: 188, distance: 8.2
click at [903, 194] on div "¡Bienvenido, [PERSON_NAME]! ¡Por favor, proporcione algunos documentos! Este Po…" at bounding box center [619, 308] width 1238 height 617
click at [871, 155] on div "¡Bienvenido, [PERSON_NAME]! ¡Por favor, proporcione algunos documentos! Este Po…" at bounding box center [619, 308] width 1238 height 617
click at [873, 162] on div "¡Bienvenido, [PERSON_NAME]! ¡Por favor, proporcione algunos documentos! Este Po…" at bounding box center [619, 308] width 1238 height 617
drag, startPoint x: 871, startPoint y: 161, endPoint x: 807, endPoint y: 170, distance: 64.7
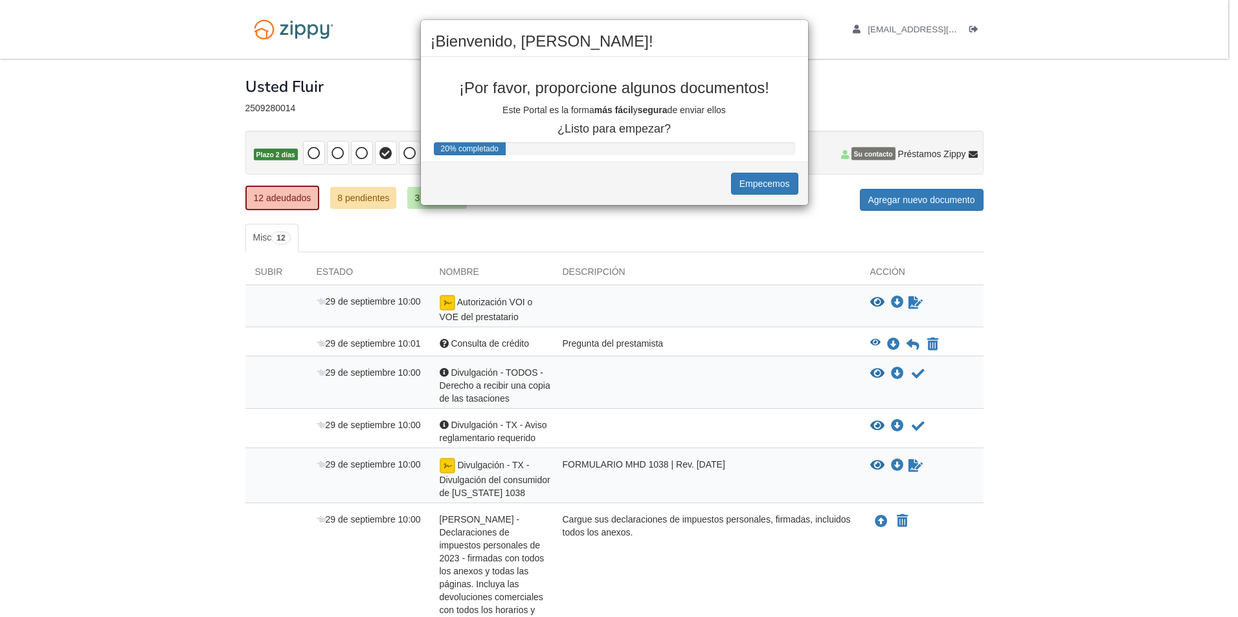
click at [819, 169] on div "¡Bienvenido, [PERSON_NAME]! ¡Por favor, proporcione algunos documentos! Este Po…" at bounding box center [619, 308] width 1238 height 617
click at [758, 188] on button "Empecemos" at bounding box center [764, 184] width 67 height 22
drag, startPoint x: 758, startPoint y: 209, endPoint x: 753, endPoint y: 205, distance: 6.9
click at [755, 204] on div "Empecemos" at bounding box center [614, 183] width 387 height 43
drag, startPoint x: 753, startPoint y: 205, endPoint x: 647, endPoint y: 202, distance: 105.5
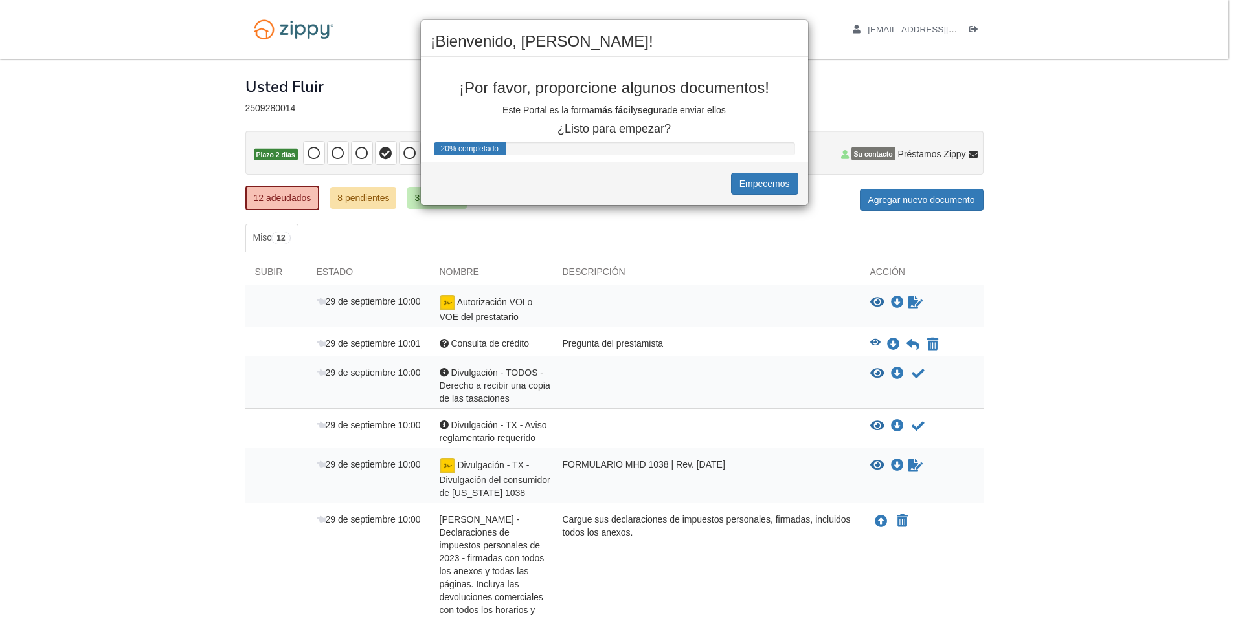
click at [704, 203] on div "Empecemos" at bounding box center [614, 183] width 387 height 43
click at [344, 201] on div "¡Bienvenido, [PERSON_NAME]! ¡Por favor, proporcione algunos documentos! Este Po…" at bounding box center [619, 308] width 1238 height 617
click at [359, 197] on div "¡Bienvenido, [PERSON_NAME]! ¡Por favor, proporcione algunos documentos! Este Po…" at bounding box center [619, 308] width 1238 height 617
drag, startPoint x: 359, startPoint y: 195, endPoint x: 275, endPoint y: 209, distance: 85.2
click at [276, 210] on div "¡Bienvenido, [PERSON_NAME]! ¡Por favor, proporcione algunos documentos! Este Po…" at bounding box center [619, 308] width 1238 height 617
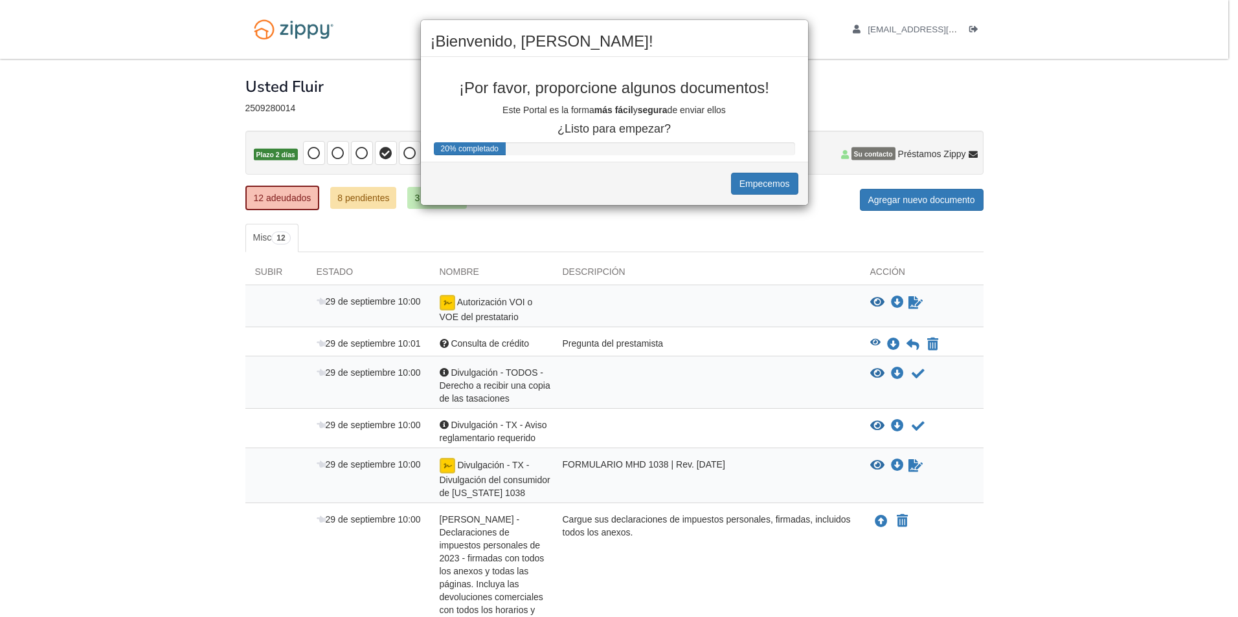
click at [283, 210] on div "¡Bienvenido, [PERSON_NAME]! ¡Por favor, proporcione algunos documentos! Este Po…" at bounding box center [619, 308] width 1238 height 617
click at [281, 244] on div "¡Bienvenido, [PERSON_NAME]! ¡Por favor, proporcione algunos documentos! Este Po…" at bounding box center [619, 308] width 1238 height 617
click at [283, 246] on div "¡Bienvenido, [PERSON_NAME]! ¡Por favor, proporcione algunos documentos! Este Po…" at bounding box center [619, 308] width 1238 height 617
drag, startPoint x: 1122, startPoint y: 131, endPoint x: 1109, endPoint y: 136, distance: 13.7
click at [1111, 137] on div "¡Bienvenido, [PERSON_NAME]! ¡Por favor, proporcione algunos documentos! Este Po…" at bounding box center [619, 308] width 1238 height 617
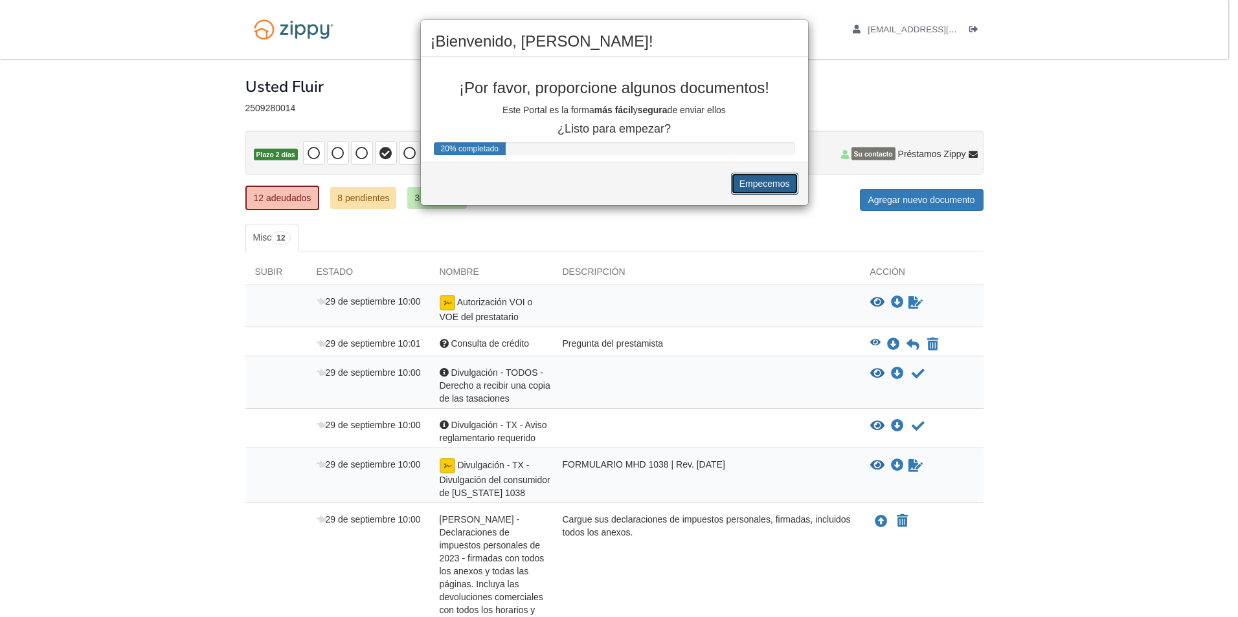
click at [788, 190] on button "Empecemos" at bounding box center [764, 184] width 67 height 22
click at [787, 186] on button "Empecemos" at bounding box center [764, 184] width 67 height 22
click at [786, 184] on button "Empecemos" at bounding box center [764, 184] width 67 height 22
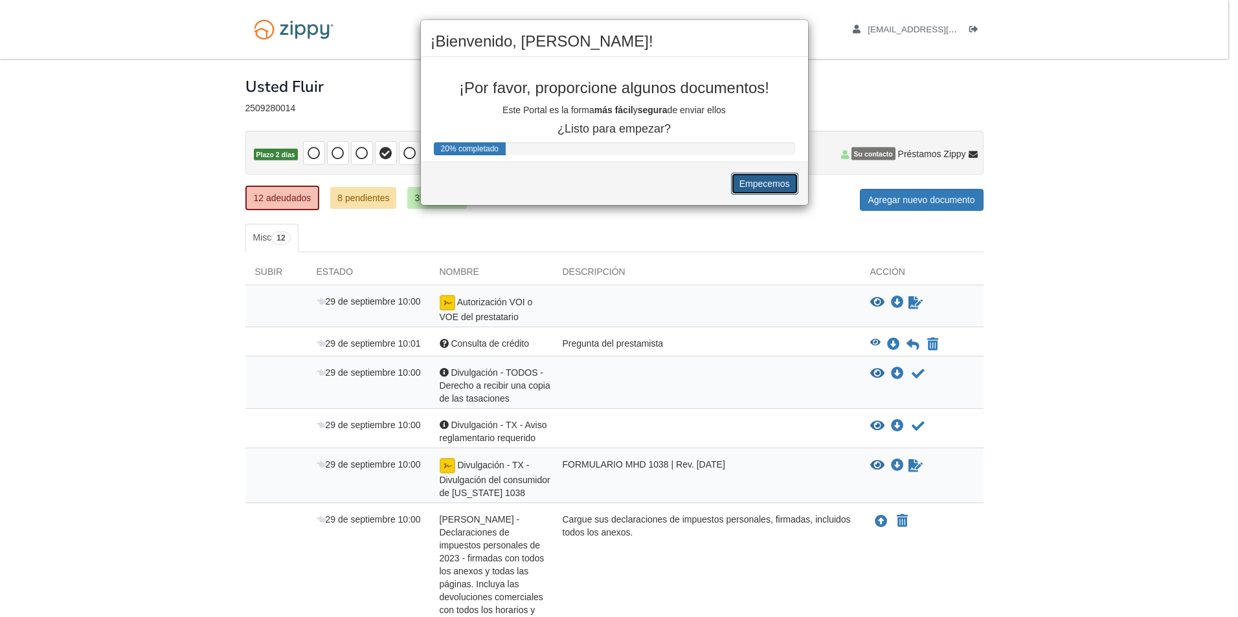
click at [789, 184] on button "Empecemos" at bounding box center [764, 184] width 67 height 22
click at [790, 184] on button "Empecemos" at bounding box center [764, 184] width 67 height 22
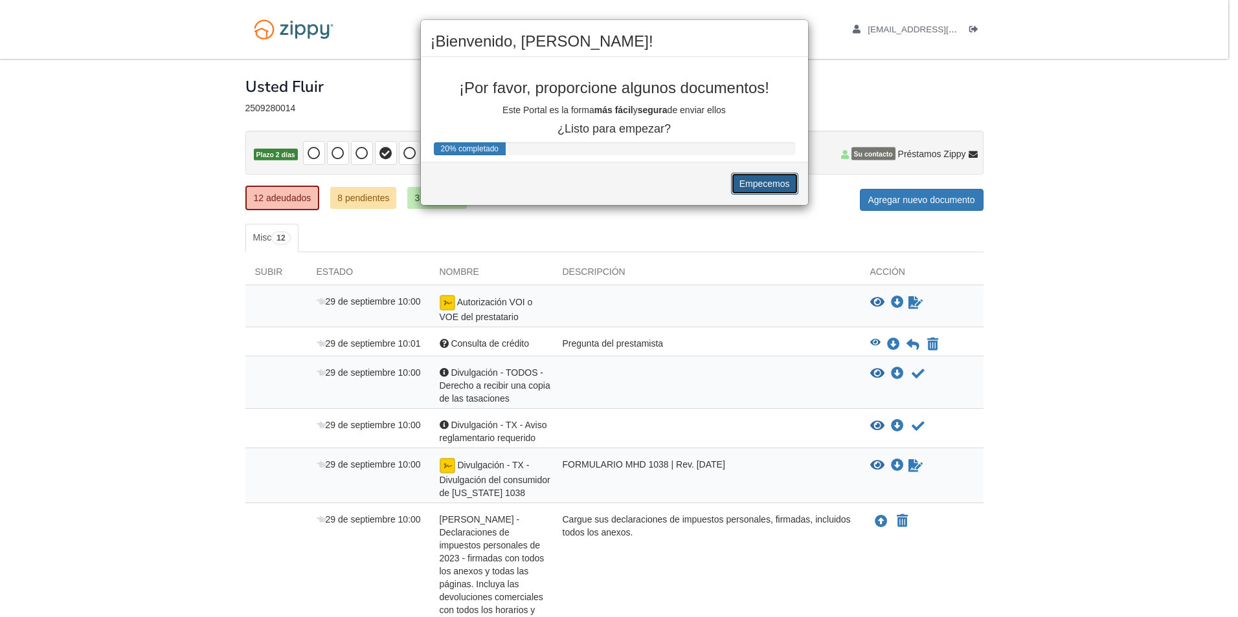
click at [744, 184] on button "Empecemos" at bounding box center [764, 184] width 67 height 22
click at [742, 184] on button "Empecemos" at bounding box center [764, 184] width 67 height 22
click at [737, 181] on button "Empecemos" at bounding box center [764, 184] width 67 height 22
click at [735, 170] on div "Empecemos" at bounding box center [614, 183] width 387 height 43
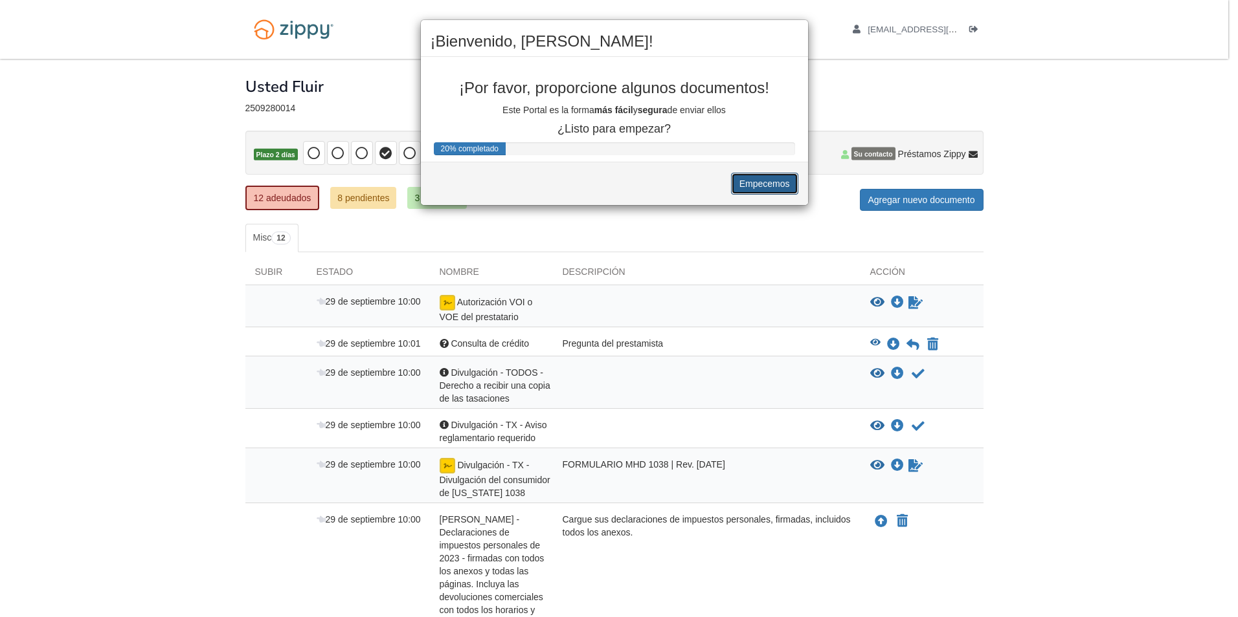
click at [742, 176] on button "Empecemos" at bounding box center [764, 184] width 67 height 22
click at [740, 174] on button "Empecemos" at bounding box center [764, 184] width 67 height 22
click at [742, 176] on button "Empecemos" at bounding box center [764, 184] width 67 height 22
click at [747, 179] on button "Empecemos" at bounding box center [764, 184] width 67 height 22
click at [479, 153] on div "20% completado" at bounding box center [470, 148] width 72 height 13
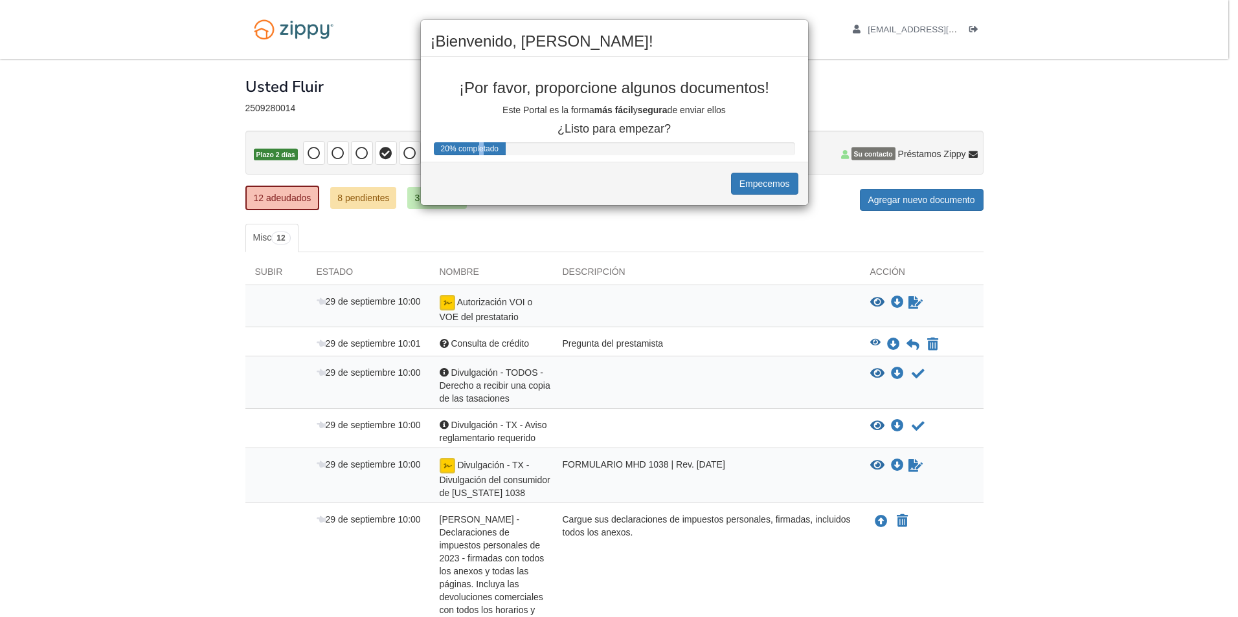
click at [479, 153] on div "20% completado" at bounding box center [470, 148] width 72 height 13
click at [478, 153] on div "20% completado" at bounding box center [470, 148] width 72 height 13
click at [485, 154] on div "20% completado" at bounding box center [470, 148] width 72 height 13
click at [603, 133] on p "¿Listo para empezar?" at bounding box center [614, 129] width 368 height 13
click at [753, 182] on button "Empecemos" at bounding box center [764, 184] width 67 height 22
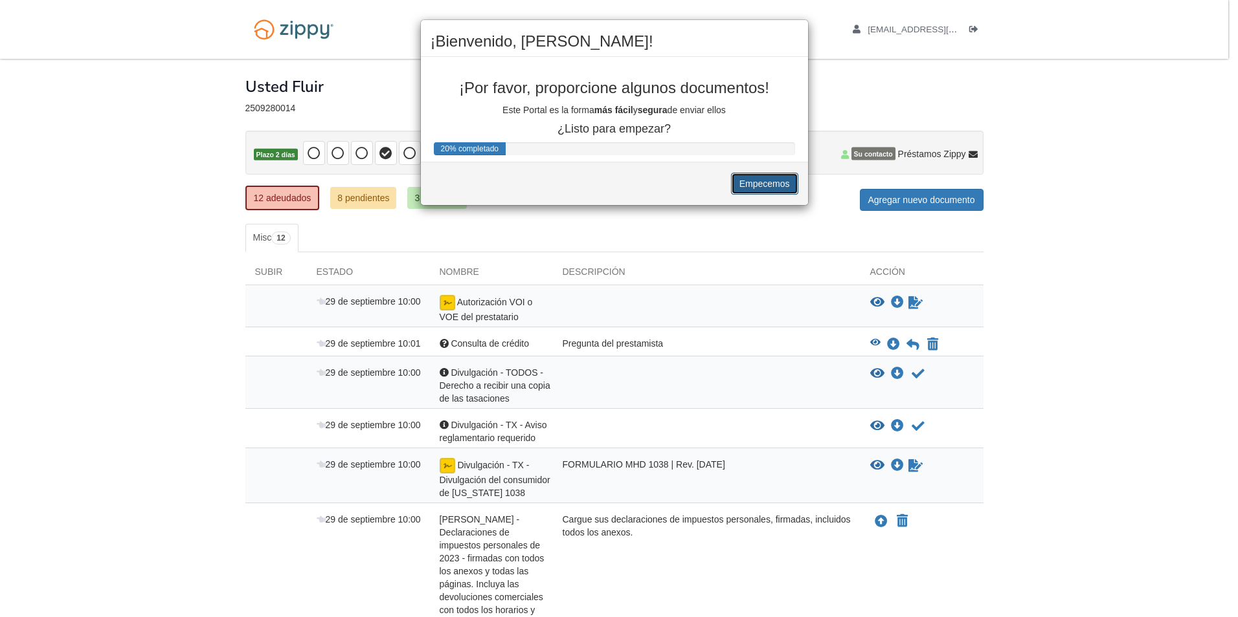
click at [758, 182] on button "Empecemos" at bounding box center [764, 184] width 67 height 22
click at [759, 181] on button "Empecemos" at bounding box center [764, 184] width 67 height 22
click at [759, 179] on button "Empecemos" at bounding box center [764, 184] width 67 height 22
click at [757, 177] on button "Empecemos" at bounding box center [764, 184] width 67 height 22
click at [757, 178] on button "Empecemos" at bounding box center [764, 184] width 67 height 22
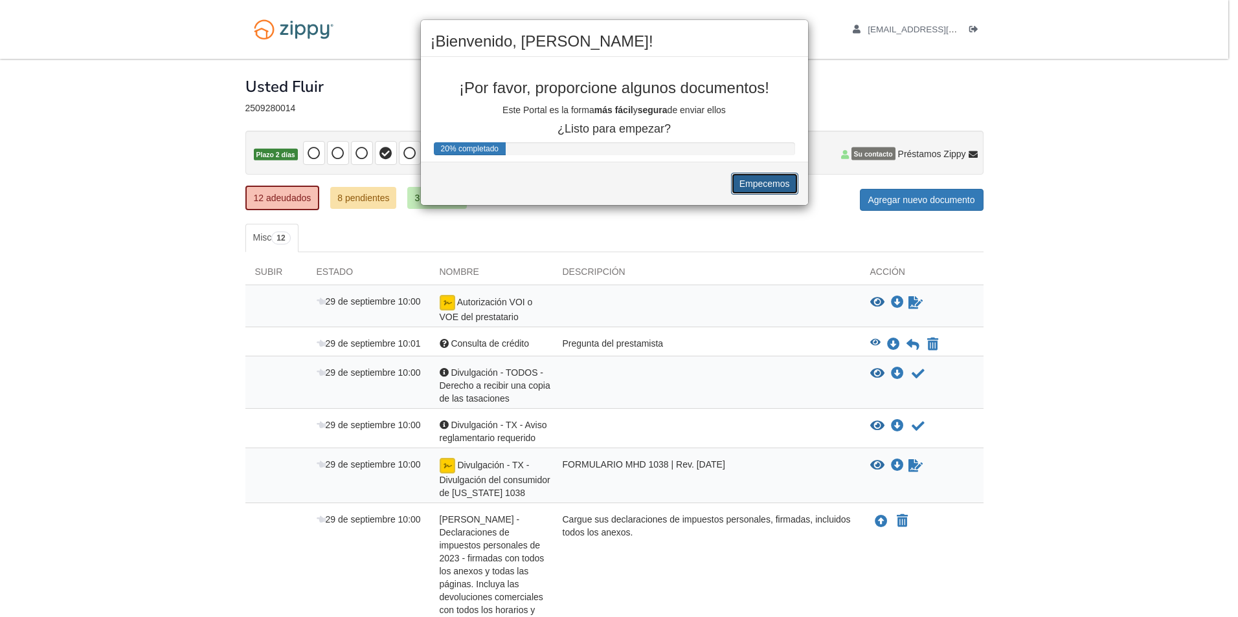
click at [755, 178] on button "Empecemos" at bounding box center [764, 184] width 67 height 22
click at [757, 179] on button "Empecemos" at bounding box center [764, 184] width 67 height 22
click at [764, 185] on button "Empecemos" at bounding box center [764, 184] width 67 height 22
click at [767, 190] on button "Empecemos" at bounding box center [764, 184] width 67 height 22
click at [768, 190] on button "Empecemos" at bounding box center [764, 184] width 67 height 22
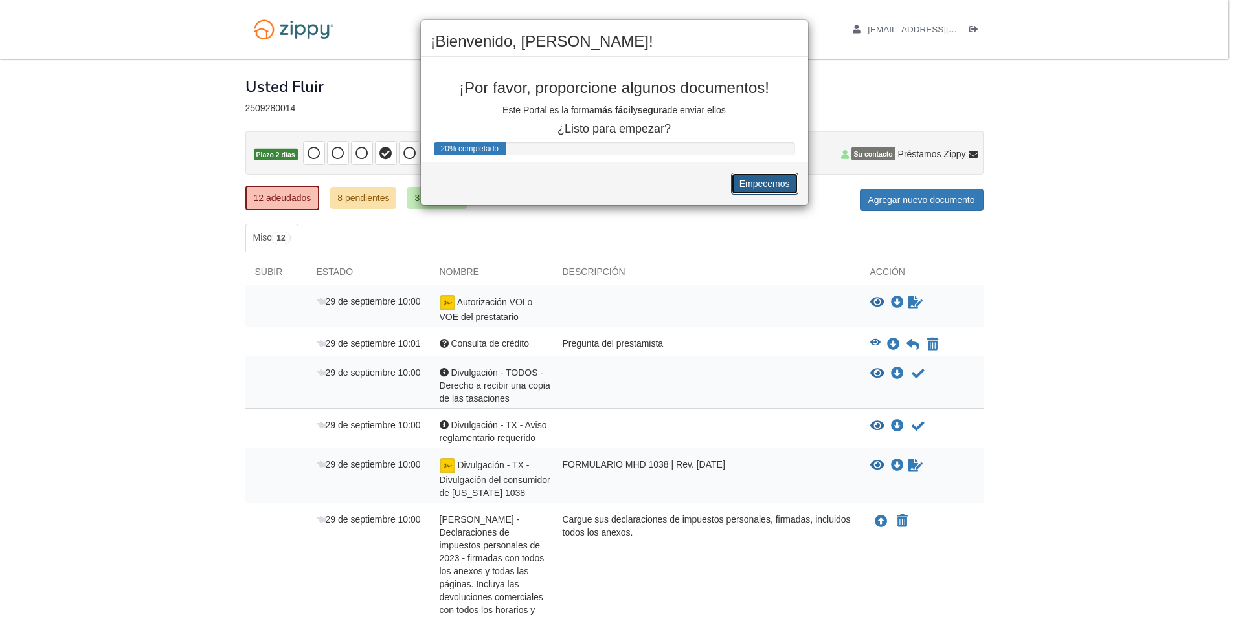
click at [770, 193] on button "Empecemos" at bounding box center [764, 184] width 67 height 22
click at [773, 196] on div "Empecemos" at bounding box center [614, 183] width 387 height 43
drag, startPoint x: 775, startPoint y: 197, endPoint x: 766, endPoint y: 248, distance: 52.0
click at [782, 211] on div "¡Bienvenido, [PERSON_NAME]! ¡Por favor, proporcione algunos documentos! Este Po…" at bounding box center [619, 308] width 1238 height 617
